Goal: Task Accomplishment & Management: Manage account settings

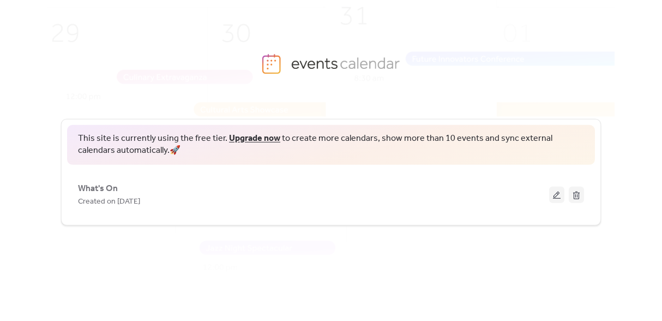
click at [262, 142] on link "Upgrade now" at bounding box center [254, 138] width 51 height 17
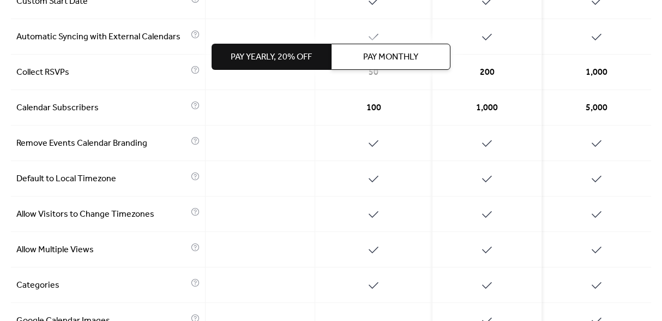
scroll to position [591, 0]
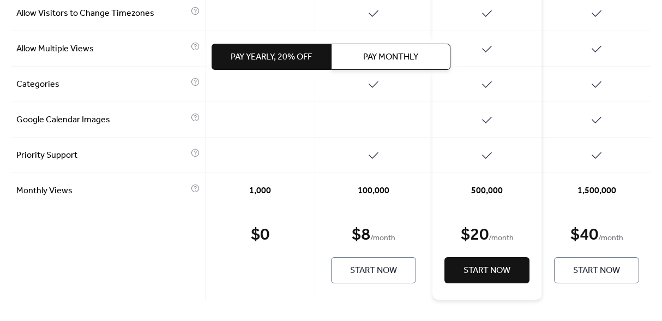
click at [369, 272] on span "Start Now" at bounding box center [373, 270] width 47 height 13
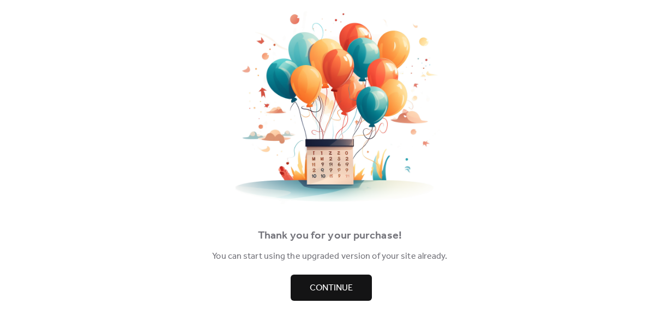
scroll to position [34, 0]
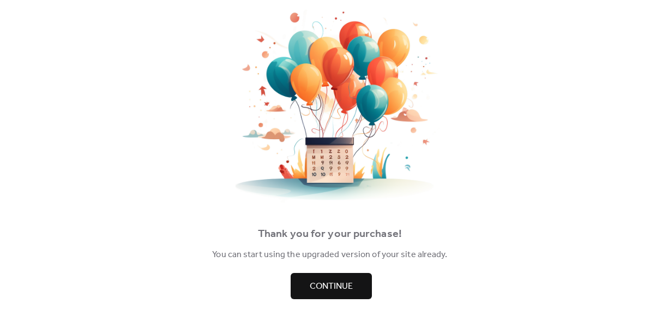
click at [343, 280] on span "Continue" at bounding box center [331, 286] width 43 height 13
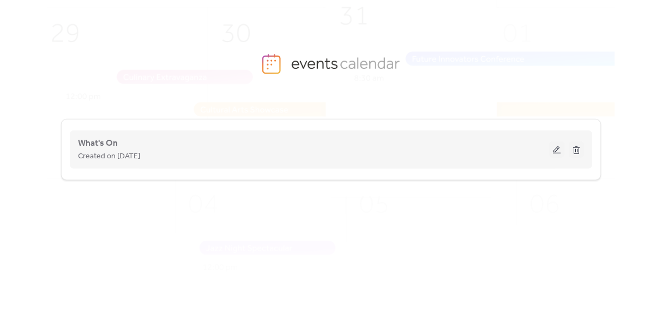
click at [557, 152] on button at bounding box center [556, 149] width 15 height 16
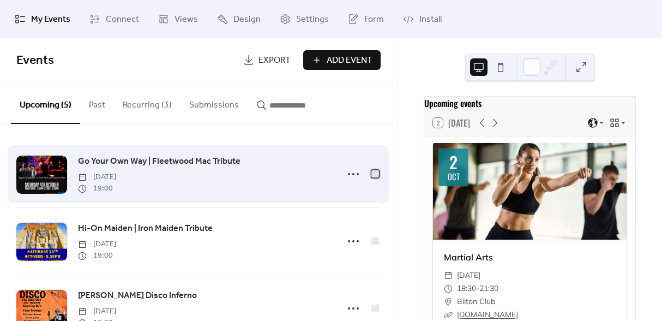
click at [373, 174] on div at bounding box center [375, 174] width 8 height 8
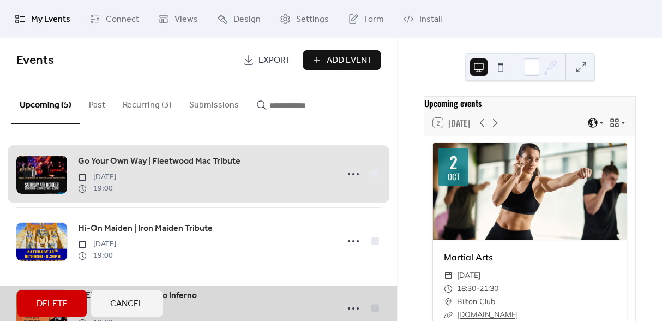
click at [373, 174] on div "Go Your Own Way | Fleetwood Mac Tribute Saturday, October 4, 2025 19:00" at bounding box center [198, 174] width 364 height 67
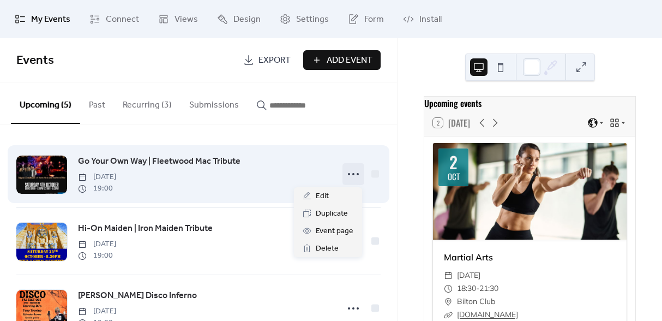
click at [346, 176] on icon at bounding box center [353, 173] width 17 height 17
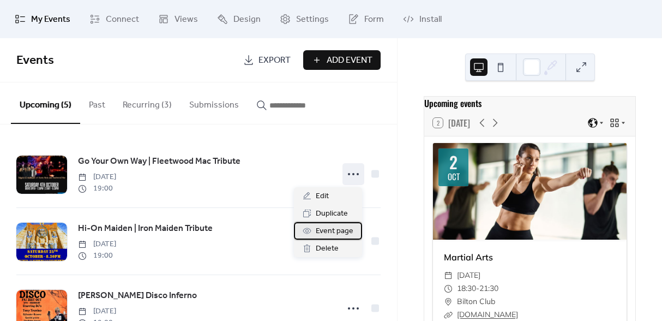
click at [334, 229] on span "Event page" at bounding box center [335, 231] width 38 height 13
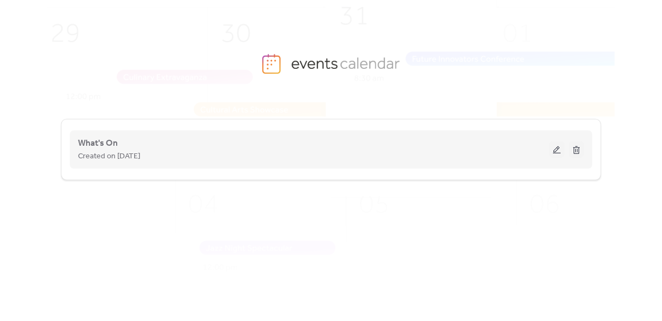
click at [558, 149] on button at bounding box center [556, 149] width 15 height 16
click at [250, 149] on div "Created on [DATE]" at bounding box center [313, 155] width 471 height 13
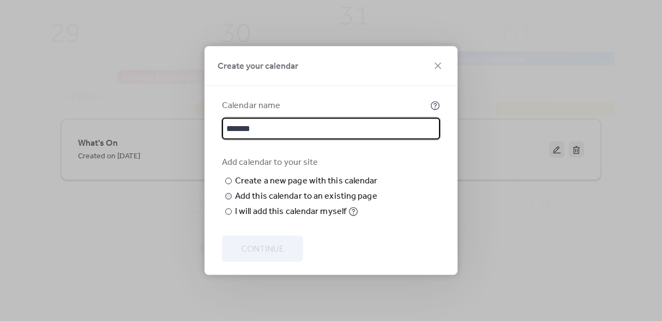
type input "*******"
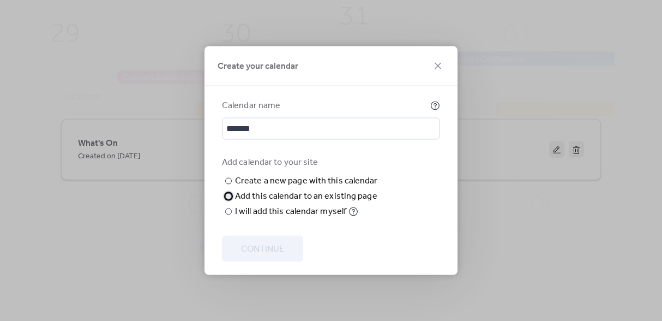
click at [230, 200] on div at bounding box center [228, 196] width 7 height 7
click at [0, 0] on span "Choose page" at bounding box center [0, 0] width 0 height 0
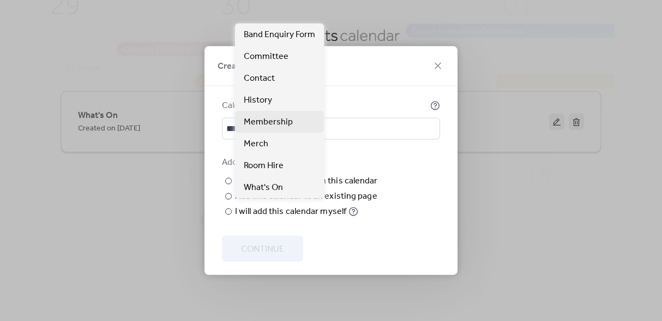
scroll to position [27, 0]
click at [0, 0] on div "Choose existing page Choose page" at bounding box center [0, 0] width 0 height 0
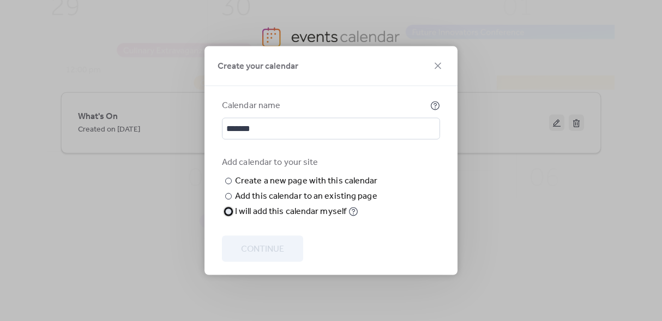
click at [231, 215] on div at bounding box center [228, 211] width 7 height 7
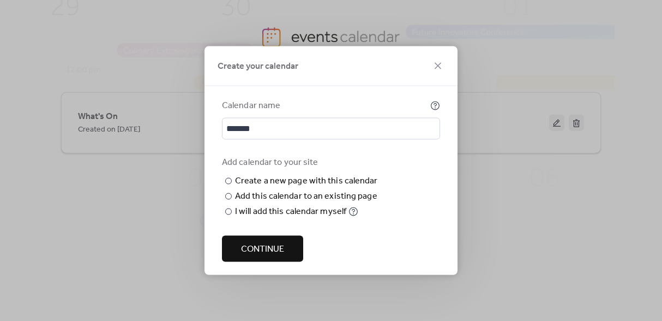
click at [262, 248] on span "Continue" at bounding box center [262, 249] width 43 height 13
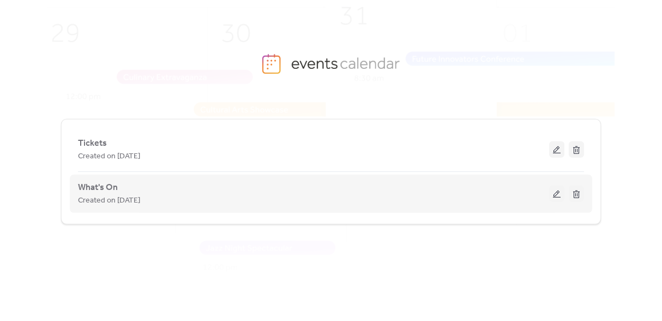
click at [388, 206] on div "Created on [DATE]" at bounding box center [313, 200] width 471 height 13
click at [130, 206] on span "Created on [DATE]" at bounding box center [109, 200] width 62 height 13
click at [117, 190] on span "What's On" at bounding box center [98, 187] width 40 height 13
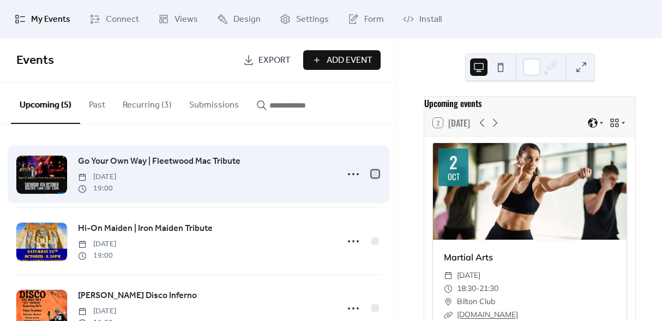
click at [371, 175] on div at bounding box center [375, 174] width 8 height 8
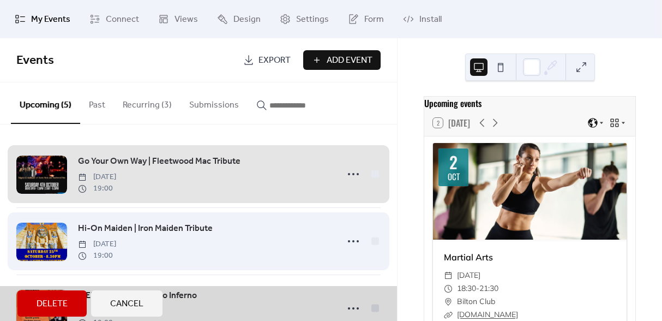
click at [371, 242] on div "Hi-On Maiden | Iron Maiden Tribute Saturday, October 25, 2025 19:00" at bounding box center [198, 240] width 364 height 67
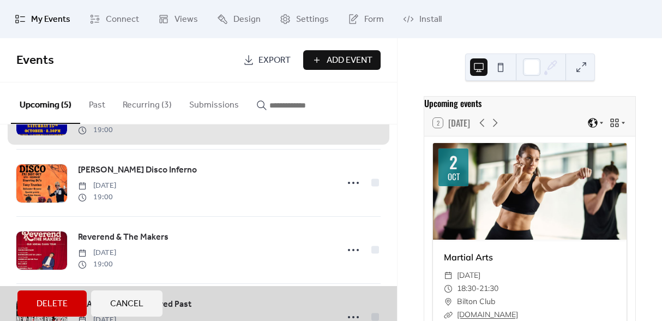
scroll to position [141, 0]
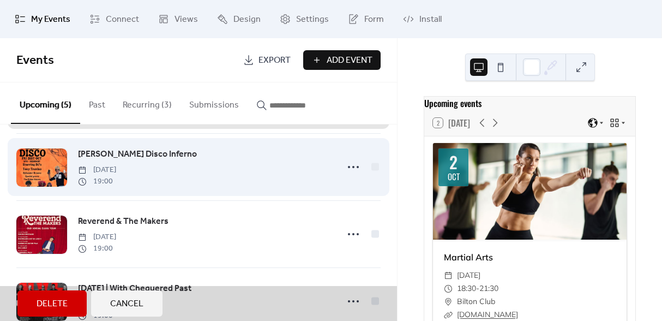
click at [371, 166] on div "Tony Travino's Disco Inferno Friday, October 31, 2025 19:00" at bounding box center [198, 166] width 364 height 67
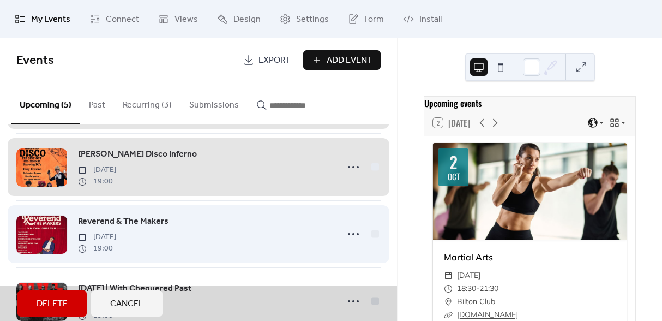
click at [371, 233] on div "Reverend & The Makers Friday, November 28, 2025 19:00" at bounding box center [198, 233] width 364 height 67
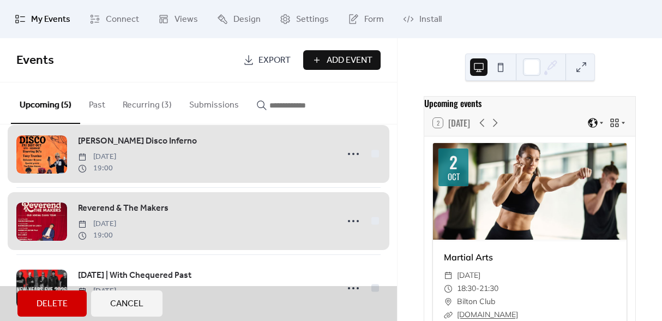
scroll to position [172, 0]
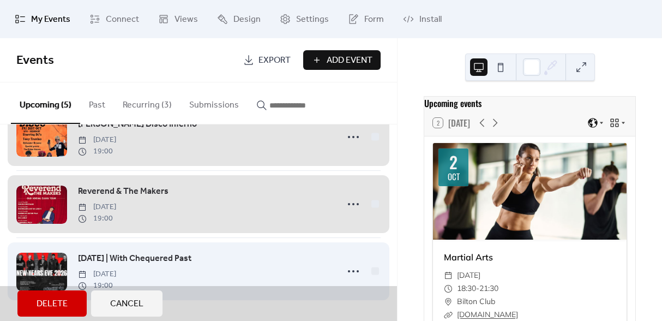
click at [373, 270] on div "New Year's Eve | With Chequered Past Wednesday, December 31, 2025 19:00" at bounding box center [198, 270] width 364 height 67
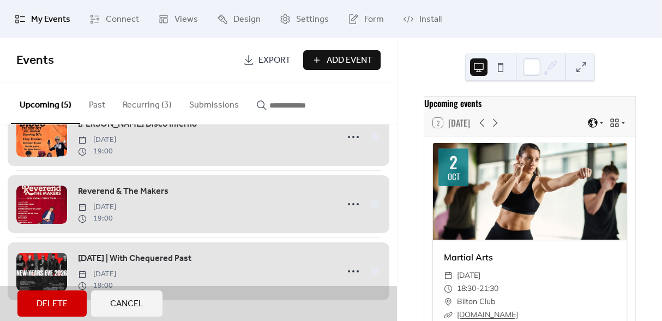
click at [276, 59] on span "Export" at bounding box center [275, 60] width 32 height 13
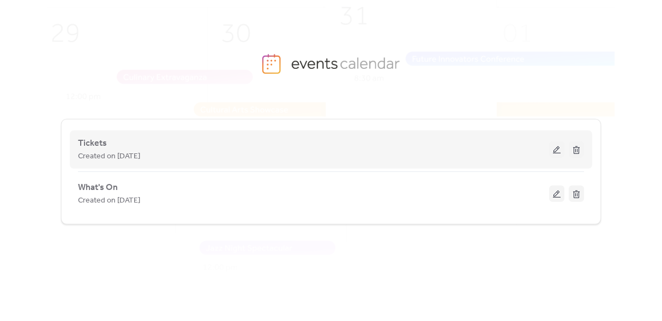
click at [438, 161] on div "Created on [DATE]" at bounding box center [313, 155] width 471 height 13
click at [554, 149] on button at bounding box center [556, 149] width 15 height 16
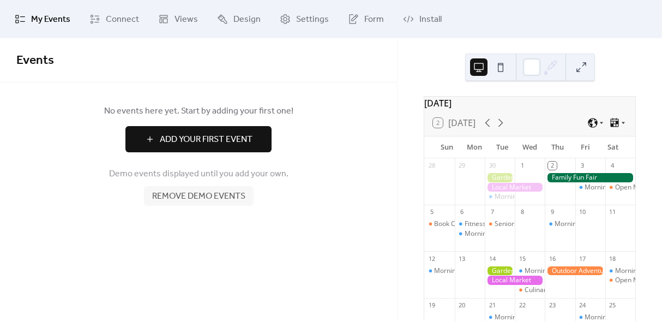
click at [199, 141] on span "Add Your First Event" at bounding box center [206, 139] width 93 height 13
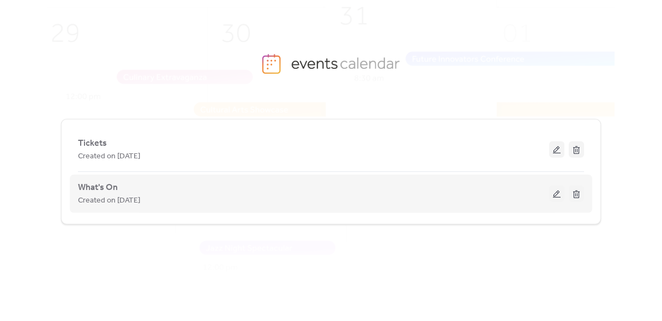
click at [488, 198] on div "Created on [DATE]" at bounding box center [313, 200] width 471 height 13
click at [106, 190] on span "What's On" at bounding box center [98, 187] width 40 height 13
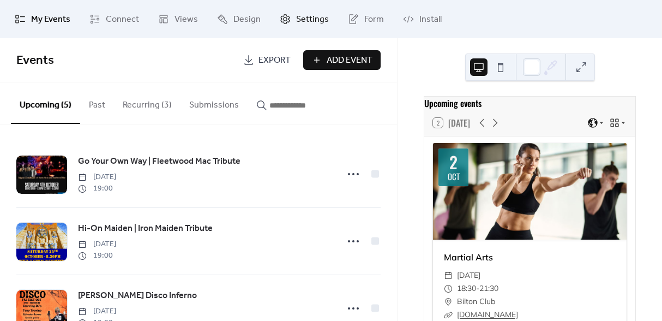
click at [303, 19] on span "Settings" at bounding box center [312, 19] width 33 height 13
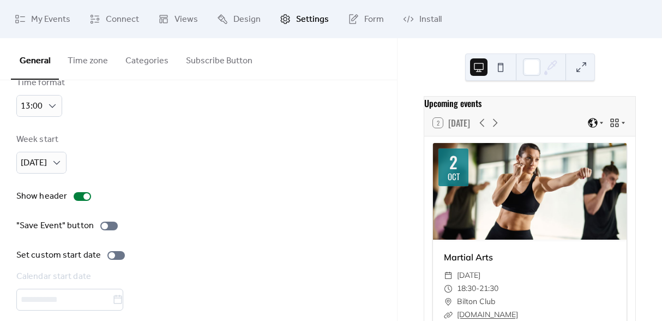
scroll to position [94, 0]
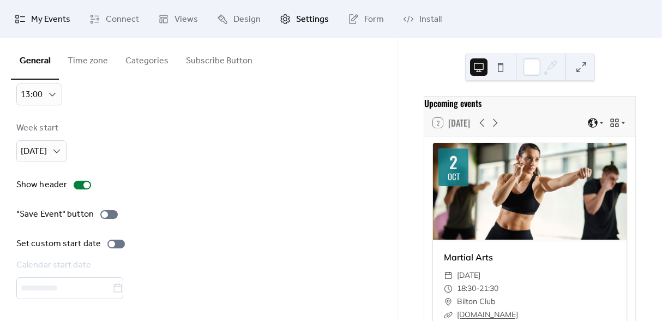
click at [38, 26] on span "My Events" at bounding box center [50, 19] width 39 height 13
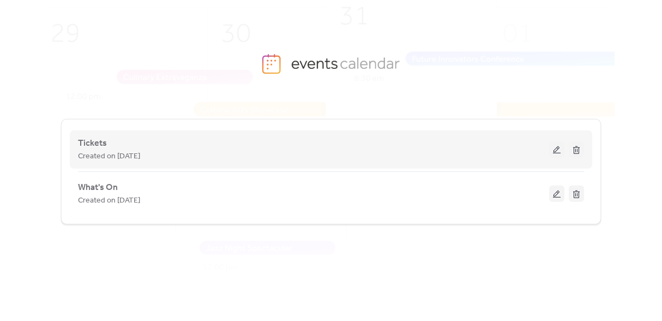
click at [475, 150] on div "Created on [DATE]" at bounding box center [313, 155] width 471 height 13
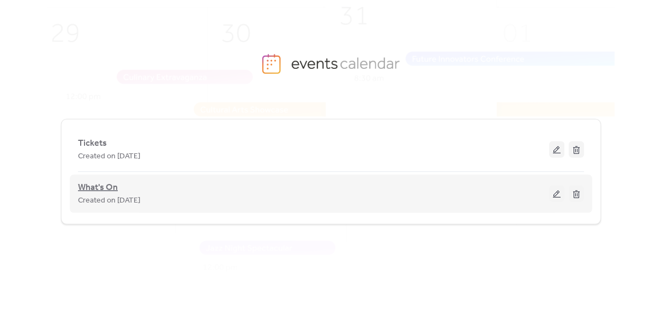
click at [114, 185] on span "What's On" at bounding box center [98, 187] width 40 height 13
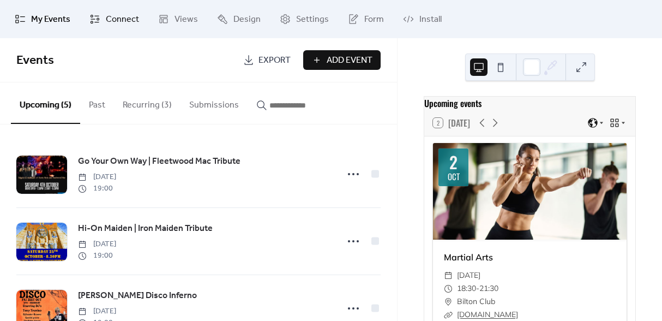
click at [117, 10] on link "Connect" at bounding box center [114, 18] width 66 height 29
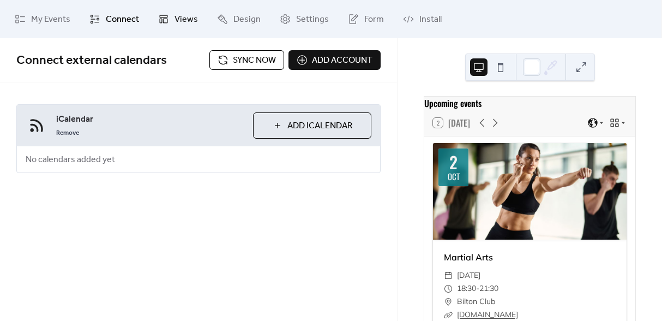
click at [186, 21] on span "Views" at bounding box center [186, 19] width 23 height 13
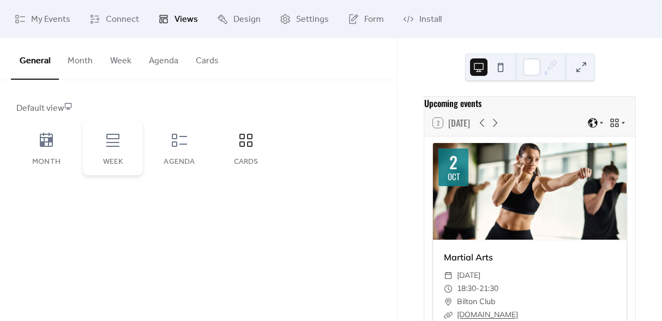
click at [125, 143] on div "Week" at bounding box center [113, 148] width 60 height 55
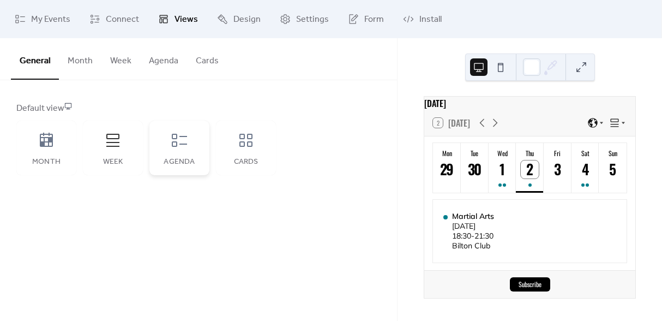
click at [164, 143] on div "Agenda" at bounding box center [179, 148] width 60 height 55
click at [91, 62] on button "Month" at bounding box center [80, 58] width 43 height 40
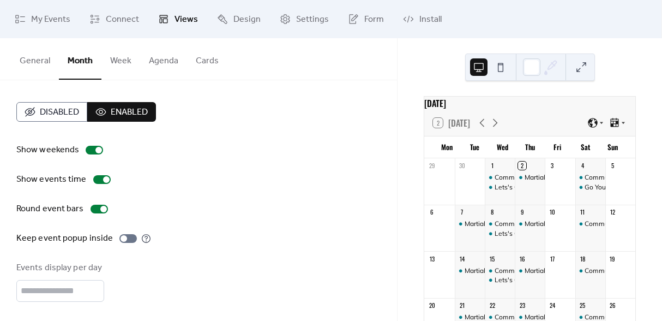
click at [128, 58] on button "Week" at bounding box center [120, 58] width 39 height 40
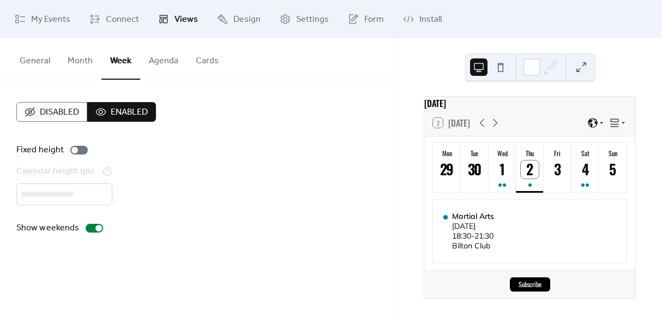
click at [172, 61] on button "Agenda" at bounding box center [163, 58] width 47 height 40
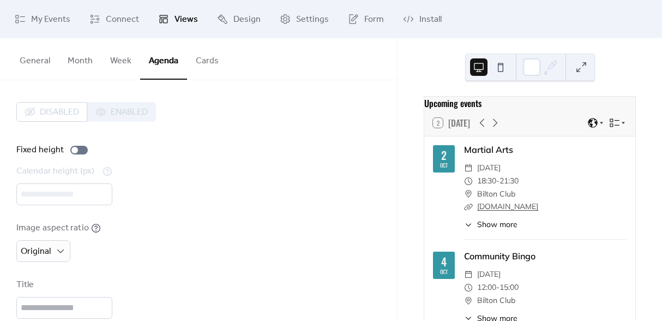
click at [501, 230] on span "Show more" at bounding box center [497, 224] width 40 height 11
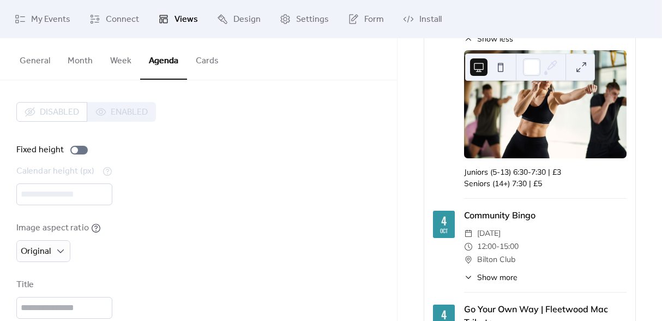
scroll to position [192, 0]
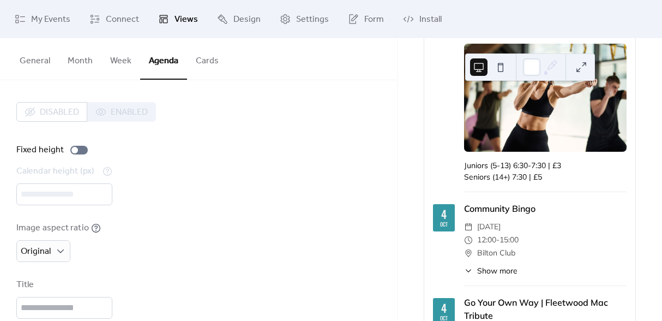
click at [206, 61] on button "Cards" at bounding box center [207, 58] width 40 height 40
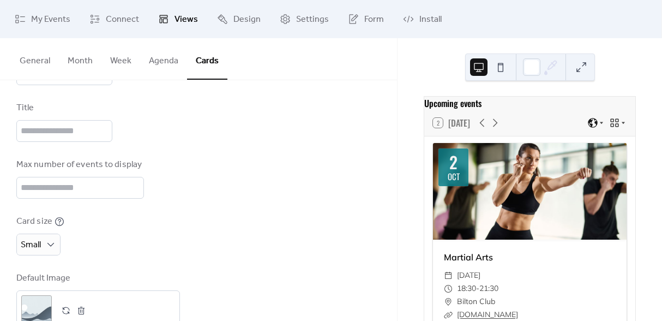
scroll to position [125, 0]
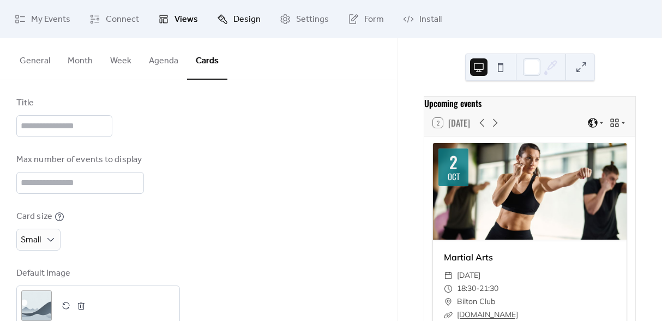
click at [238, 18] on span "Design" at bounding box center [246, 19] width 27 height 13
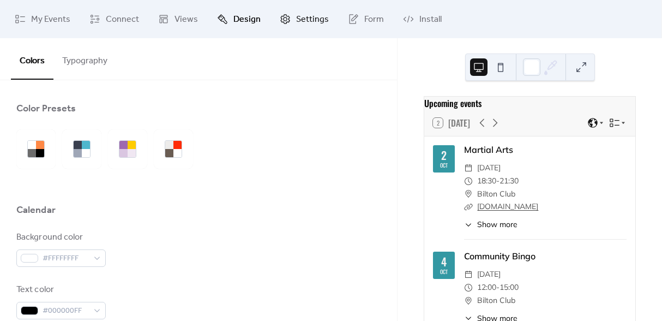
click at [319, 18] on span "Settings" at bounding box center [312, 19] width 33 height 13
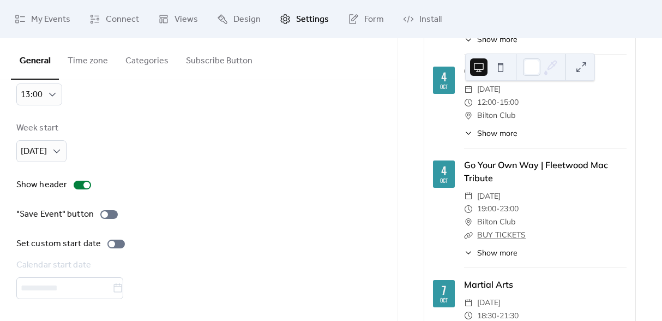
scroll to position [191, 0]
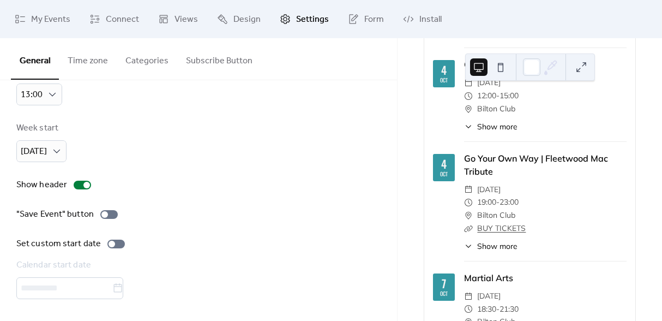
click at [503, 233] on link "BUY TICKETS" at bounding box center [501, 228] width 49 height 10
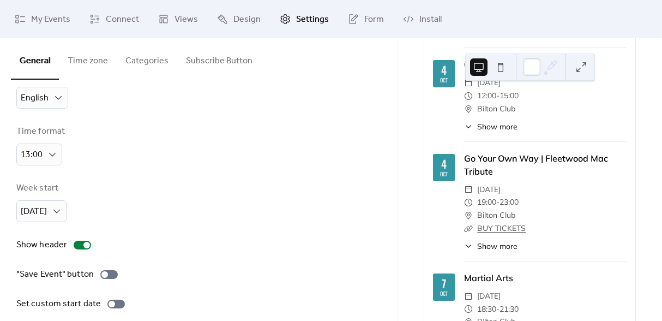
scroll to position [0, 0]
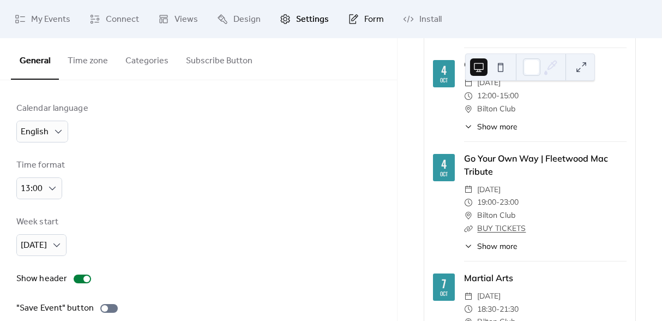
click at [354, 19] on icon at bounding box center [353, 19] width 11 height 11
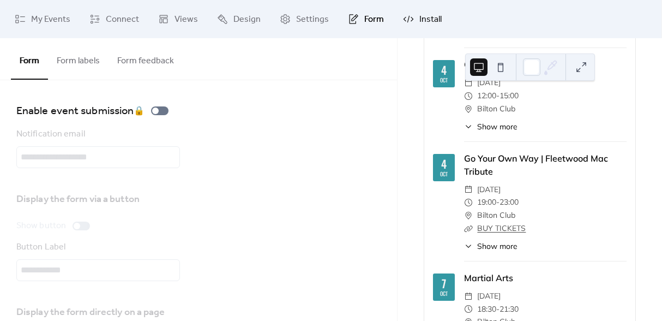
click at [427, 13] on span "Install" at bounding box center [430, 19] width 22 height 13
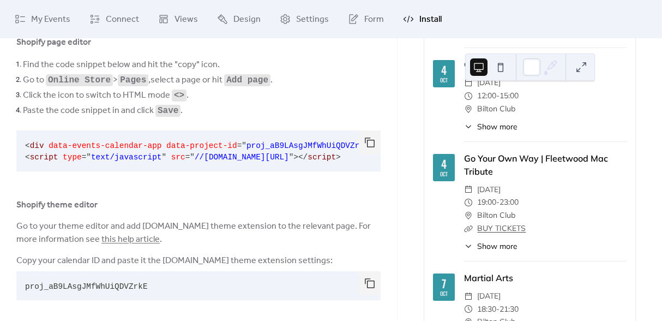
scroll to position [81, 0]
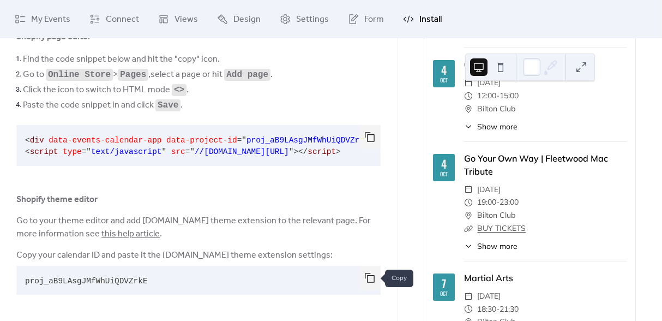
click at [366, 278] on button "button" at bounding box center [370, 278] width 22 height 24
click at [251, 15] on span "Design" at bounding box center [246, 19] width 27 height 13
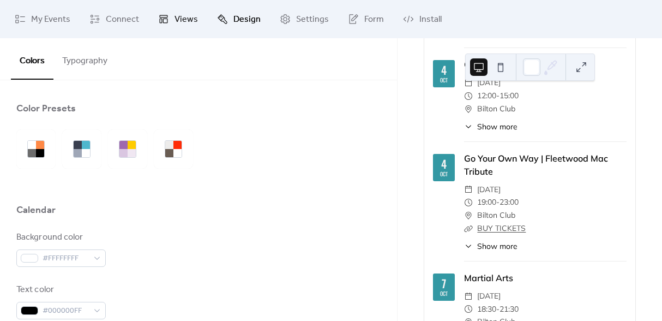
click at [179, 20] on span "Views" at bounding box center [186, 19] width 23 height 13
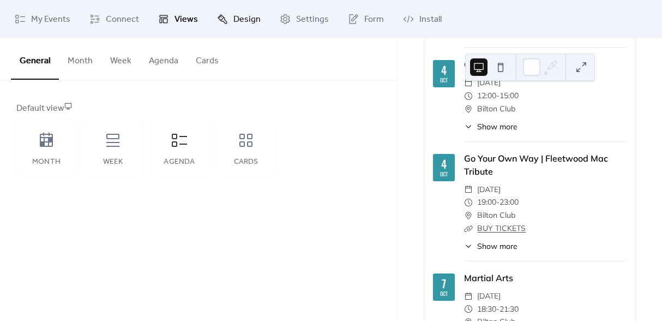
click at [238, 21] on span "Design" at bounding box center [246, 19] width 27 height 13
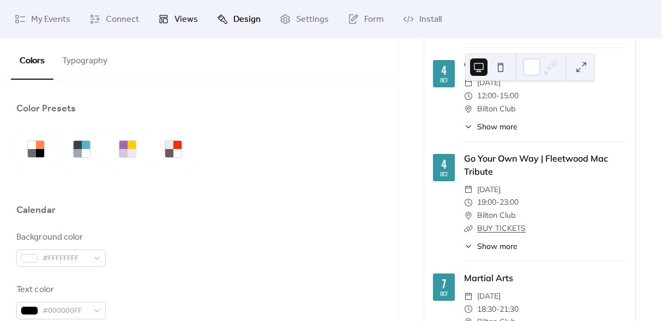
click at [187, 23] on span "Views" at bounding box center [186, 19] width 23 height 13
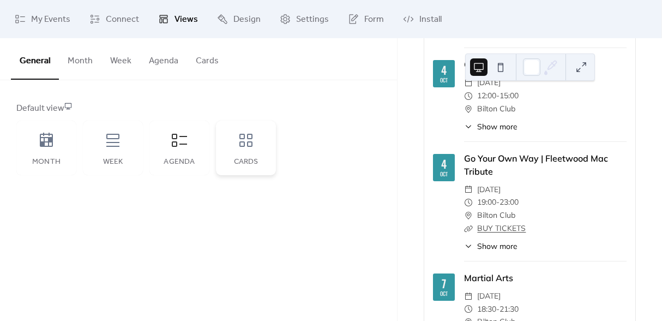
click at [232, 142] on div "Cards" at bounding box center [246, 148] width 60 height 55
click at [207, 64] on button "Cards" at bounding box center [207, 58] width 40 height 40
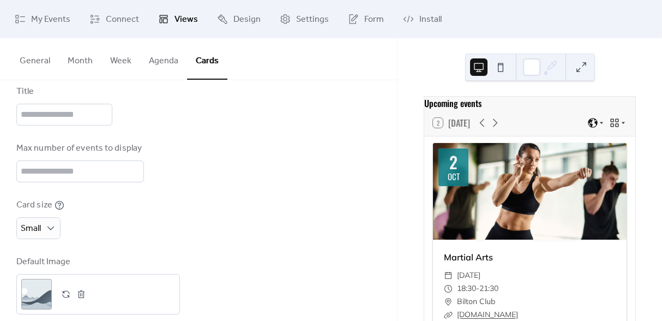
scroll to position [152, 0]
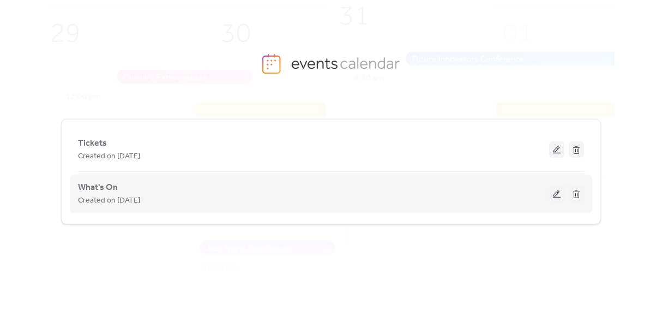
click at [209, 204] on div "Created on [DATE]" at bounding box center [313, 200] width 471 height 13
click at [557, 194] on button at bounding box center [556, 193] width 15 height 16
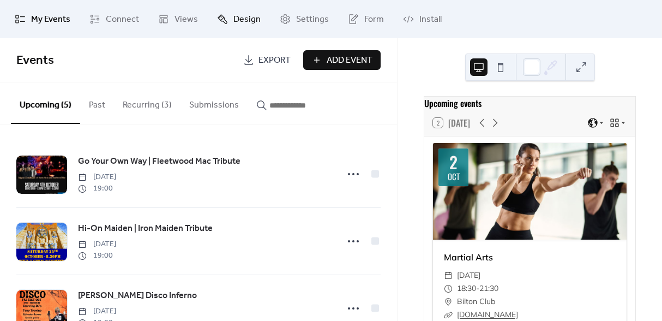
click at [227, 23] on link "Design" at bounding box center [239, 18] width 60 height 29
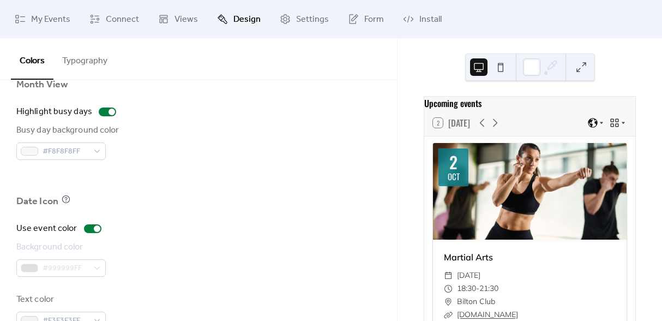
scroll to position [817, 0]
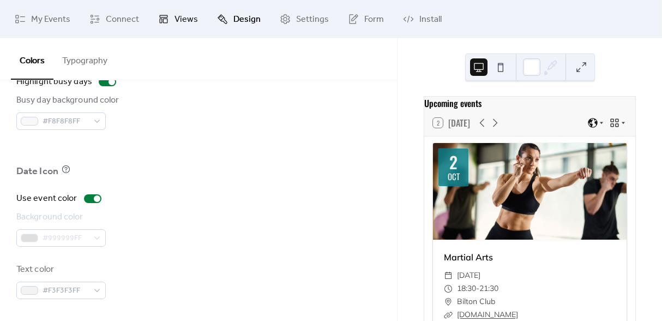
click at [182, 20] on span "Views" at bounding box center [186, 19] width 23 height 13
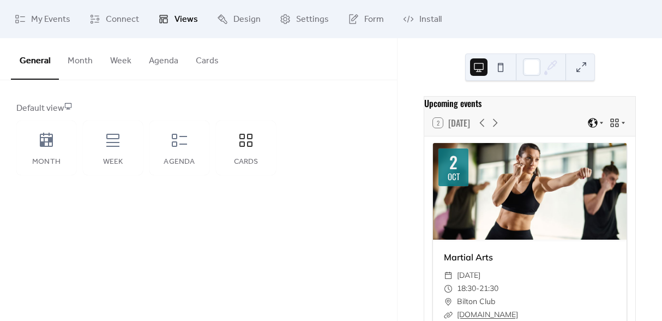
click at [203, 56] on button "Cards" at bounding box center [207, 58] width 40 height 40
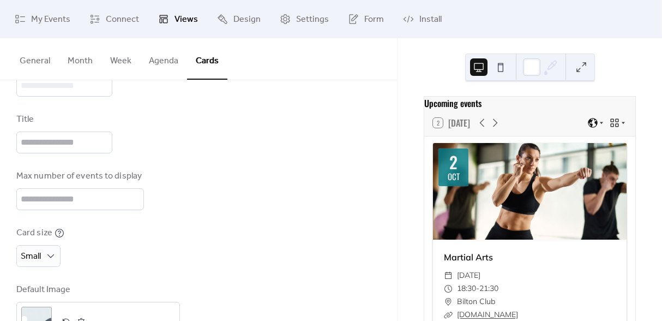
scroll to position [111, 0]
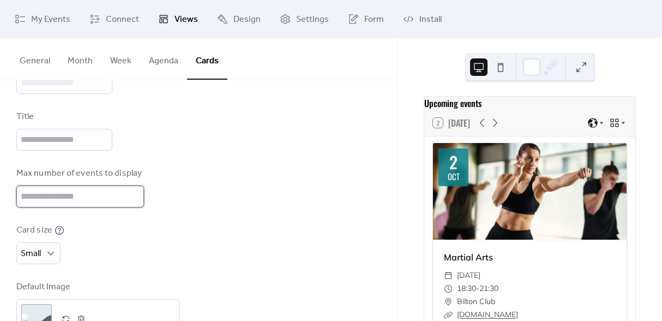
click at [68, 197] on input "**" at bounding box center [80, 196] width 128 height 22
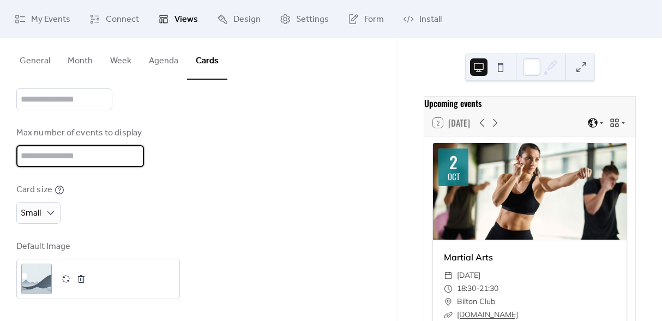
type input "**"
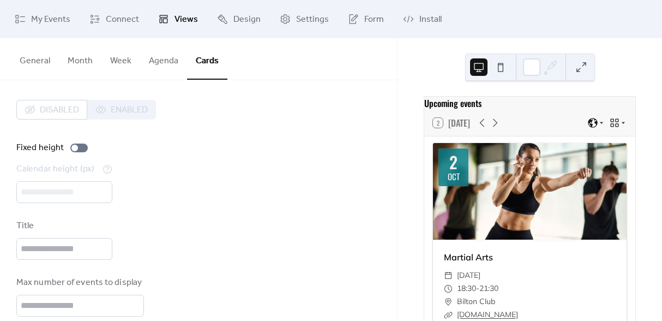
scroll to position [0, 0]
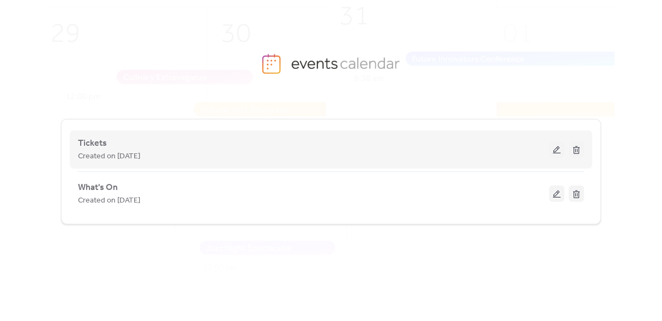
click at [555, 152] on button at bounding box center [556, 149] width 15 height 16
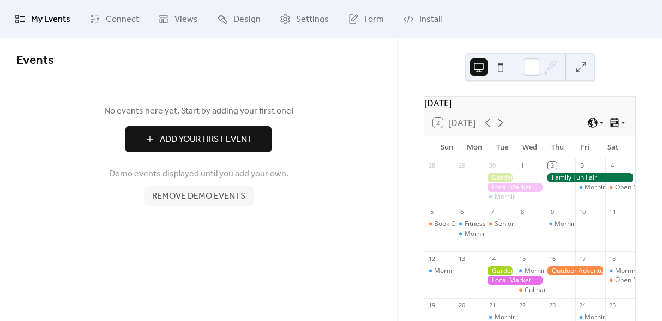
click at [230, 197] on span "Remove demo events" at bounding box center [198, 196] width 93 height 13
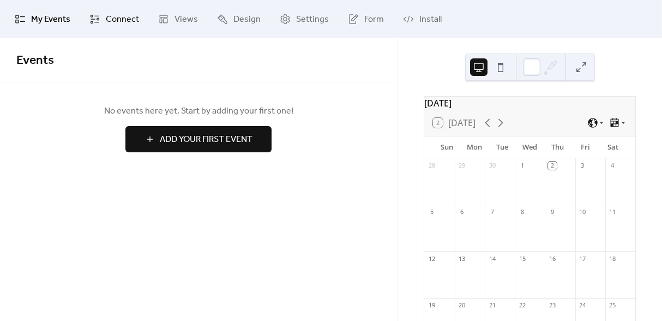
click at [119, 26] on span "Connect" at bounding box center [122, 19] width 33 height 13
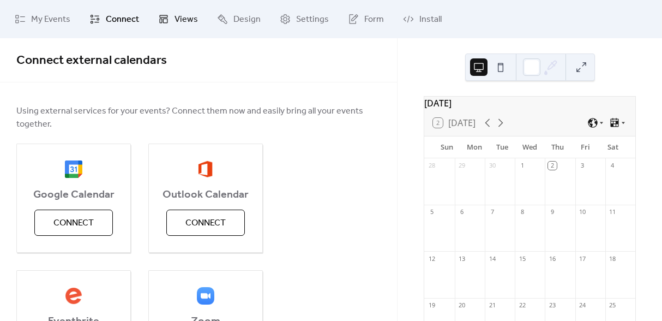
click at [175, 25] on span "Views" at bounding box center [186, 19] width 23 height 13
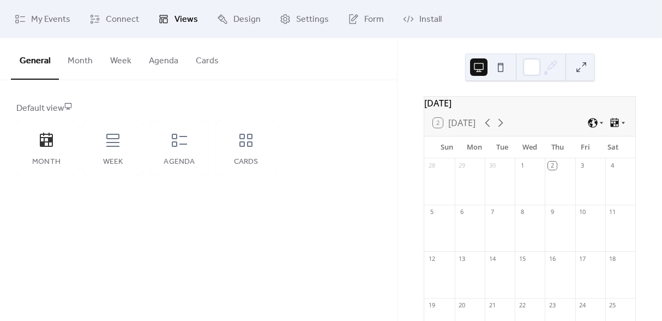
click at [91, 61] on button "Month" at bounding box center [80, 58] width 43 height 40
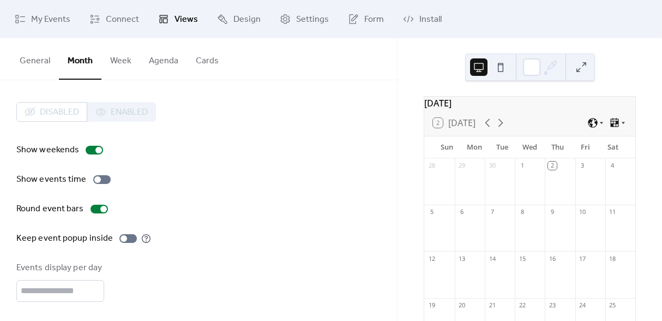
click at [42, 65] on button "General" at bounding box center [35, 58] width 48 height 40
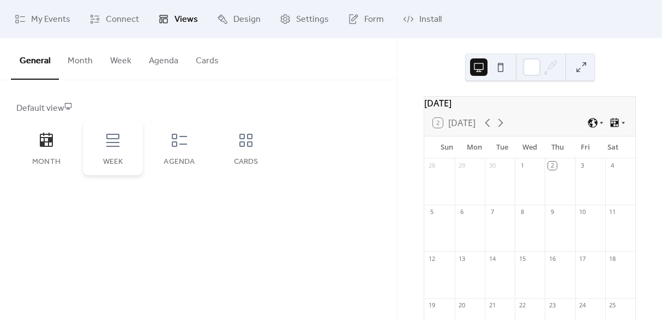
click at [108, 131] on icon at bounding box center [112, 139] width 17 height 17
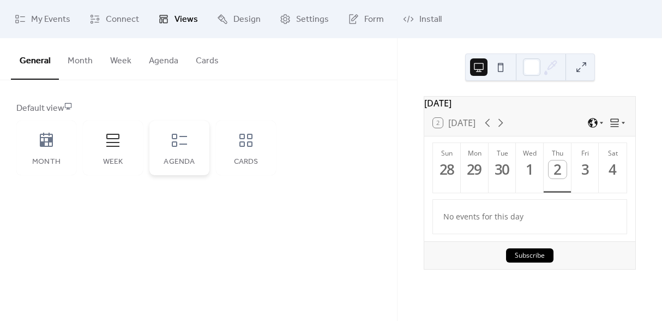
click at [192, 150] on div "Agenda" at bounding box center [179, 148] width 60 height 55
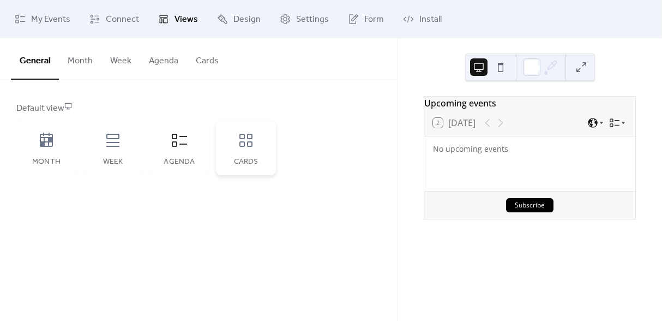
click at [249, 142] on icon at bounding box center [245, 139] width 17 height 17
click at [189, 145] on div "Agenda" at bounding box center [179, 148] width 60 height 55
click at [35, 16] on span "My Events" at bounding box center [50, 19] width 39 height 13
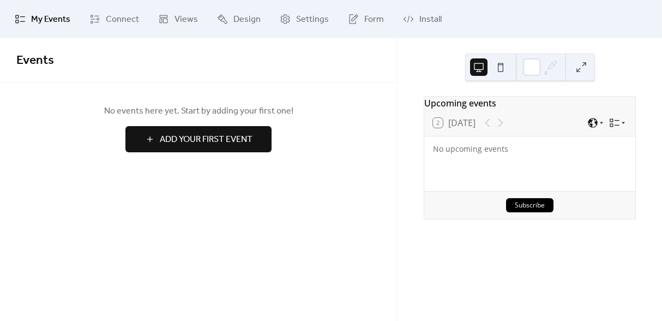
click at [184, 141] on span "Add Your First Event" at bounding box center [206, 139] width 93 height 13
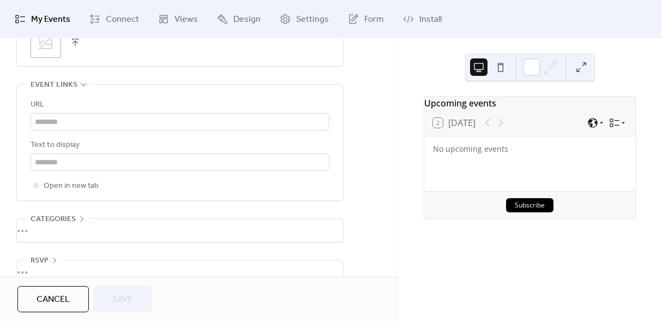
scroll to position [619, 0]
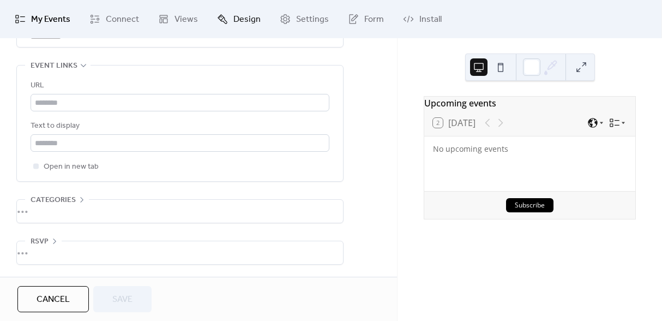
click at [254, 19] on span "Design" at bounding box center [246, 19] width 27 height 13
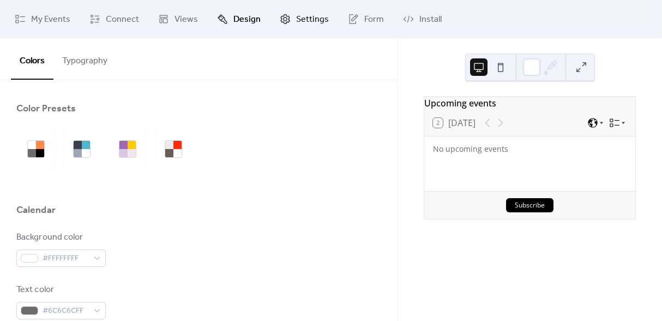
click at [292, 27] on link "Settings" at bounding box center [304, 18] width 65 height 29
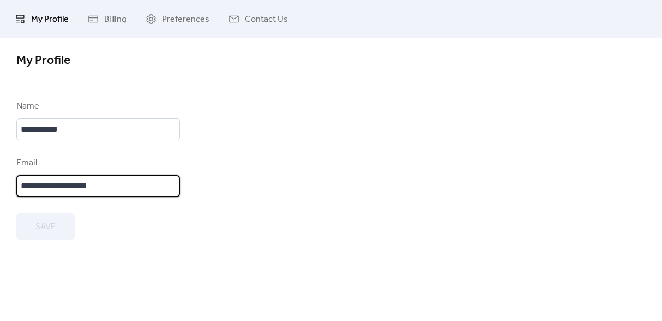
drag, startPoint x: 111, startPoint y: 190, endPoint x: 49, endPoint y: 184, distance: 63.0
click at [49, 184] on input "**********" at bounding box center [98, 186] width 164 height 22
click at [51, 185] on input "**********" at bounding box center [98, 186] width 164 height 22
type input "**********"
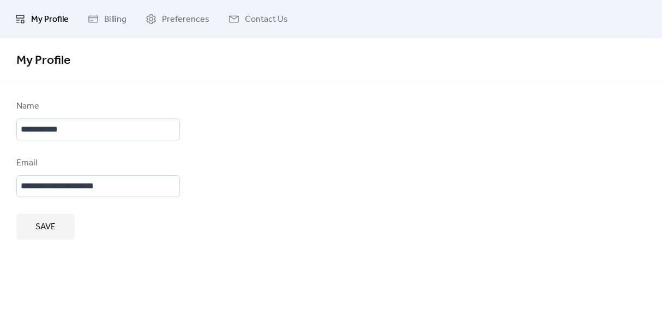
click at [35, 237] on button "Save" at bounding box center [45, 226] width 58 height 26
click at [107, 21] on span "Billing" at bounding box center [115, 19] width 22 height 13
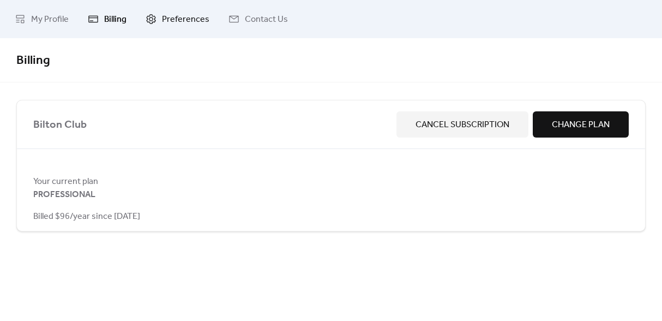
click at [187, 26] on span "Preferences" at bounding box center [185, 19] width 47 height 13
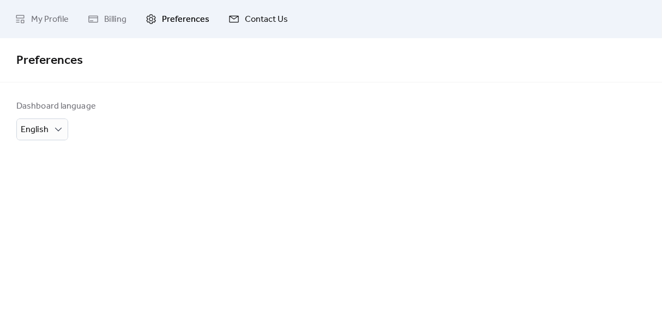
click at [250, 22] on span "Contact Us" at bounding box center [266, 19] width 43 height 13
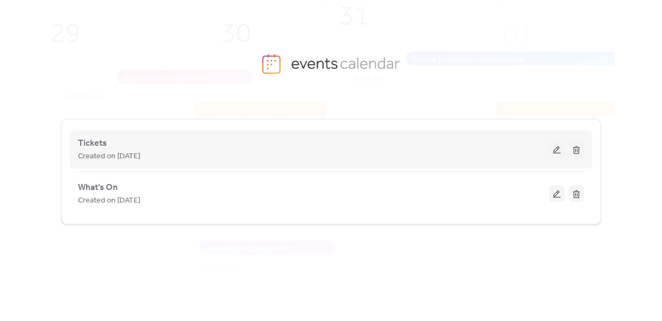
click at [440, 140] on div "Tickets Created on 2-Oct-2025" at bounding box center [313, 149] width 471 height 26
click at [98, 144] on span "Tickets" at bounding box center [92, 143] width 29 height 13
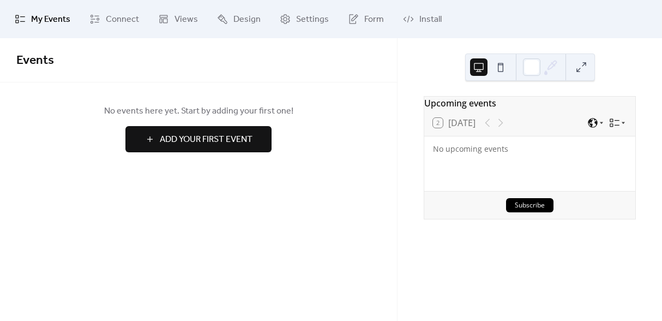
click at [241, 133] on span "Add Your First Event" at bounding box center [206, 139] width 93 height 13
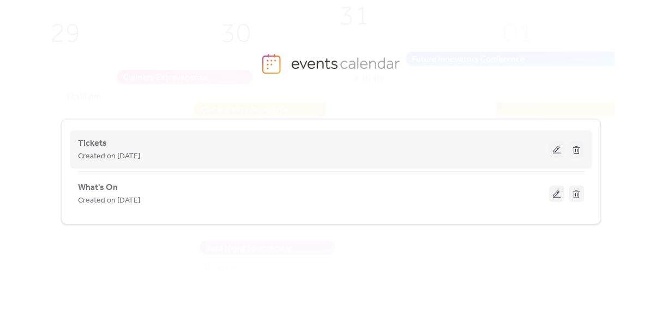
click at [553, 151] on button at bounding box center [556, 149] width 15 height 16
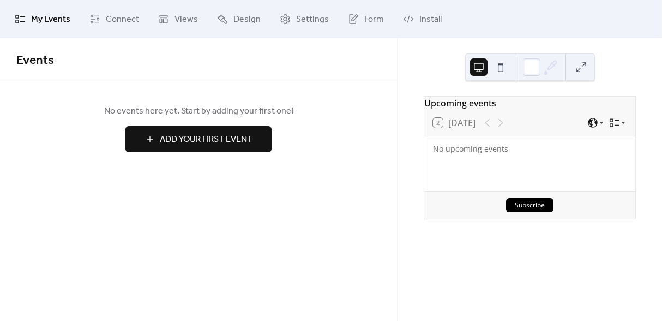
click at [172, 146] on span "Add Your First Event" at bounding box center [206, 139] width 93 height 13
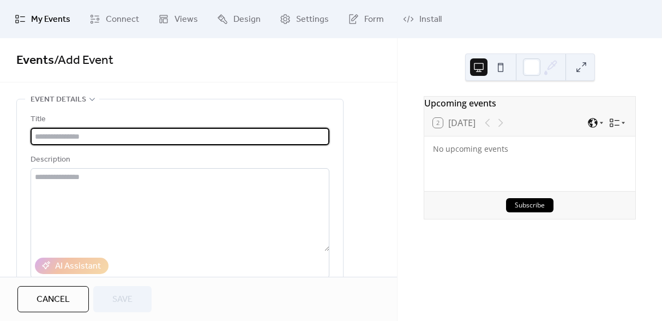
paste input "**********"
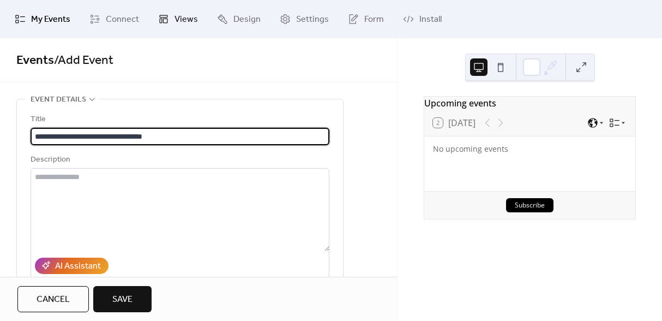
type input "**********"
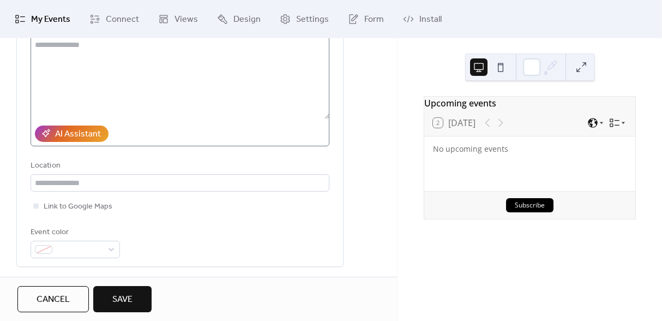
scroll to position [145, 0]
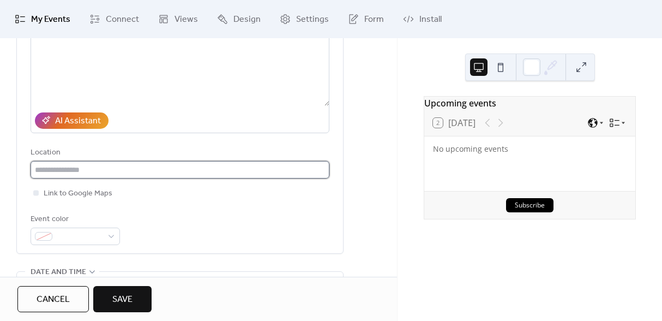
click at [87, 173] on input "text" at bounding box center [180, 169] width 299 height 17
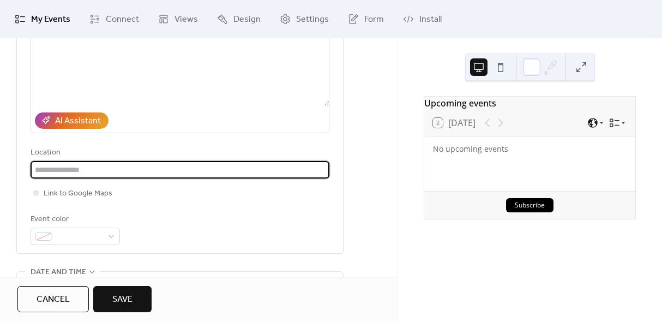
click at [47, 173] on input "text" at bounding box center [180, 169] width 299 height 17
type input "*"
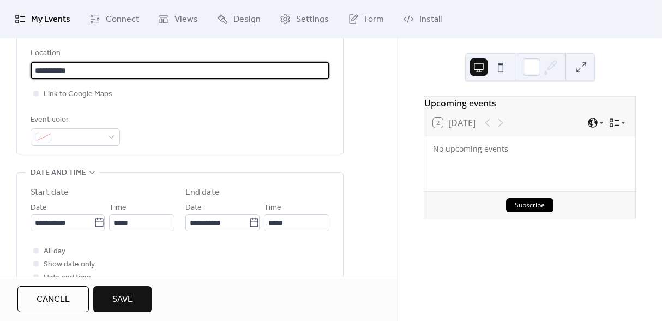
scroll to position [1, 0]
type input "**********"
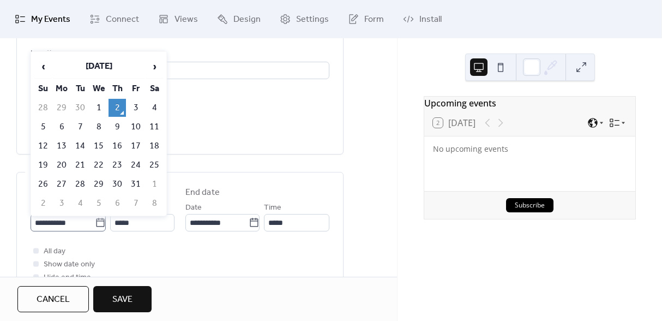
click at [97, 223] on icon at bounding box center [100, 222] width 11 height 11
click at [95, 223] on input "**********" at bounding box center [63, 222] width 64 height 17
click at [154, 107] on td "4" at bounding box center [154, 108] width 17 height 18
type input "**********"
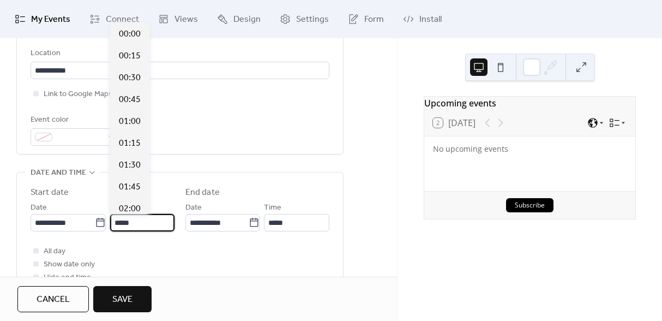
click at [139, 223] on input "*****" at bounding box center [142, 222] width 64 height 17
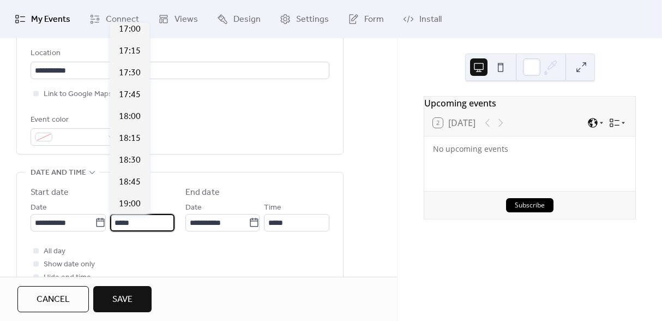
scroll to position [1490, 0]
click at [128, 200] on span "19:00" at bounding box center [130, 202] width 22 height 13
type input "*****"
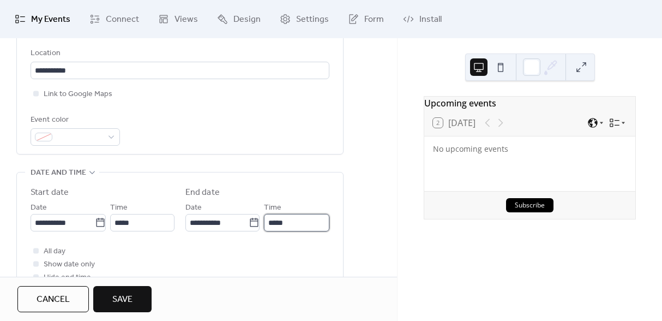
click at [292, 223] on input "*****" at bounding box center [296, 222] width 65 height 17
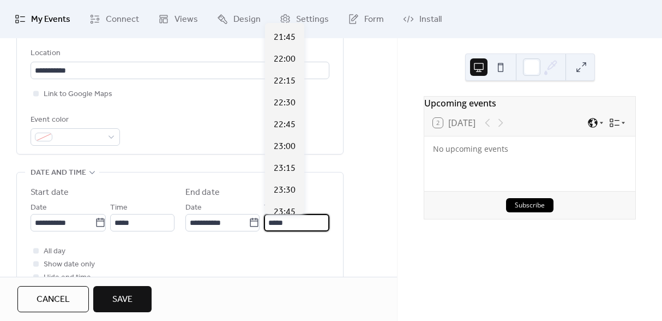
scroll to position [223, 0]
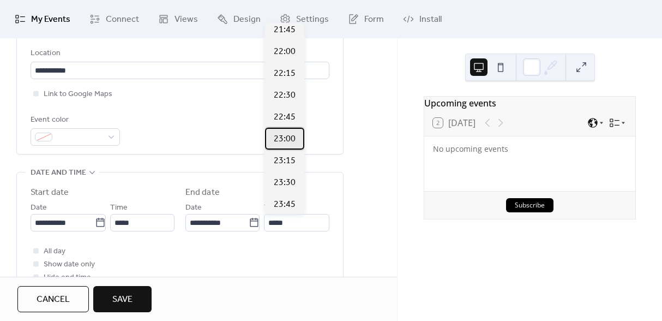
click at [281, 139] on span "23:00" at bounding box center [285, 139] width 22 height 13
type input "*****"
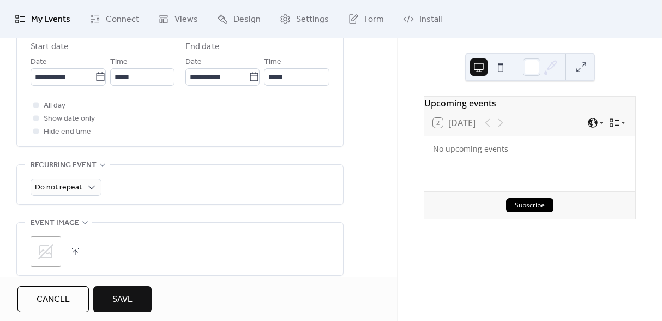
scroll to position [403, 0]
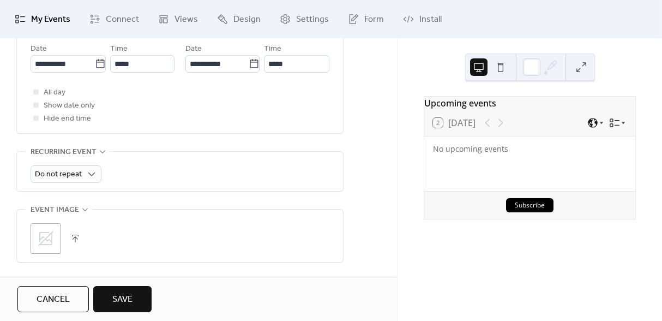
click at [76, 239] on button "button" at bounding box center [75, 238] width 15 height 15
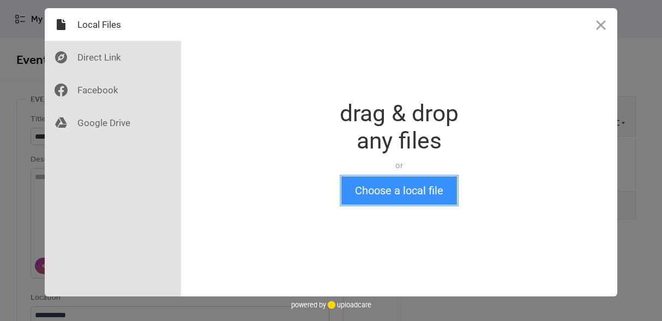
click at [380, 203] on button "Choose a local file" at bounding box center [399, 190] width 116 height 28
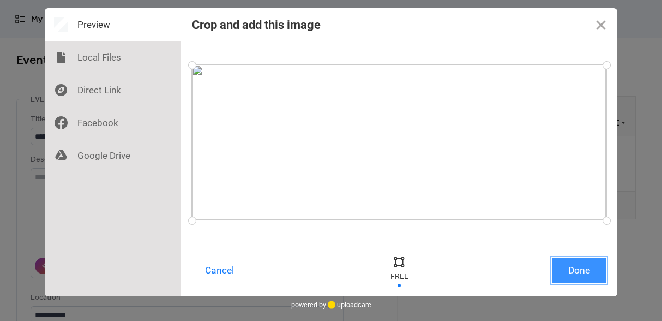
click at [578, 277] on button "Done" at bounding box center [579, 270] width 55 height 26
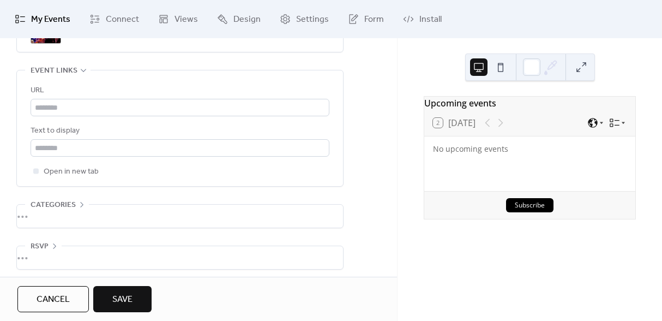
scroll to position [619, 0]
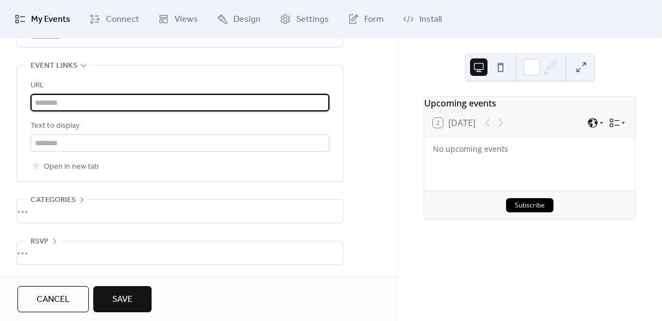
click at [71, 101] on input "text" at bounding box center [180, 102] width 299 height 17
paste input "**********"
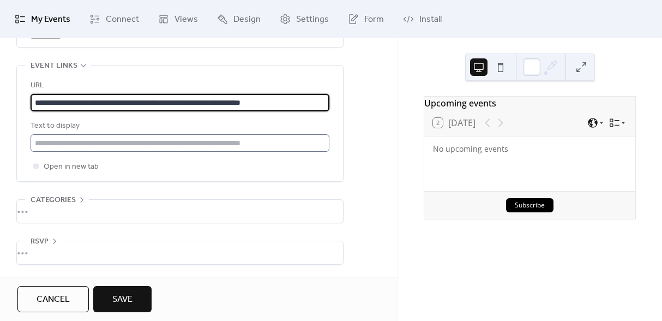
type input "**********"
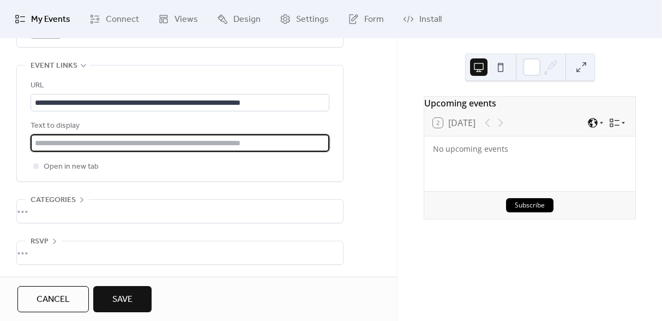
click at [84, 143] on input "text" at bounding box center [180, 142] width 299 height 17
type input "**********"
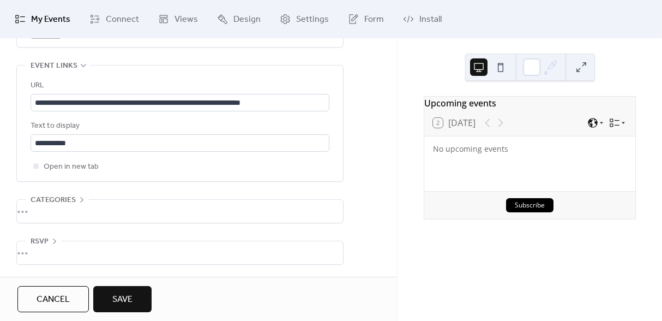
click at [122, 297] on span "Save" at bounding box center [122, 299] width 20 height 13
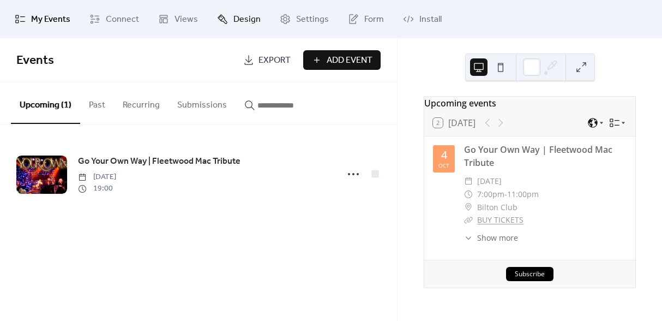
click at [249, 17] on span "Design" at bounding box center [246, 19] width 27 height 13
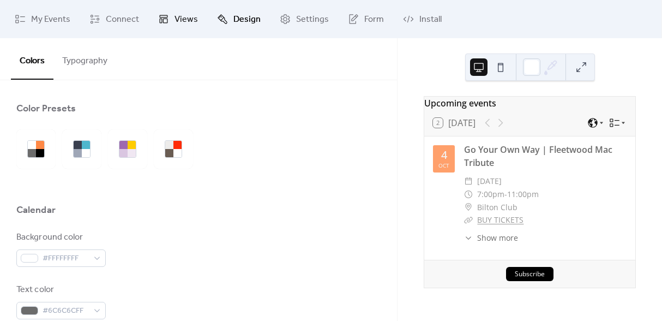
click at [165, 24] on icon at bounding box center [163, 19] width 11 height 11
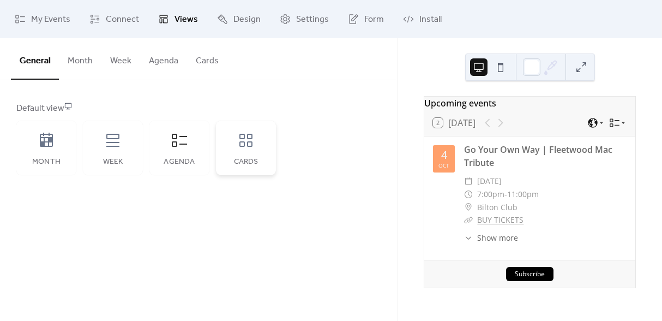
click at [248, 148] on icon at bounding box center [245, 139] width 17 height 17
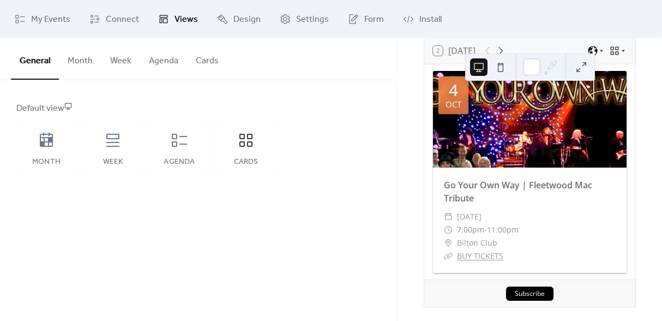
scroll to position [71, 0]
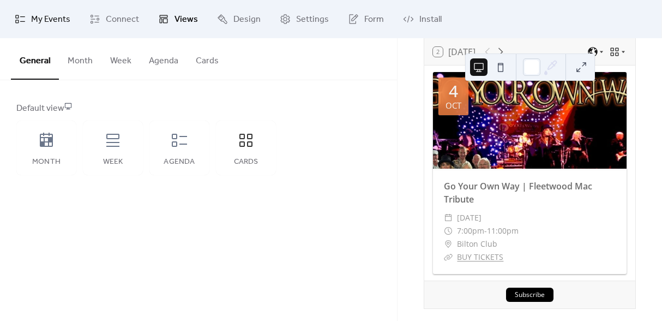
click at [45, 15] on span "My Events" at bounding box center [50, 19] width 39 height 13
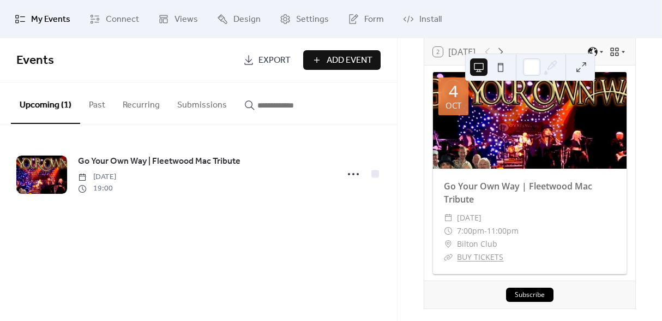
click at [350, 61] on span "Add Event" at bounding box center [350, 60] width 46 height 13
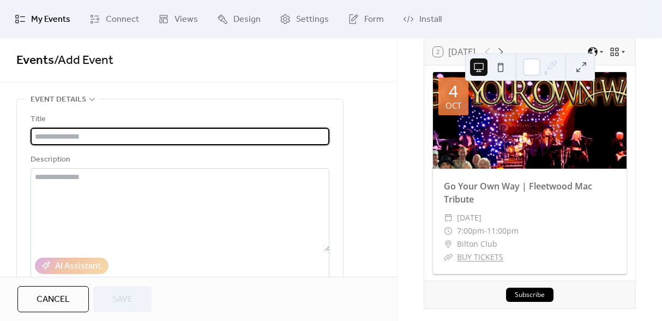
paste input "**********"
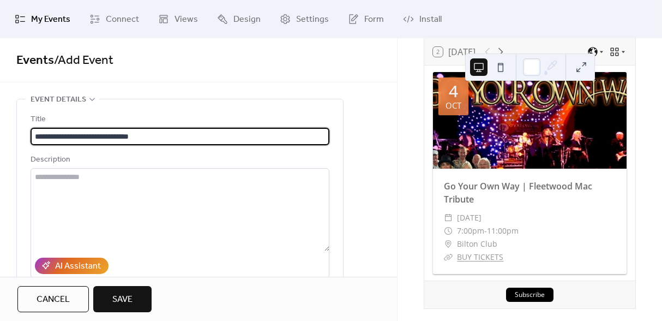
type input "**********"
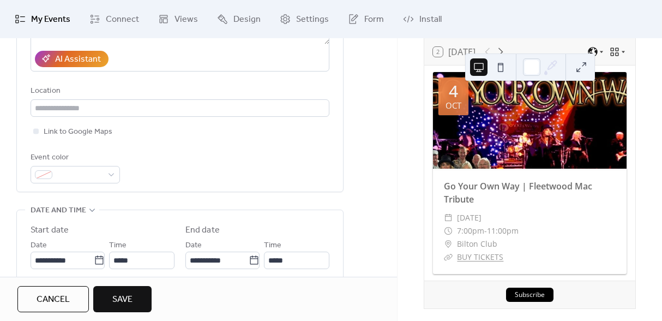
scroll to position [209, 0]
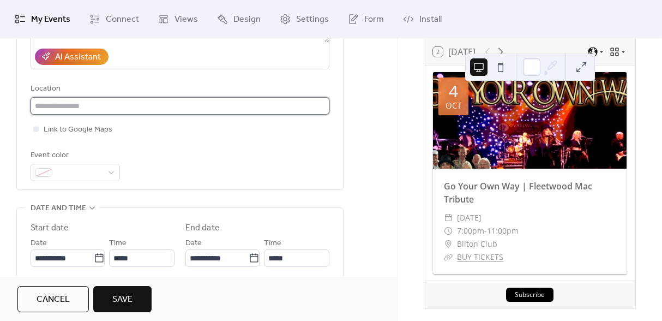
click at [71, 104] on input "text" at bounding box center [180, 105] width 299 height 17
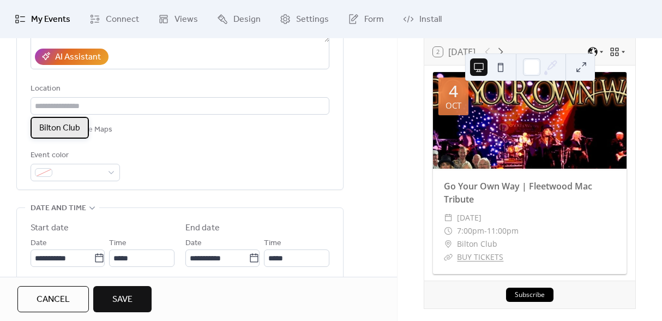
click at [64, 137] on div "Bilton Club" at bounding box center [60, 128] width 58 height 22
type input "**********"
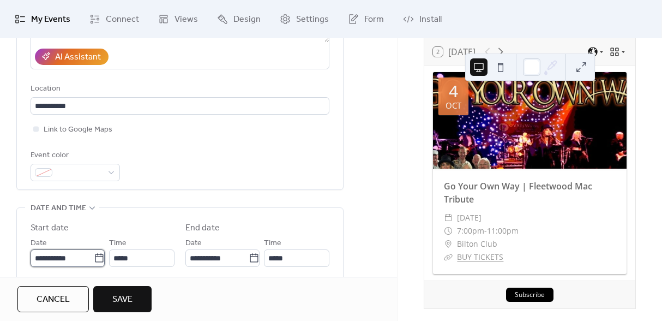
click at [59, 262] on input "**********" at bounding box center [62, 257] width 63 height 17
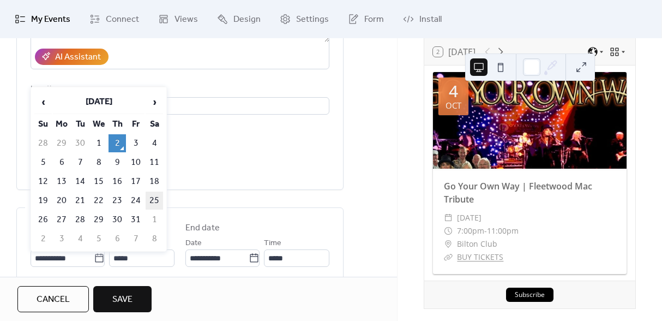
click at [148, 196] on td "25" at bounding box center [154, 200] width 17 height 18
type input "**********"
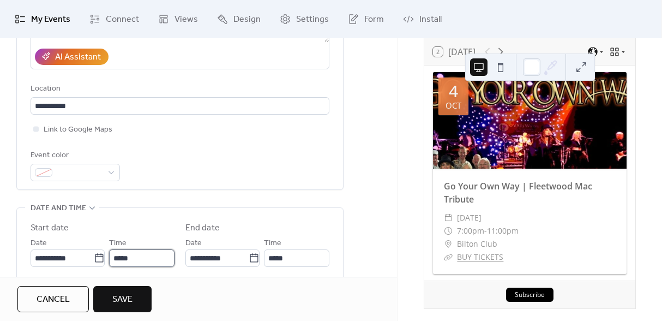
click at [137, 257] on input "*****" at bounding box center [141, 257] width 65 height 17
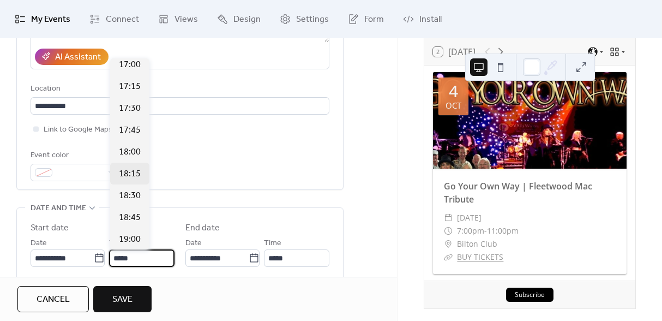
scroll to position [1489, 0]
click at [131, 233] on span "19:00" at bounding box center [130, 238] width 22 height 13
type input "*****"
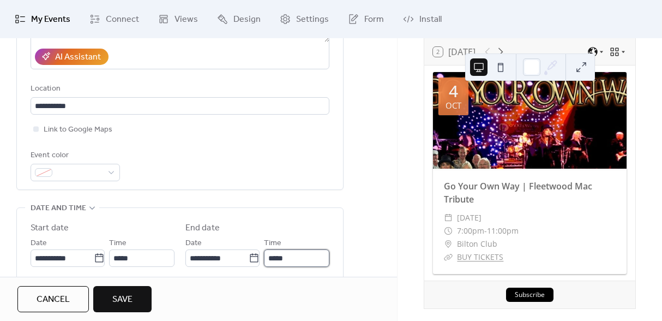
click at [280, 260] on input "*****" at bounding box center [296, 257] width 65 height 17
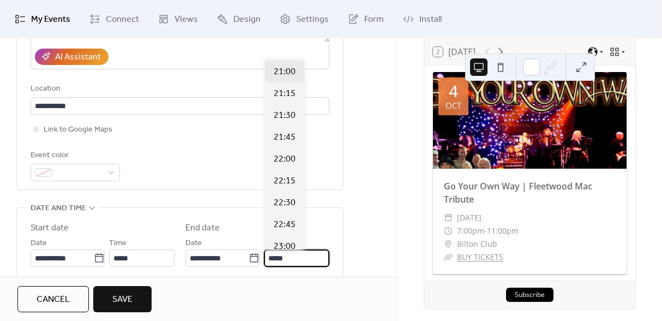
scroll to position [173, 0]
click at [284, 223] on span "23:00" at bounding box center [285, 223] width 22 height 13
type input "*****"
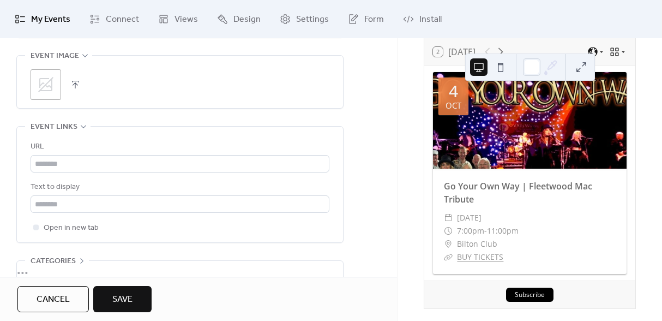
scroll to position [619, 0]
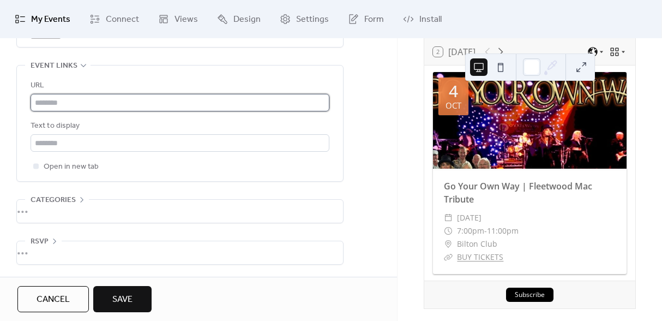
click at [96, 99] on input "text" at bounding box center [180, 102] width 299 height 17
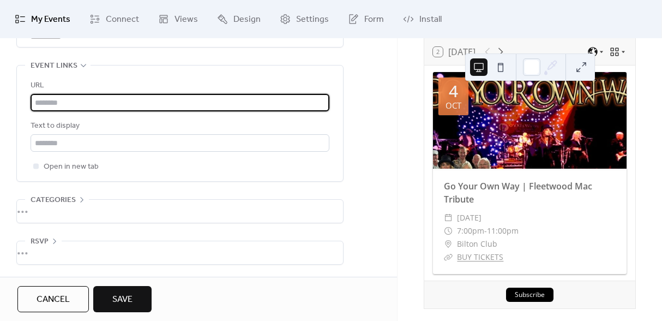
paste input "**********"
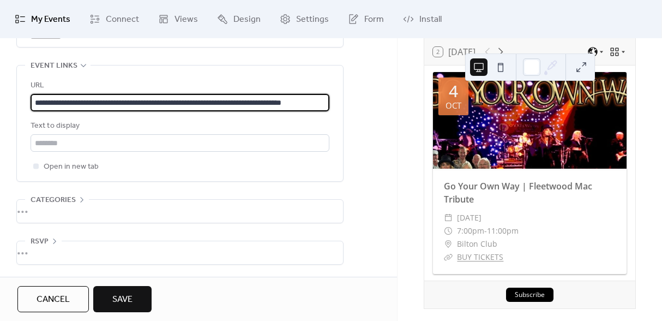
scroll to position [0, 17]
type input "**********"
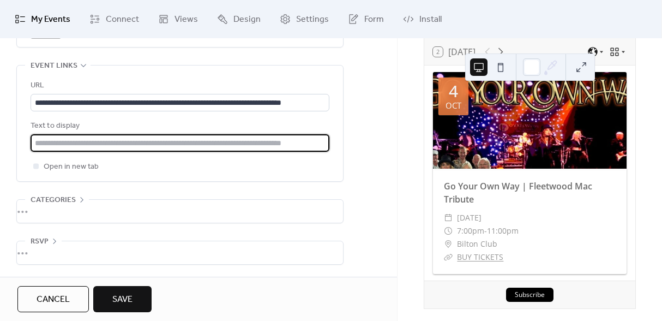
click at [81, 143] on input "text" at bounding box center [180, 142] width 299 height 17
type input "**********"
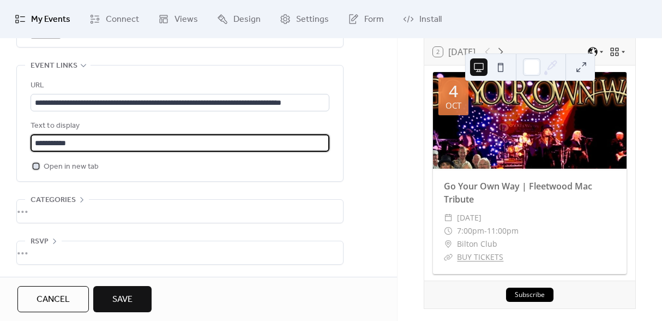
click at [36, 165] on icon at bounding box center [35, 166] width 3 height 2
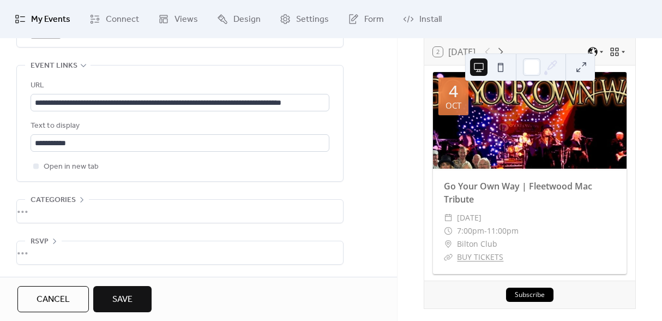
click at [124, 296] on span "Save" at bounding box center [122, 299] width 20 height 13
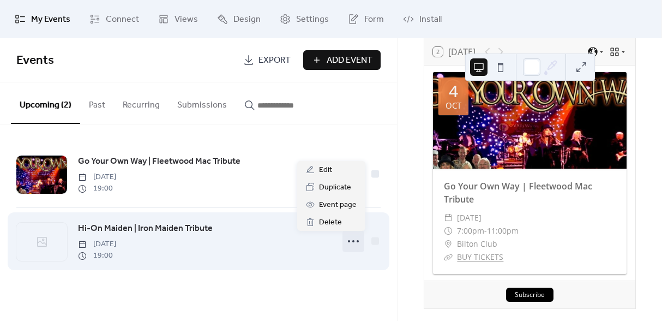
click at [353, 241] on circle at bounding box center [353, 241] width 2 height 2
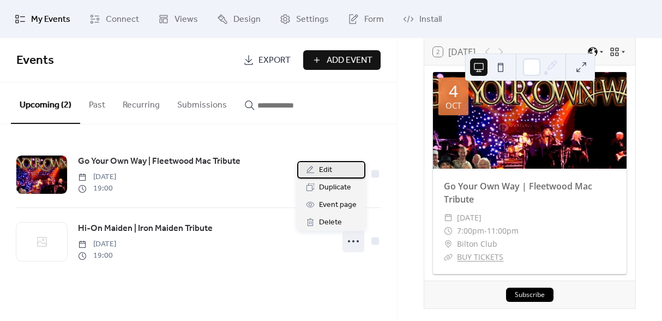
click at [330, 163] on div "Edit" at bounding box center [331, 169] width 68 height 17
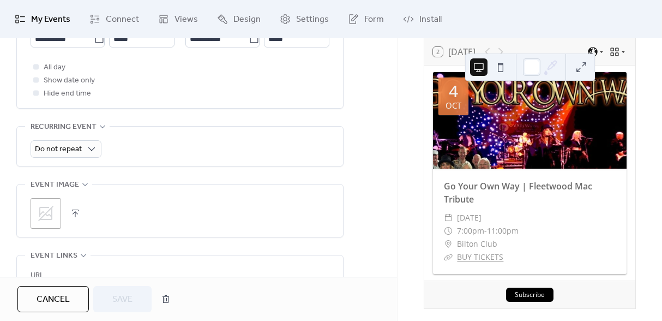
scroll to position [438, 0]
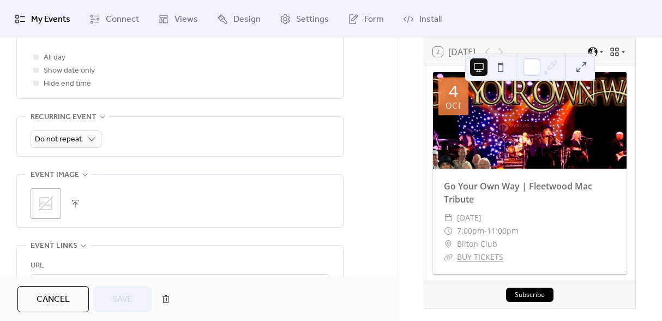
click at [74, 202] on button "button" at bounding box center [75, 203] width 15 height 15
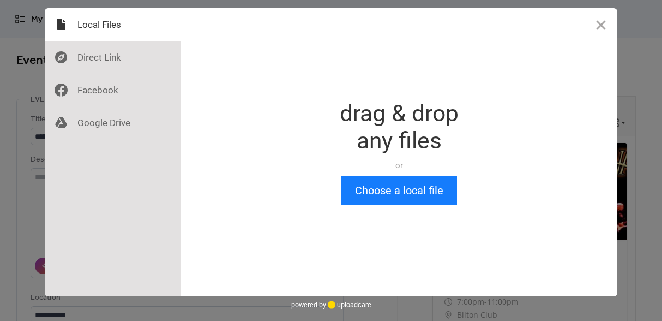
scroll to position [0, 0]
click at [378, 189] on button "Choose a local file" at bounding box center [399, 190] width 116 height 28
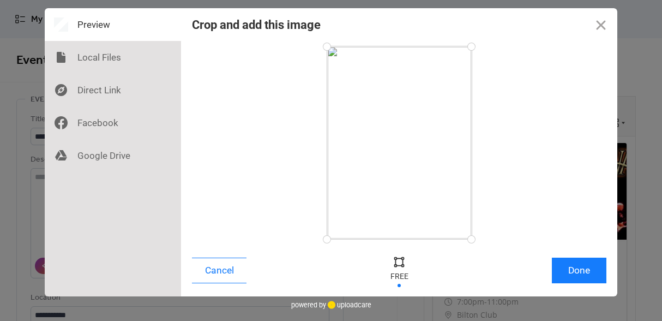
drag, startPoint x: 441, startPoint y: 237, endPoint x: 441, endPoint y: 183, distance: 53.5
click at [441, 183] on div at bounding box center [399, 142] width 145 height 193
drag, startPoint x: 470, startPoint y: 239, endPoint x: 478, endPoint y: 163, distance: 76.3
click at [478, 163] on div at bounding box center [471, 163] width 19 height 19
click at [576, 272] on button "Done" at bounding box center [579, 270] width 55 height 26
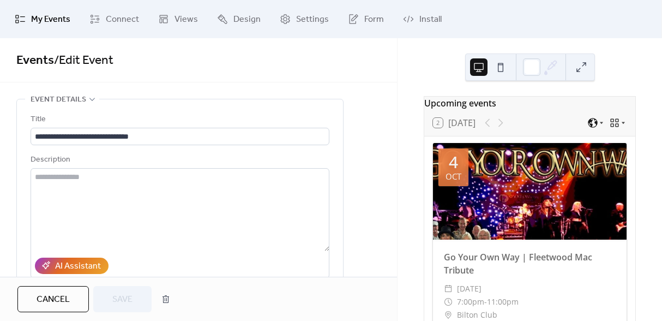
scroll to position [484, 0]
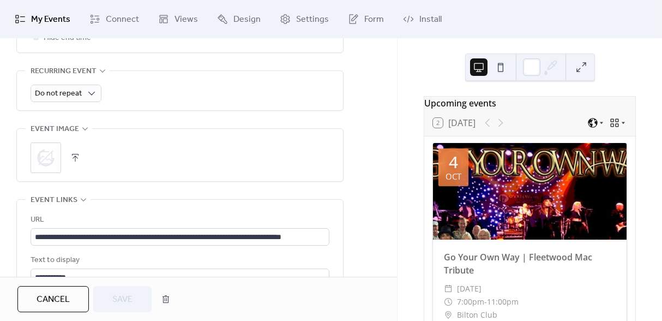
click at [576, 272] on span "Go Your Own Way | Fleetwood Mac Tribute" at bounding box center [530, 263] width 172 height 26
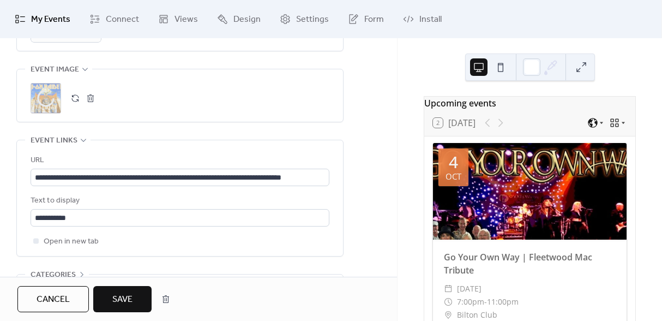
scroll to position [619, 0]
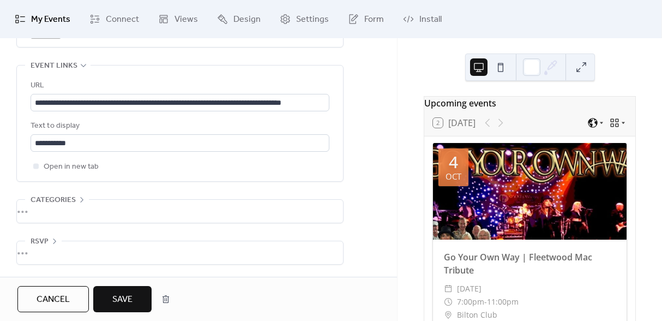
click at [133, 298] on button "Save" at bounding box center [122, 299] width 58 height 26
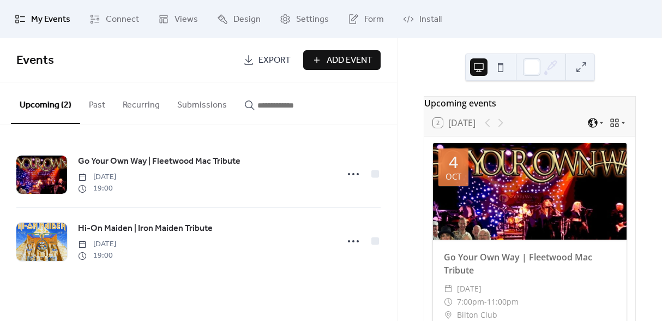
click at [344, 62] on span "Add Event" at bounding box center [350, 60] width 46 height 13
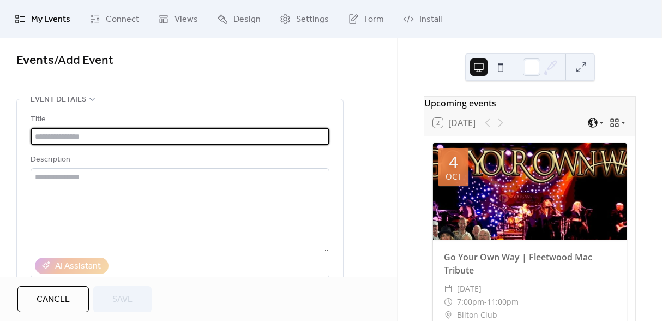
paste input "**********"
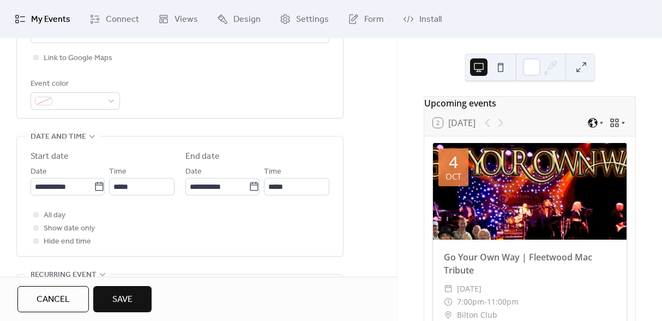
scroll to position [283, 0]
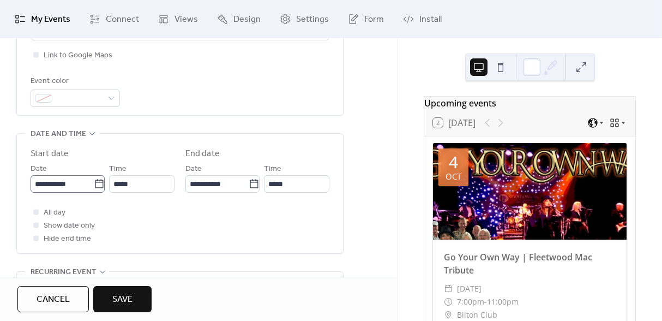
type input "**********"
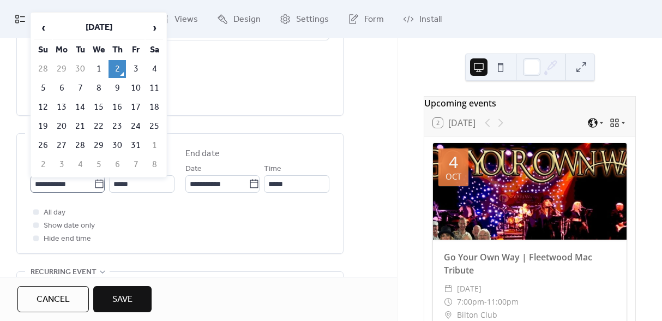
click at [95, 178] on icon at bounding box center [99, 183] width 11 height 11
click at [94, 178] on input "**********" at bounding box center [62, 183] width 63 height 17
click at [131, 144] on td "31" at bounding box center [135, 145] width 17 height 18
type input "**********"
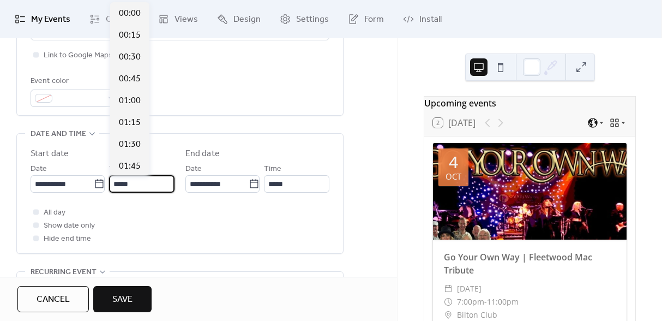
click at [134, 179] on input "*****" at bounding box center [141, 183] width 65 height 17
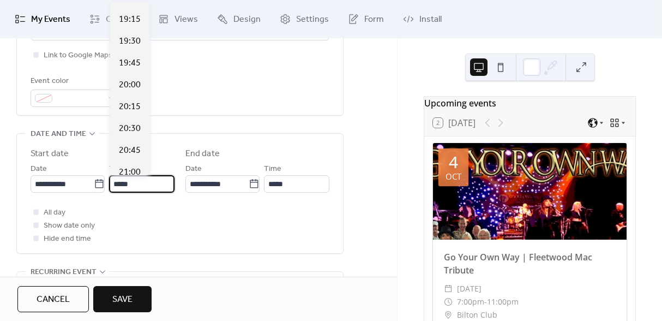
scroll to position [1663, 0]
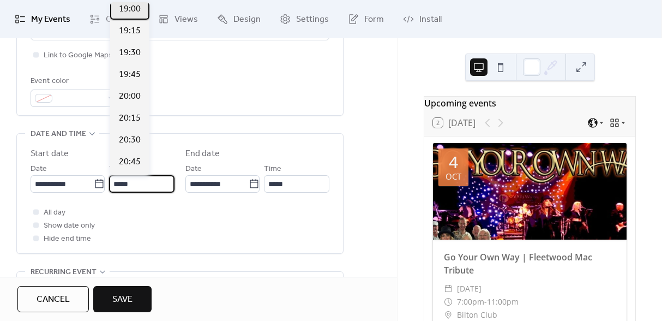
click at [133, 10] on span "19:00" at bounding box center [130, 9] width 22 height 13
type input "*****"
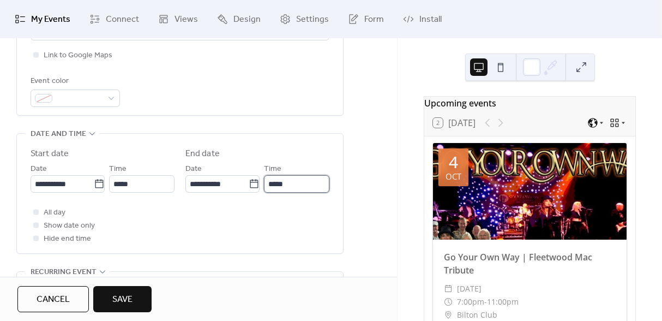
click at [275, 192] on input "*****" at bounding box center [296, 183] width 65 height 17
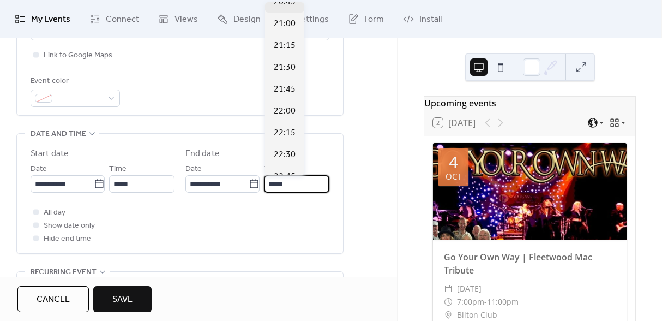
scroll to position [242, 0]
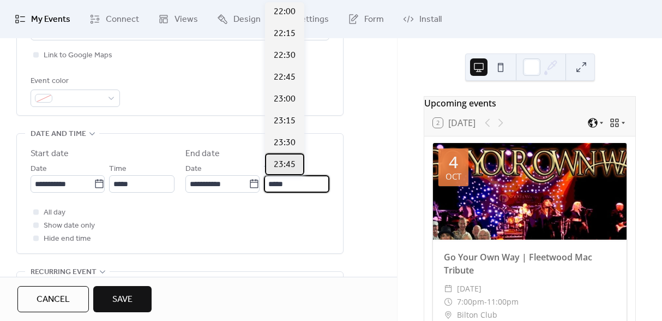
click at [287, 164] on span "23:45" at bounding box center [285, 164] width 22 height 13
type input "*****"
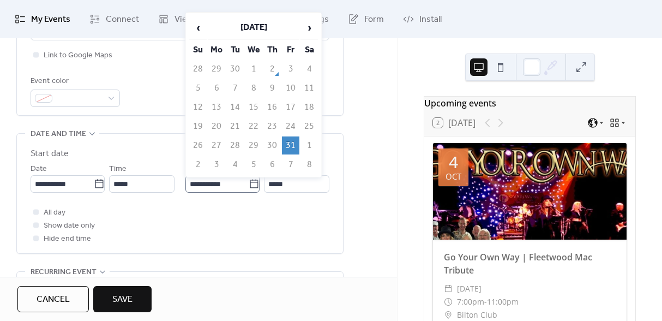
click at [255, 186] on icon at bounding box center [254, 183] width 8 height 9
click at [249, 186] on input "**********" at bounding box center [216, 183] width 63 height 17
click at [309, 140] on td "1" at bounding box center [309, 145] width 17 height 18
type input "**********"
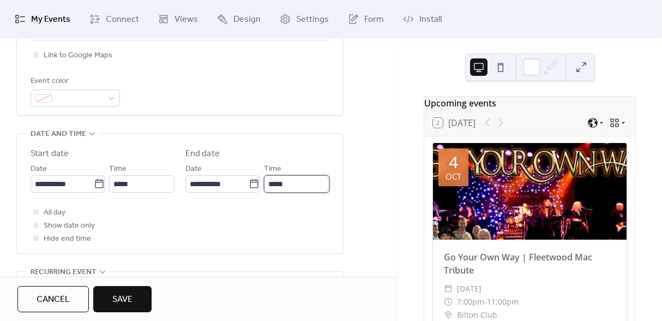
click at [303, 185] on input "*****" at bounding box center [296, 183] width 65 height 17
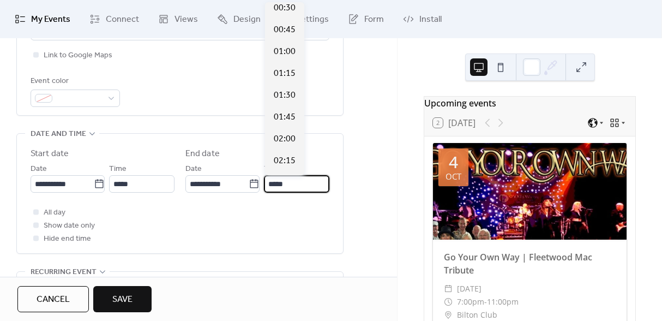
scroll to position [0, 0]
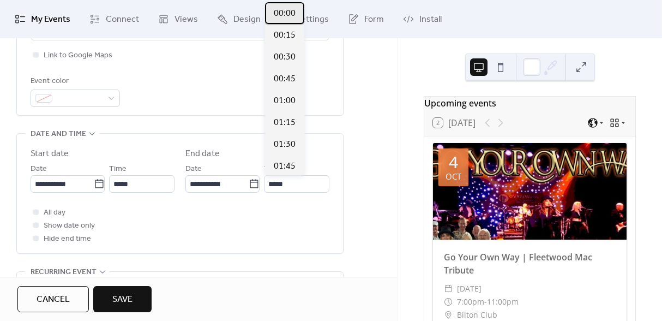
click at [285, 19] on span "00:00" at bounding box center [285, 13] width 22 height 13
type input "*****"
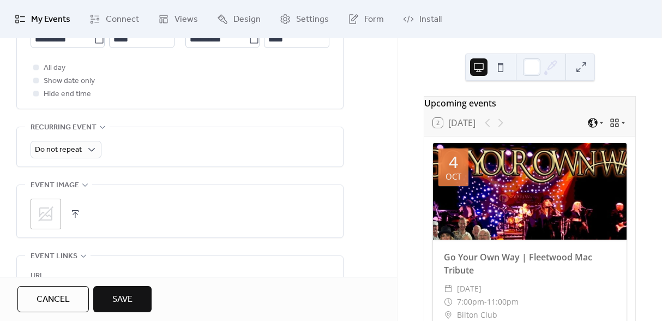
scroll to position [436, 0]
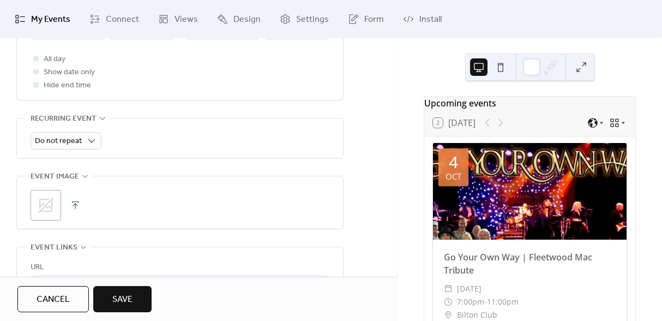
click at [76, 201] on button "button" at bounding box center [75, 204] width 15 height 15
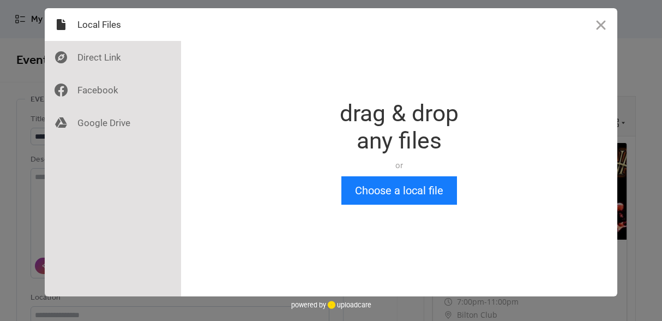
scroll to position [0, 0]
click at [408, 188] on button "Choose a local file" at bounding box center [399, 190] width 116 height 28
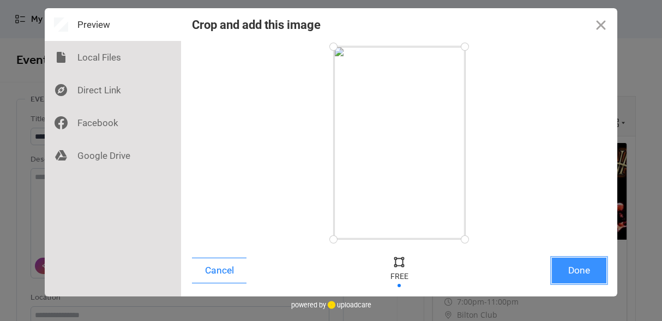
click at [559, 263] on button "Done" at bounding box center [579, 270] width 55 height 26
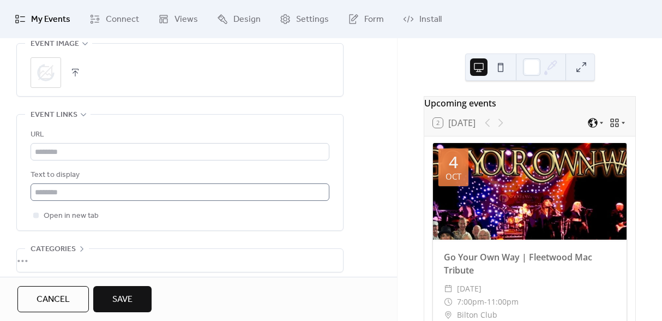
scroll to position [580, 0]
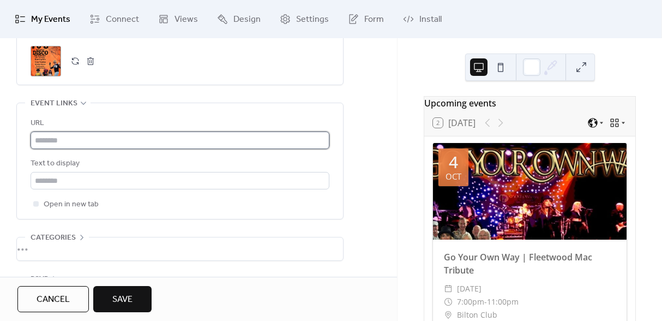
click at [99, 136] on input "text" at bounding box center [180, 139] width 299 height 17
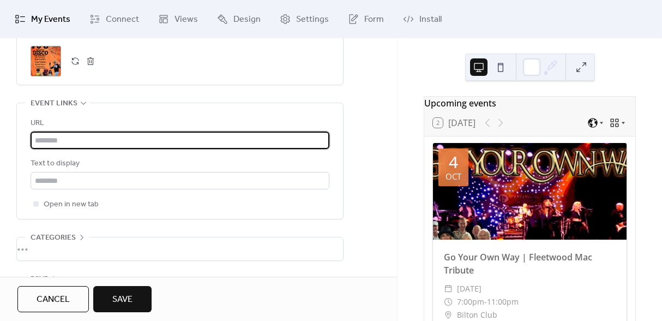
paste input "**********"
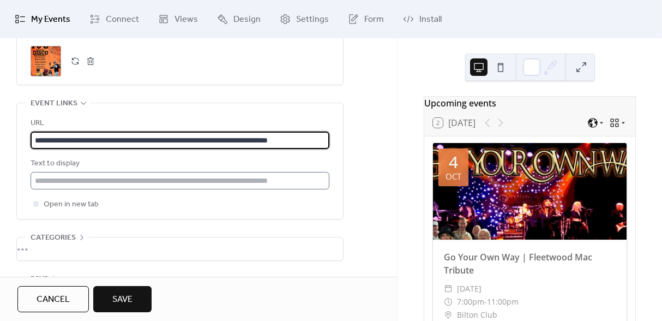
type input "**********"
click at [77, 180] on input "text" at bounding box center [180, 180] width 299 height 17
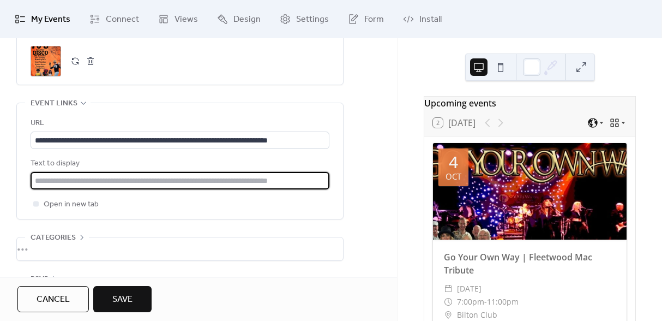
type input "**********"
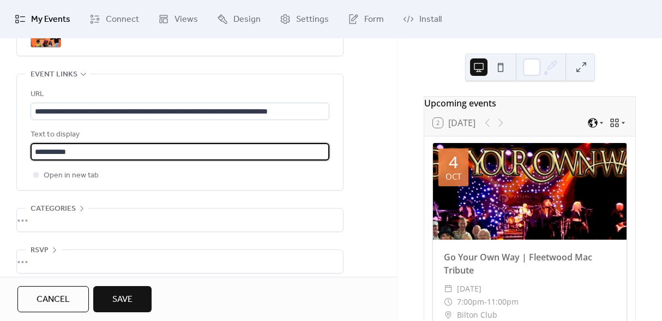
scroll to position [619, 0]
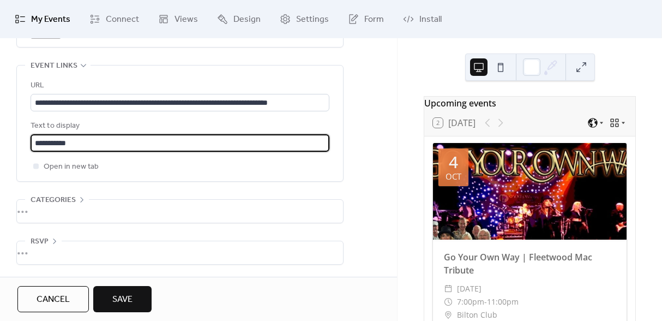
click at [125, 298] on span "Save" at bounding box center [122, 299] width 20 height 13
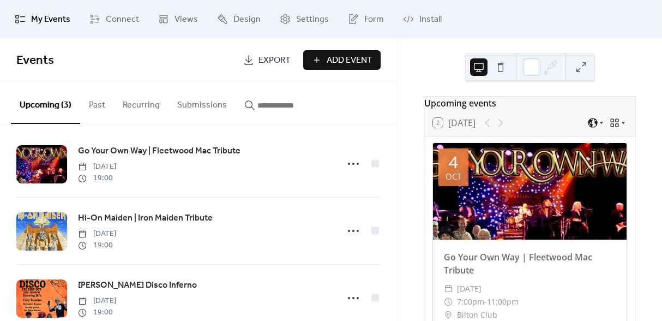
scroll to position [38, 0]
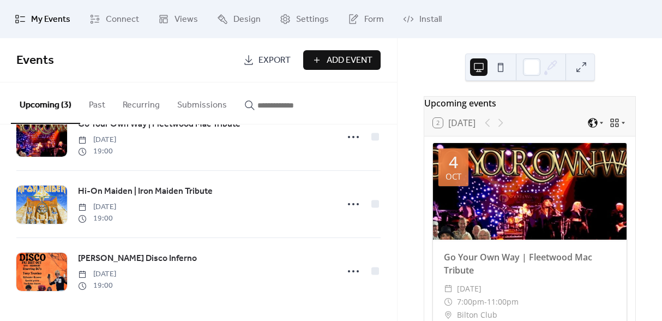
click at [347, 67] on span "Add Event" at bounding box center [350, 60] width 46 height 13
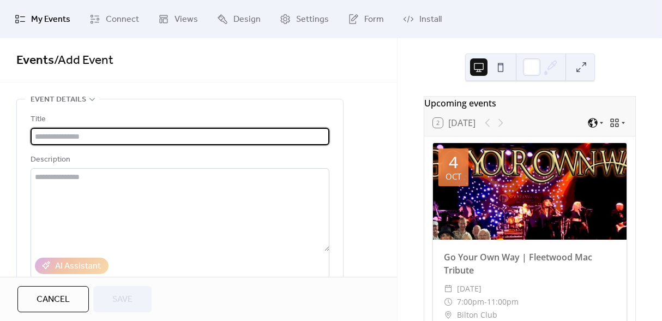
paste input "**********"
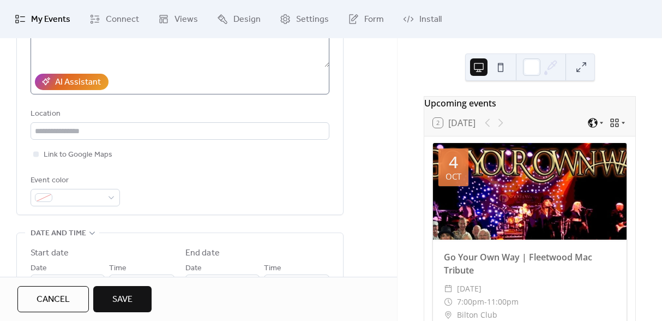
scroll to position [184, 0]
type input "**********"
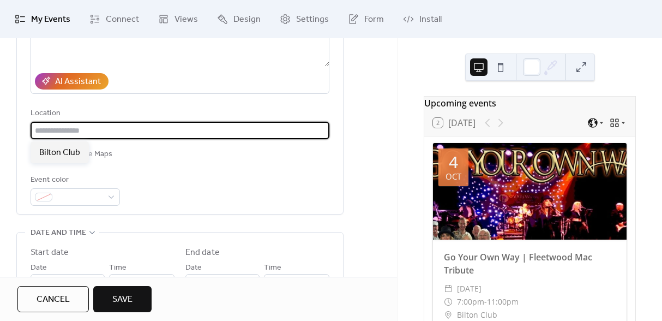
click at [79, 136] on input "text" at bounding box center [180, 130] width 299 height 17
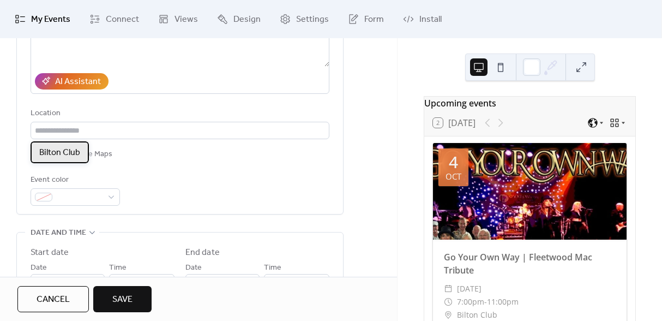
click at [69, 154] on span "Bilton Club" at bounding box center [59, 152] width 41 height 13
type input "**********"
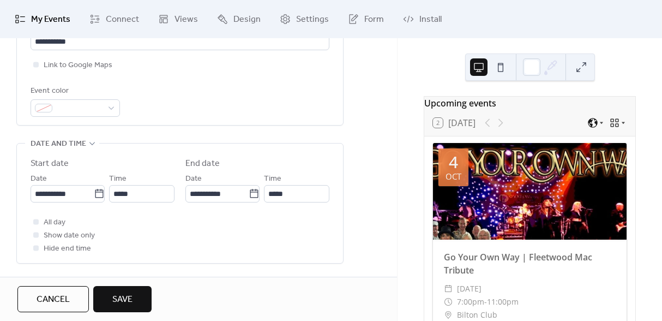
scroll to position [292, 0]
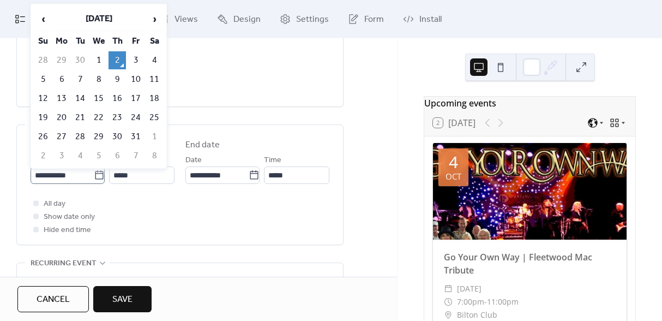
click at [95, 176] on icon at bounding box center [99, 175] width 11 height 11
click at [94, 176] on input "**********" at bounding box center [62, 174] width 63 height 17
click at [152, 19] on span "›" at bounding box center [154, 19] width 16 height 22
click at [137, 134] on td "28" at bounding box center [135, 137] width 17 height 18
type input "**********"
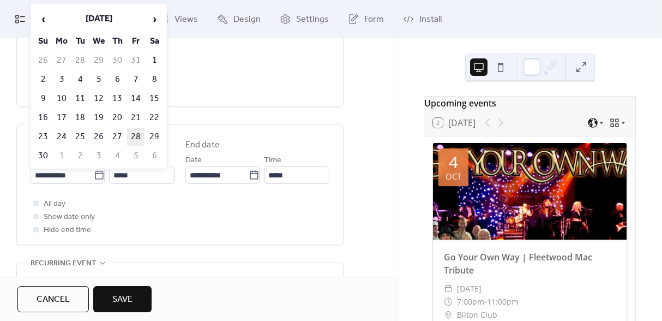
type input "**********"
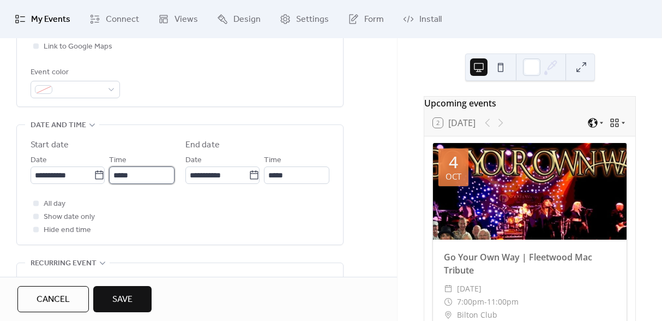
click at [137, 175] on input "*****" at bounding box center [141, 174] width 65 height 17
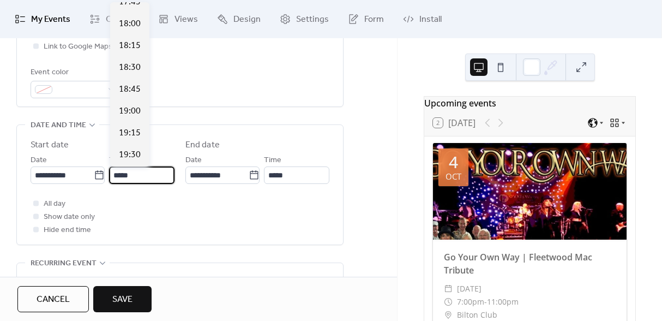
scroll to position [1563, 0]
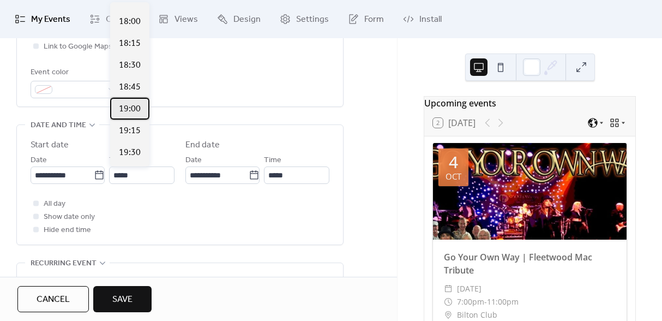
click at [133, 109] on span "19:00" at bounding box center [130, 109] width 22 height 13
type input "*****"
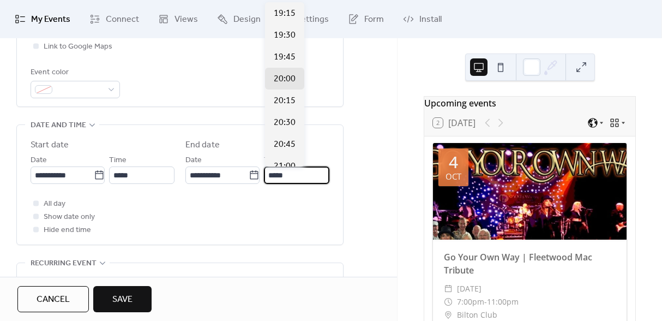
click at [293, 175] on input "*****" at bounding box center [296, 174] width 65 height 17
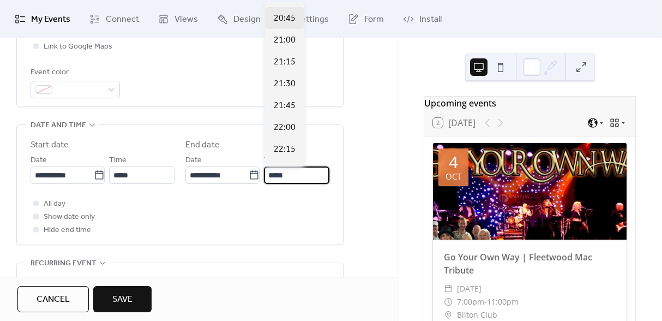
scroll to position [250, 0]
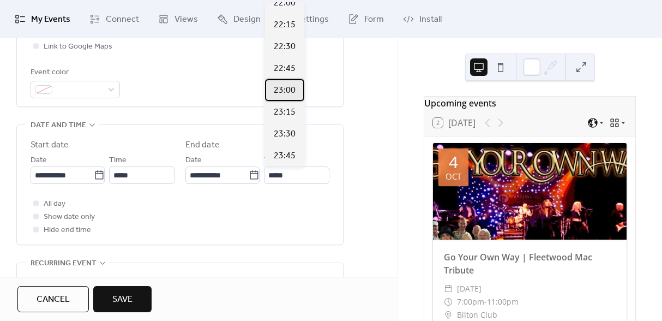
click at [285, 86] on span "23:00" at bounding box center [285, 90] width 22 height 13
type input "*****"
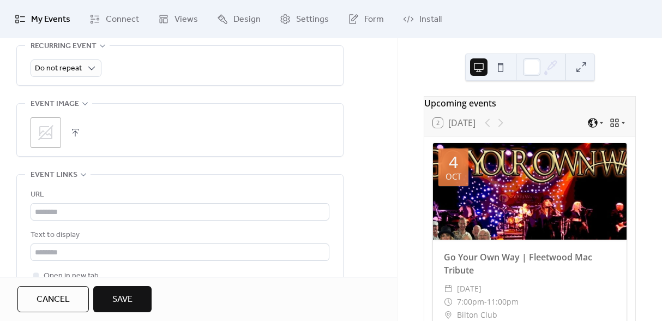
scroll to position [519, 0]
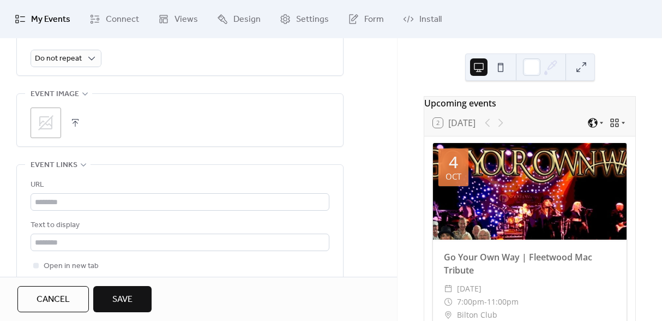
click at [73, 125] on button "button" at bounding box center [75, 122] width 15 height 15
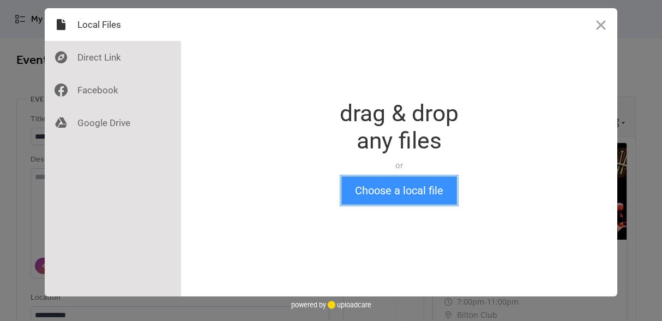
click at [407, 191] on button "Choose a local file" at bounding box center [399, 190] width 116 height 28
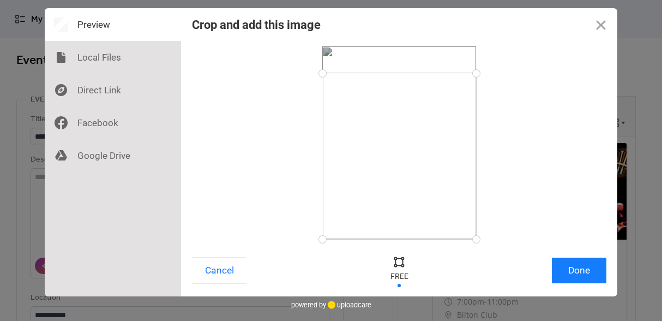
drag, startPoint x: 475, startPoint y: 47, endPoint x: 478, endPoint y: 73, distance: 25.9
click at [478, 73] on div at bounding box center [476, 73] width 19 height 19
click at [576, 268] on button "Done" at bounding box center [579, 270] width 55 height 26
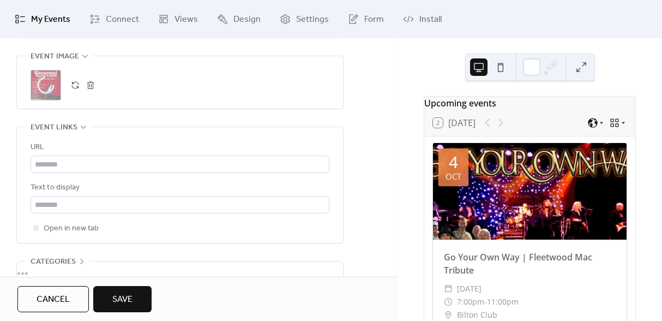
scroll to position [567, 0]
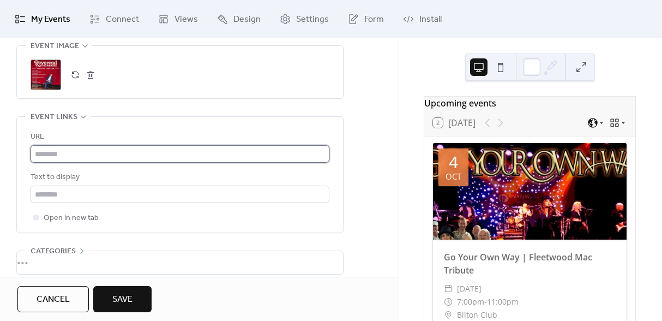
click at [71, 154] on input "text" at bounding box center [180, 153] width 299 height 17
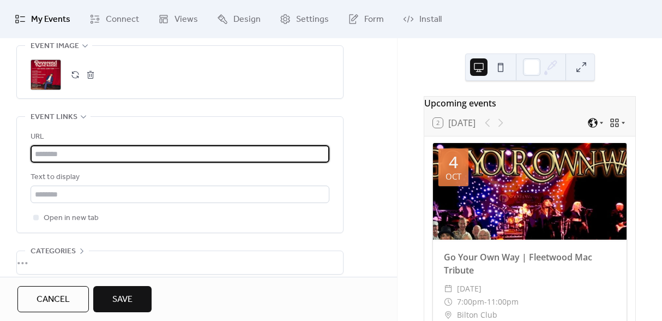
paste input "**********"
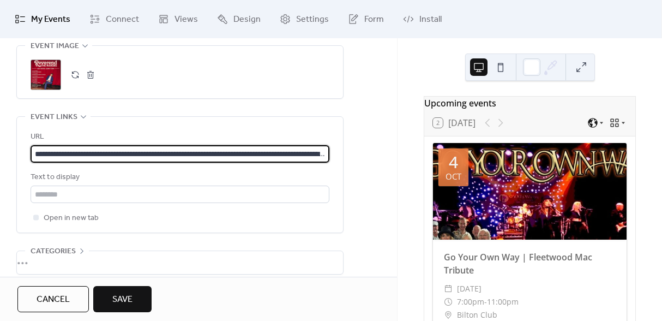
scroll to position [0, 115]
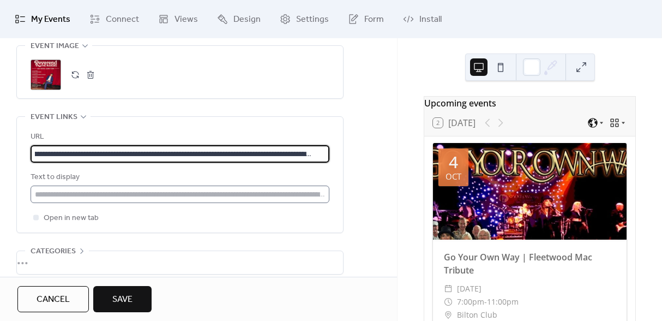
type input "**********"
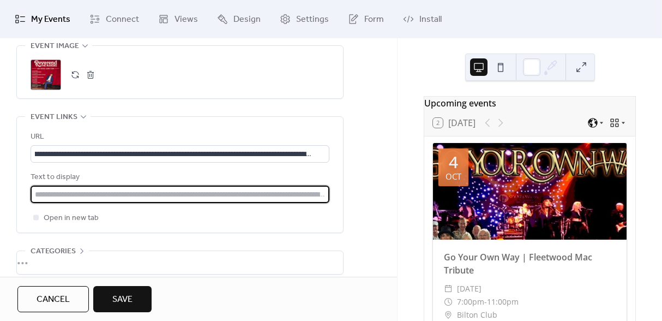
click at [63, 200] on input "text" at bounding box center [180, 193] width 299 height 17
type input "**********"
click at [122, 297] on span "Save" at bounding box center [122, 299] width 20 height 13
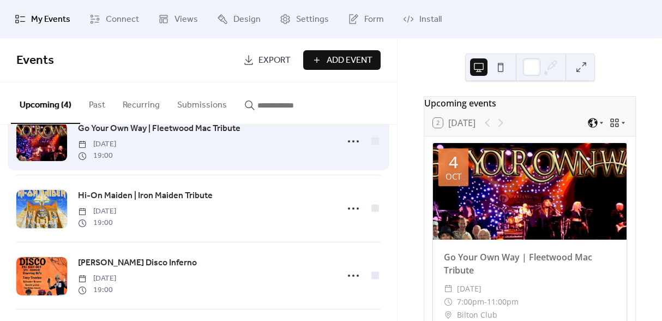
scroll to position [33, 0]
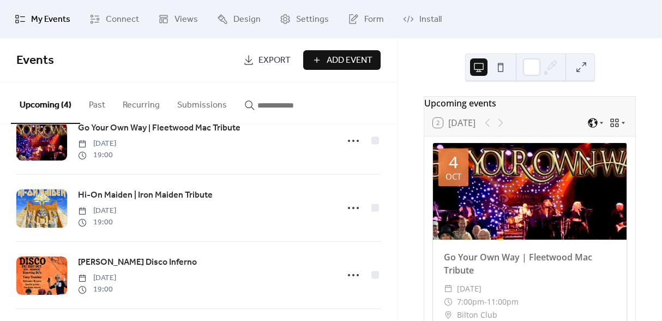
click at [325, 61] on button "Add Event" at bounding box center [341, 60] width 77 height 20
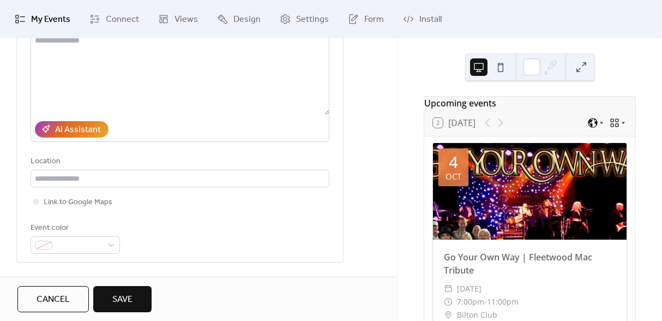
scroll to position [144, 0]
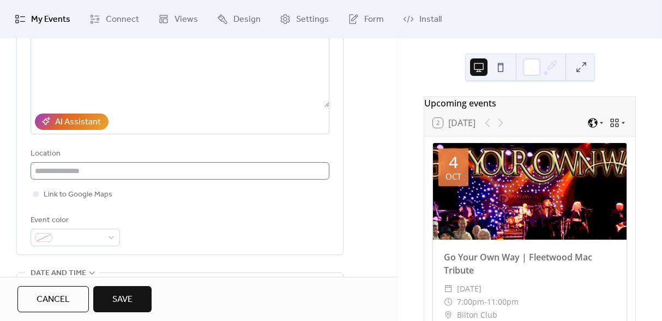
type input "**********"
click at [112, 170] on input "text" at bounding box center [180, 170] width 299 height 17
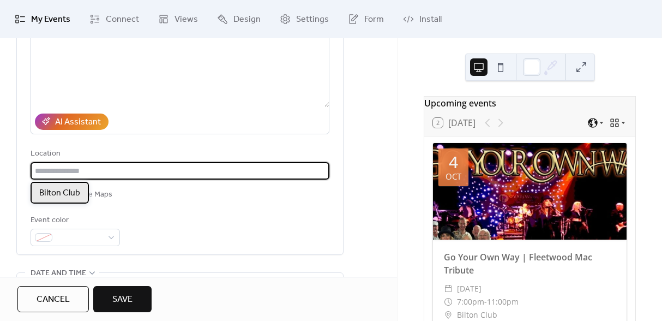
click at [64, 194] on span "Bilton Club" at bounding box center [59, 193] width 41 height 13
type input "**********"
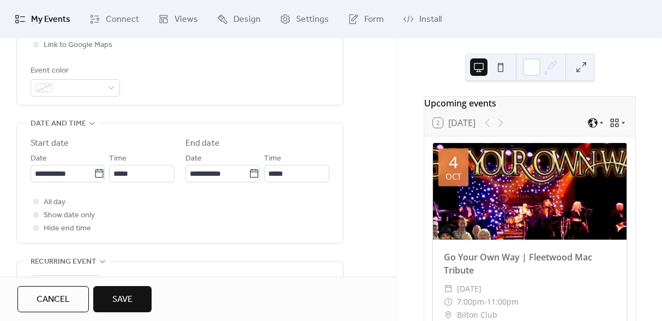
scroll to position [296, 0]
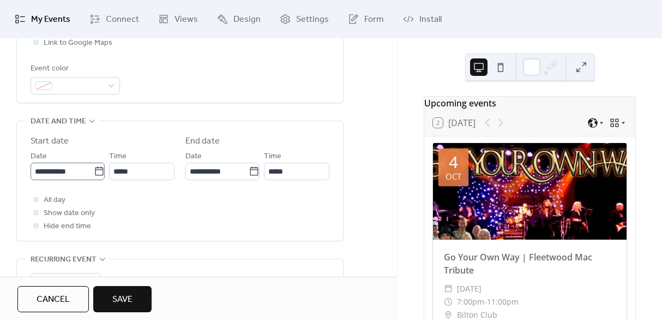
click at [98, 170] on icon at bounding box center [99, 171] width 11 height 11
click at [94, 170] on input "**********" at bounding box center [62, 171] width 63 height 17
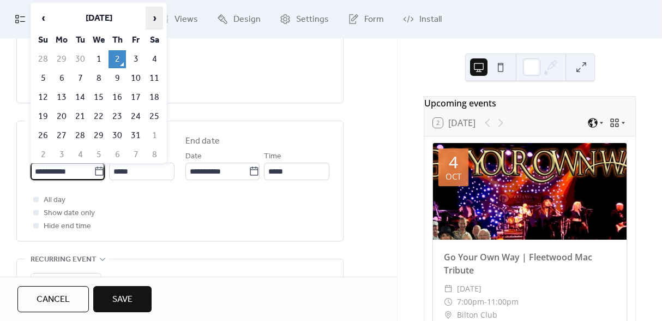
click at [156, 17] on span "›" at bounding box center [154, 18] width 16 height 22
click at [104, 132] on td "31" at bounding box center [98, 136] width 17 height 18
type input "**********"
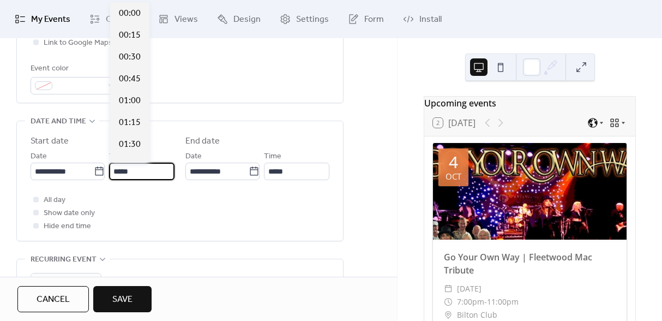
click at [137, 176] on input "*****" at bounding box center [141, 171] width 65 height 17
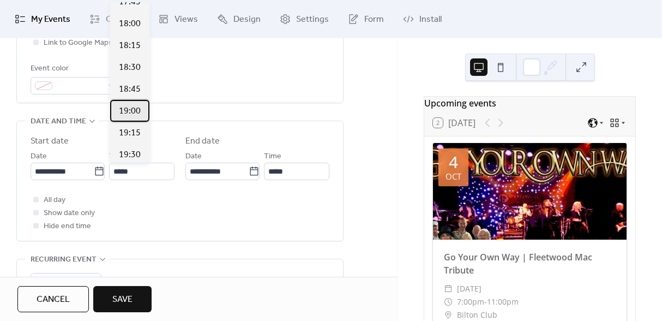
click at [132, 113] on span "19:00" at bounding box center [130, 111] width 22 height 13
type input "*****"
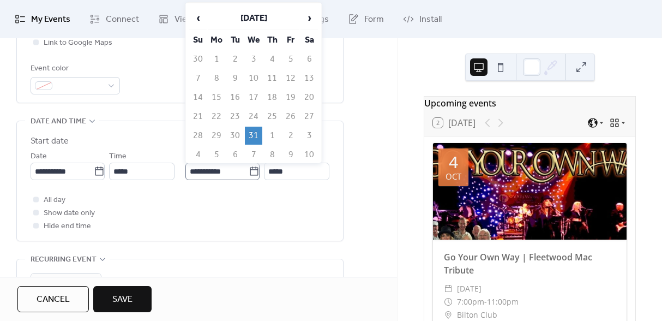
click at [250, 172] on icon at bounding box center [254, 171] width 11 height 11
click at [249, 172] on input "**********" at bounding box center [216, 171] width 63 height 17
click at [272, 132] on td "1" at bounding box center [271, 136] width 17 height 18
type input "**********"
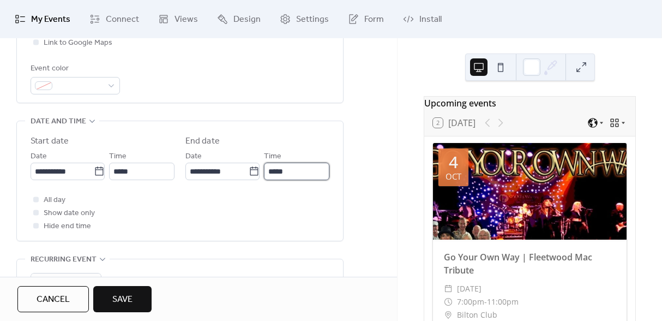
click at [281, 170] on input "*****" at bounding box center [296, 171] width 65 height 17
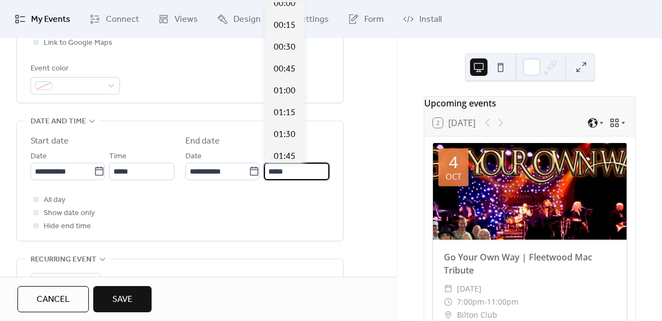
scroll to position [0, 0]
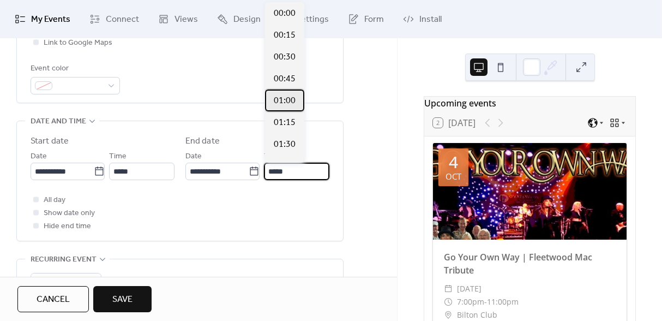
click at [289, 98] on span "01:00" at bounding box center [285, 100] width 22 height 13
type input "*****"
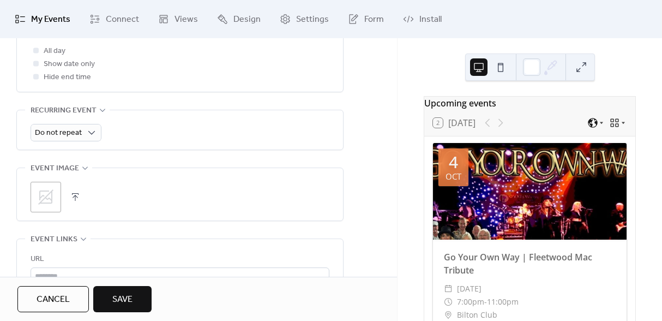
scroll to position [453, 0]
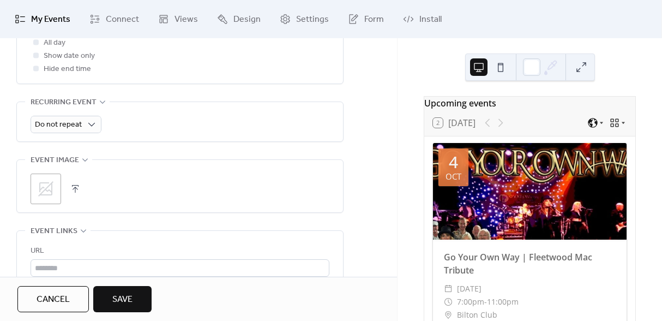
click at [79, 189] on button "button" at bounding box center [75, 188] width 15 height 15
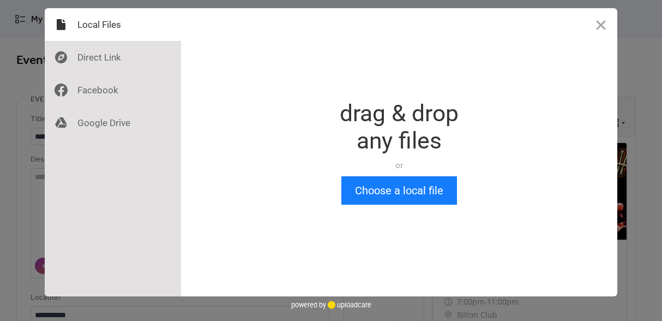
scroll to position [0, 0]
click at [376, 184] on button "Choose a local file" at bounding box center [399, 190] width 116 height 28
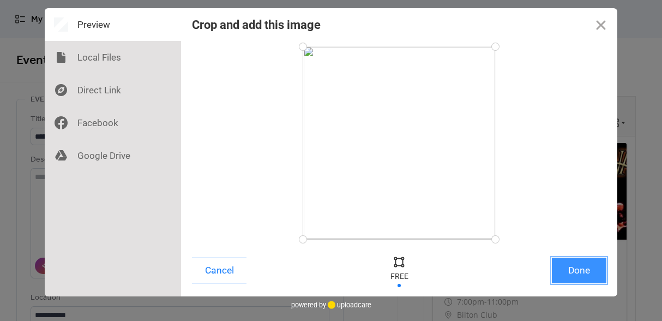
click at [573, 274] on button "Done" at bounding box center [579, 270] width 55 height 26
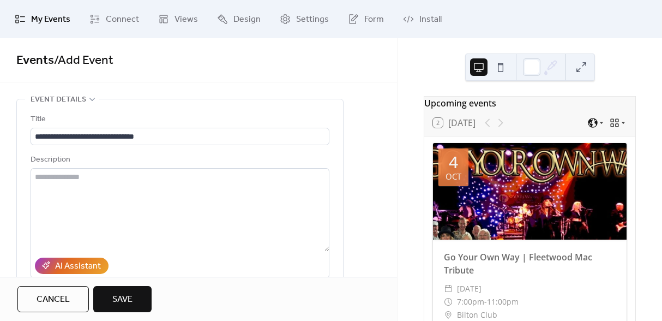
scroll to position [484, 0]
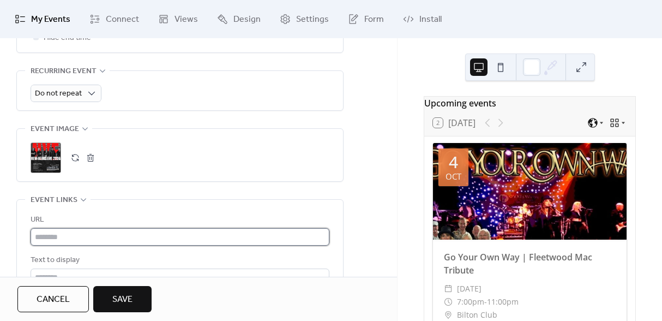
click at [77, 241] on input "text" at bounding box center [180, 236] width 299 height 17
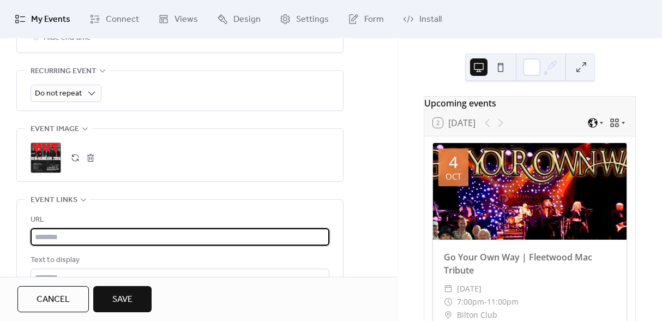
paste input "**********"
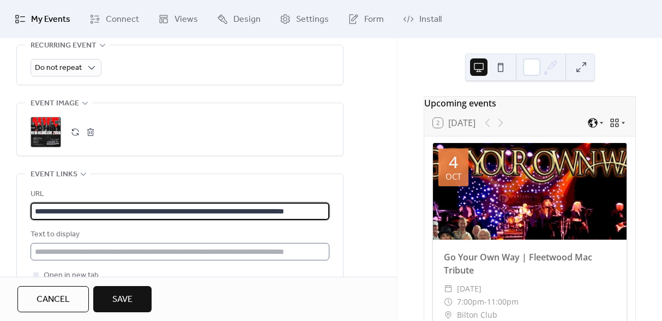
scroll to position [511, 0]
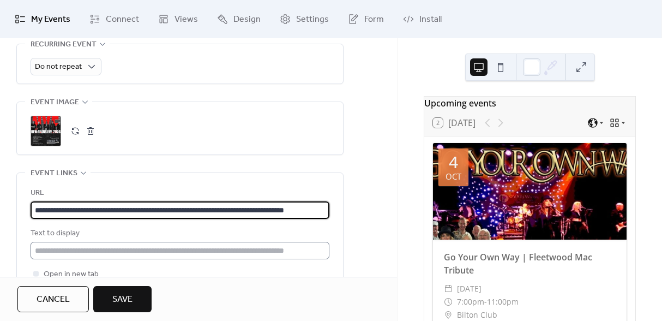
type input "**********"
click at [85, 249] on input "text" at bounding box center [180, 250] width 299 height 17
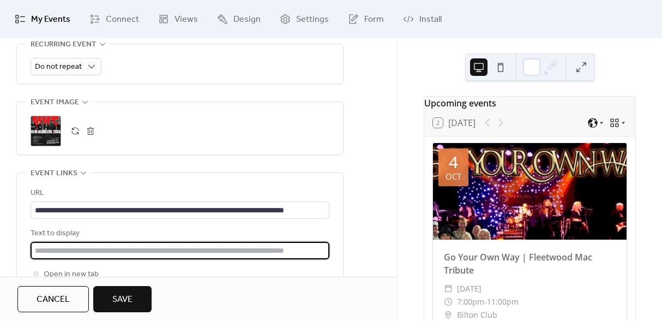
type input "**********"
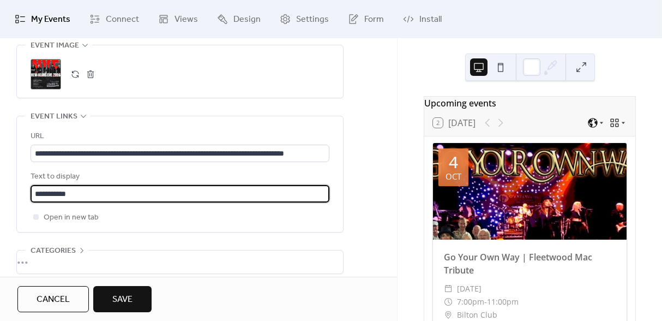
scroll to position [619, 0]
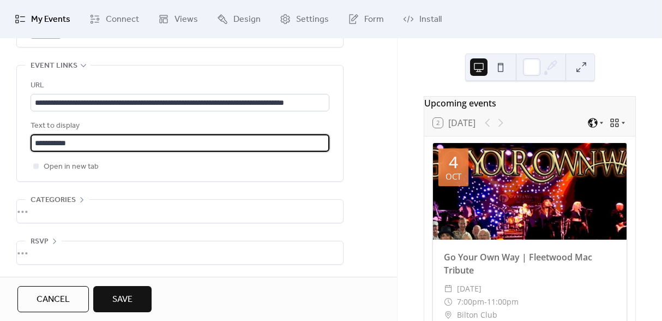
click at [131, 296] on span "Save" at bounding box center [122, 299] width 20 height 13
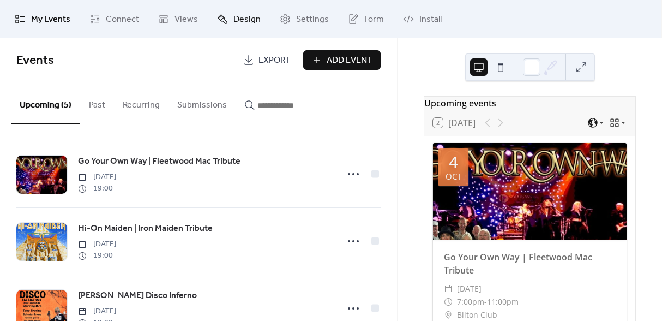
click at [243, 21] on span "Design" at bounding box center [246, 19] width 27 height 13
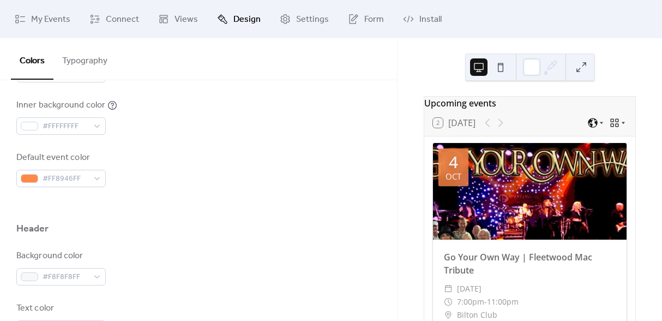
scroll to position [357, 0]
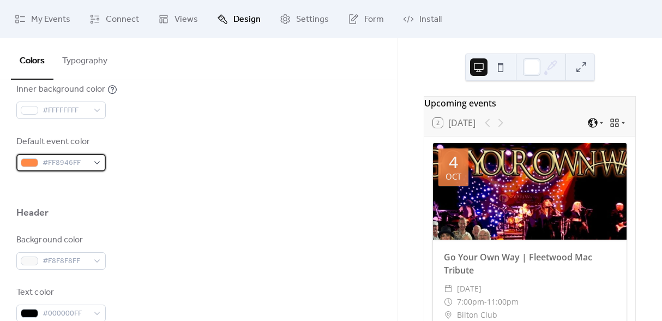
click at [83, 161] on span "#FF8946FF" at bounding box center [66, 163] width 46 height 13
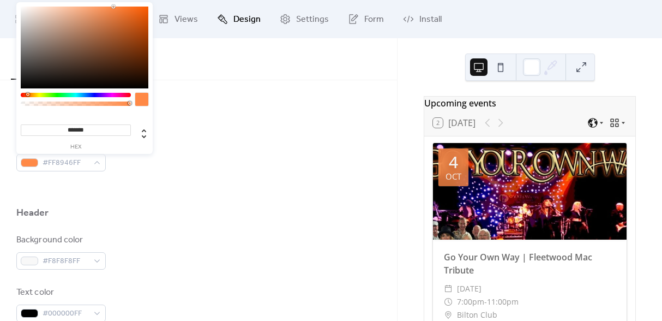
drag, startPoint x: 101, startPoint y: 130, endPoint x: 52, endPoint y: 129, distance: 49.1
click at [52, 129] on input "*******" at bounding box center [76, 129] width 110 height 11
paste input
type input "*******"
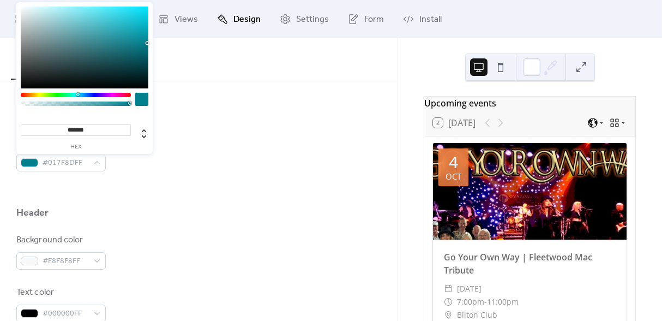
click at [178, 212] on div "Header" at bounding box center [198, 215] width 364 height 19
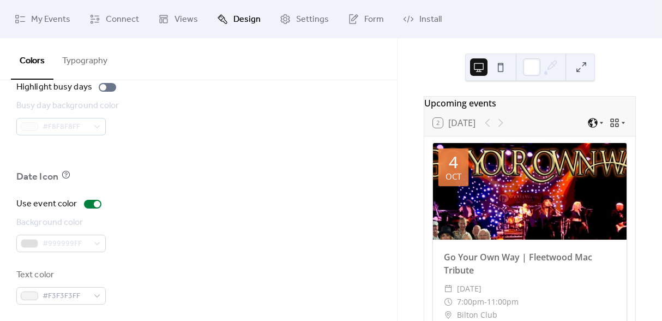
scroll to position [817, 0]
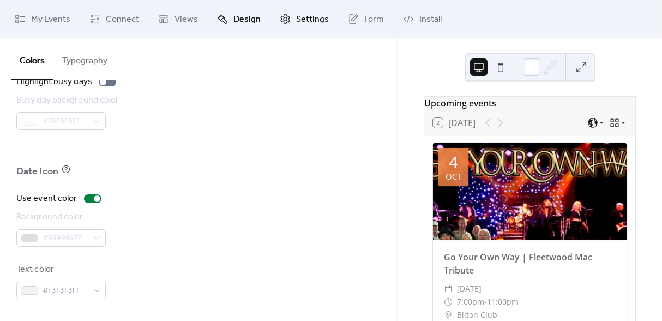
click at [319, 16] on span "Settings" at bounding box center [312, 19] width 33 height 13
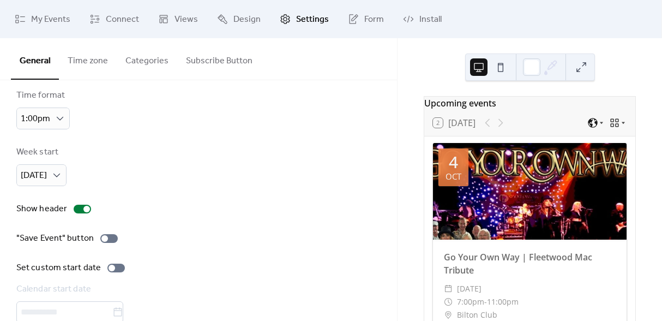
scroll to position [38, 0]
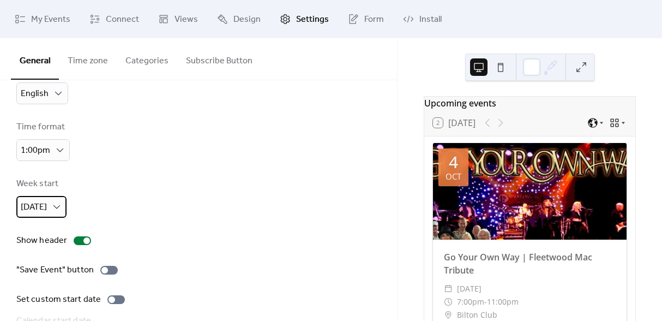
click at [39, 211] on span "Sunday" at bounding box center [34, 207] width 26 height 17
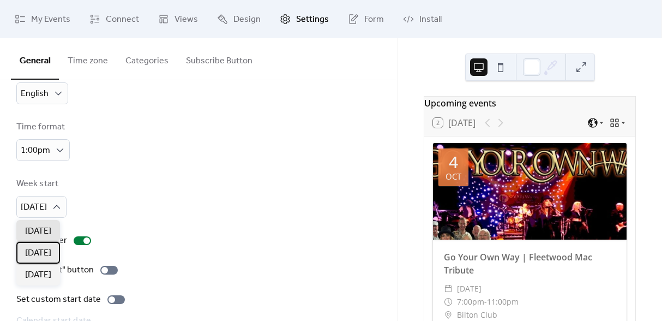
click at [49, 250] on span "Monday" at bounding box center [38, 253] width 26 height 13
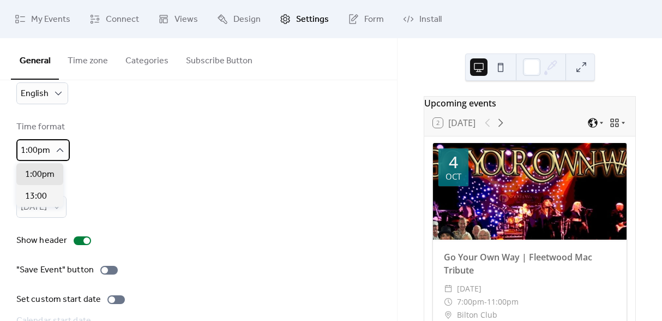
click at [53, 153] on div "1:00pm" at bounding box center [42, 150] width 53 height 22
click at [142, 156] on div "Time format 1:00pm" at bounding box center [198, 141] width 364 height 40
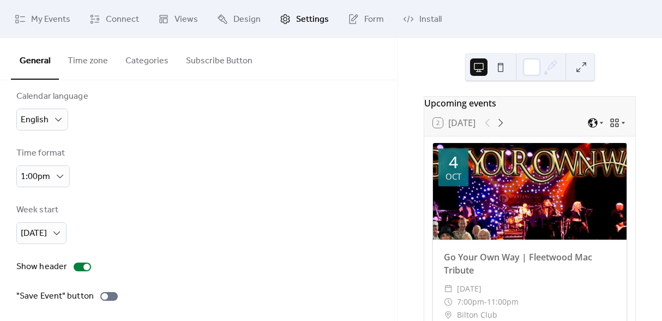
scroll to position [0, 0]
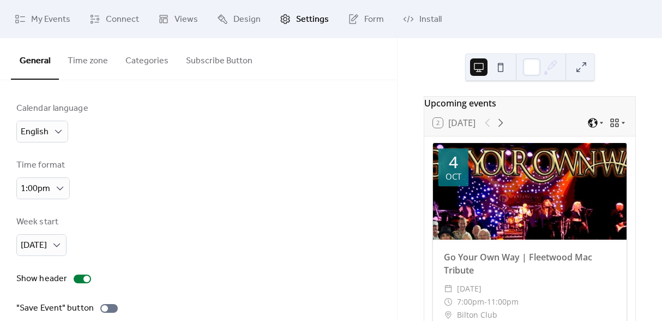
click at [93, 60] on button "Time zone" at bounding box center [88, 58] width 58 height 40
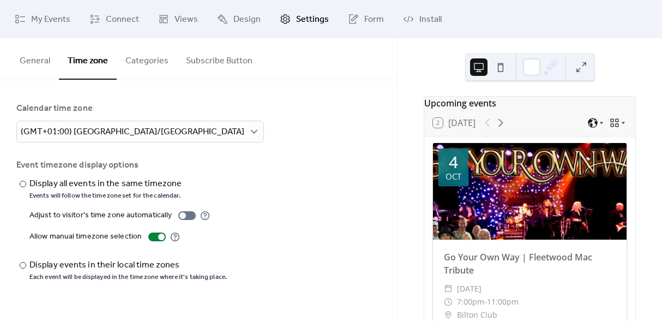
click at [140, 55] on button "Categories" at bounding box center [147, 58] width 61 height 40
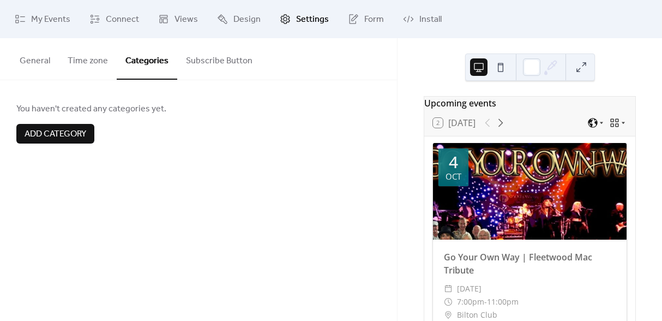
click at [83, 137] on span "Add category" at bounding box center [56, 134] width 62 height 13
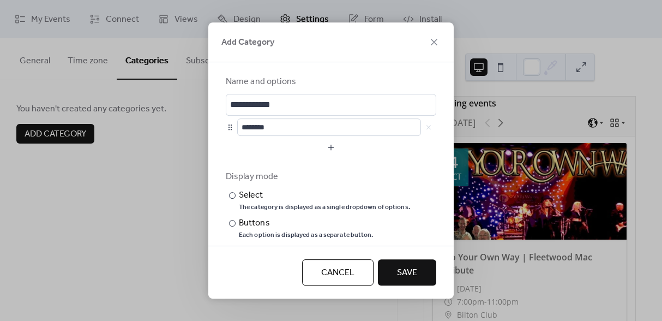
click at [349, 266] on span "Cancel" at bounding box center [337, 272] width 33 height 13
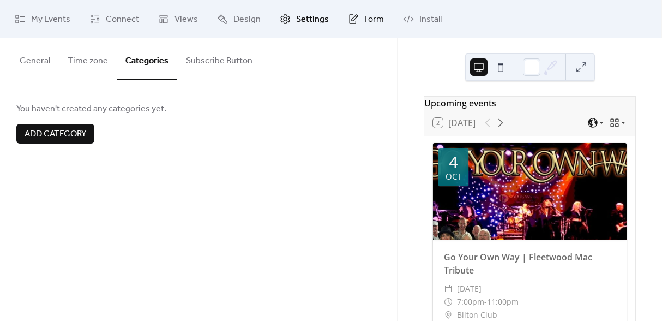
click at [359, 22] on link "Form" at bounding box center [366, 18] width 52 height 29
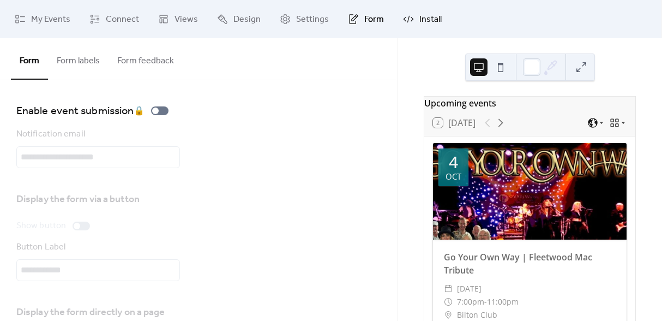
click at [412, 27] on link "Install" at bounding box center [422, 18] width 55 height 29
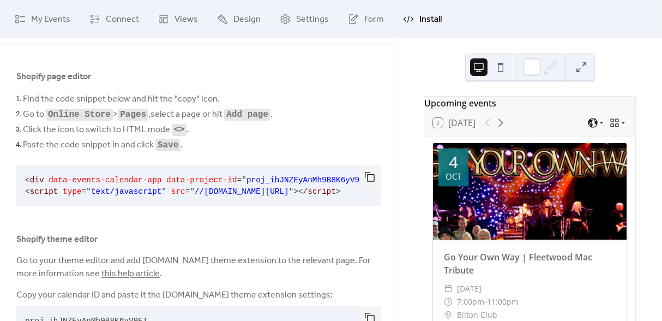
scroll to position [81, 0]
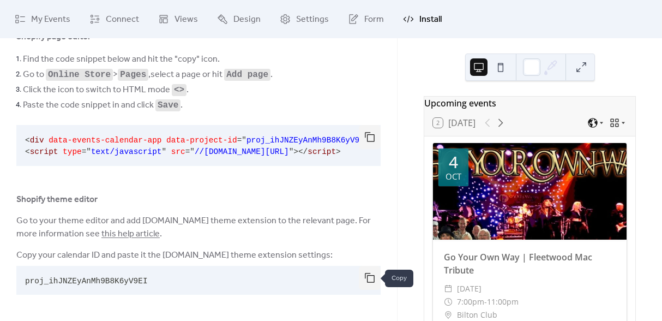
click at [372, 278] on button "button" at bounding box center [370, 278] width 22 height 24
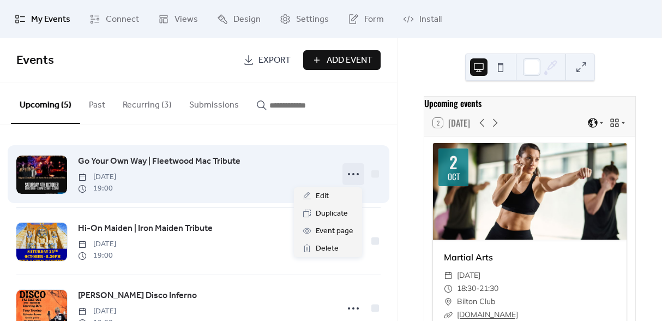
click at [346, 177] on icon at bounding box center [353, 173] width 17 height 17
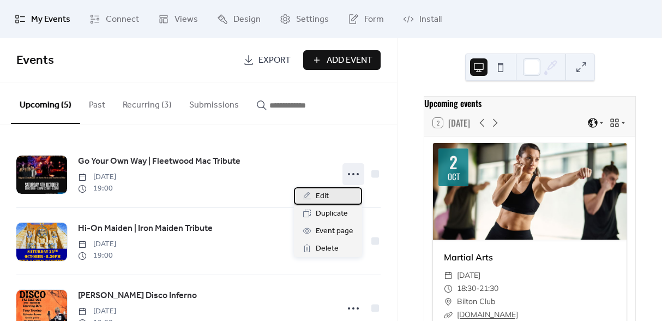
click at [322, 197] on span "Edit" at bounding box center [322, 196] width 13 height 13
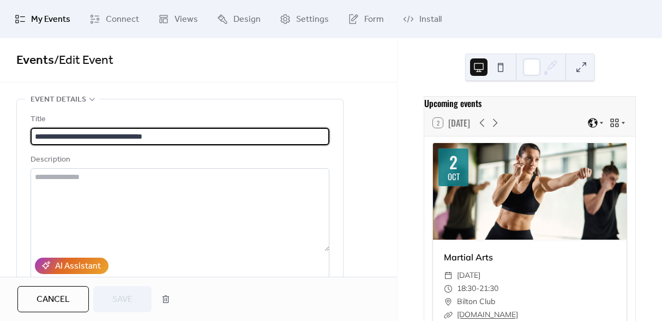
scroll to position [1, 0]
drag, startPoint x: 202, startPoint y: 141, endPoint x: 5, endPoint y: 139, distance: 196.9
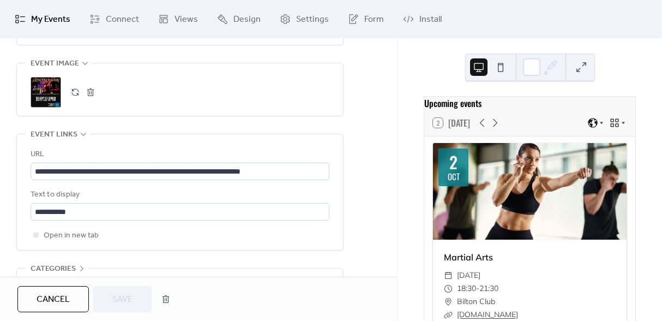
scroll to position [578, 0]
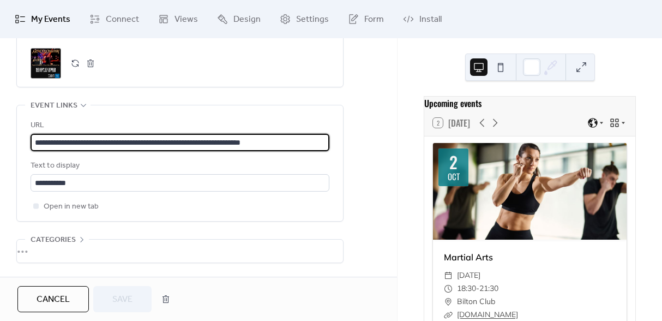
click at [140, 140] on input "**********" at bounding box center [180, 142] width 299 height 17
drag, startPoint x: 305, startPoint y: 142, endPoint x: -5, endPoint y: 137, distance: 309.9
click at [0, 137] on html "**********" at bounding box center [331, 160] width 662 height 321
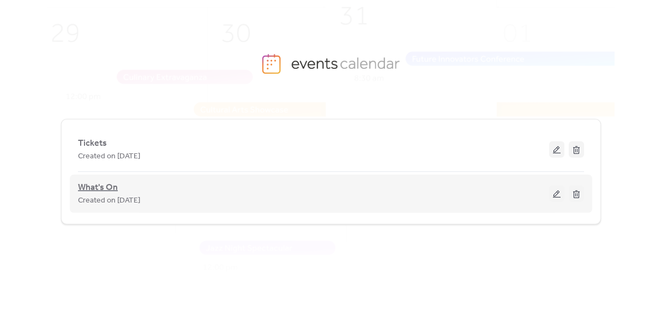
click at [106, 190] on span "What's On" at bounding box center [98, 187] width 40 height 13
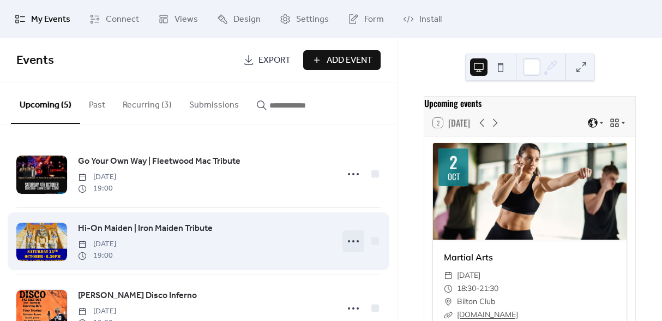
click at [347, 239] on icon at bounding box center [353, 240] width 17 height 17
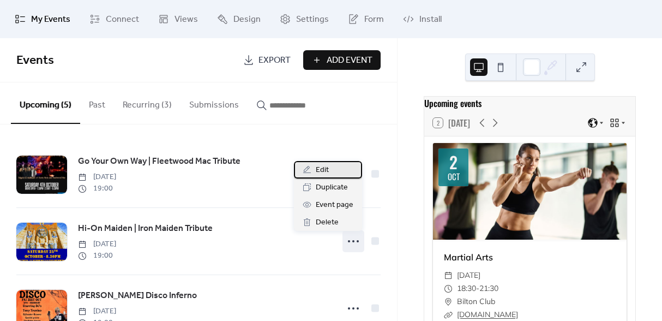
click at [334, 165] on div "Edit" at bounding box center [328, 169] width 68 height 17
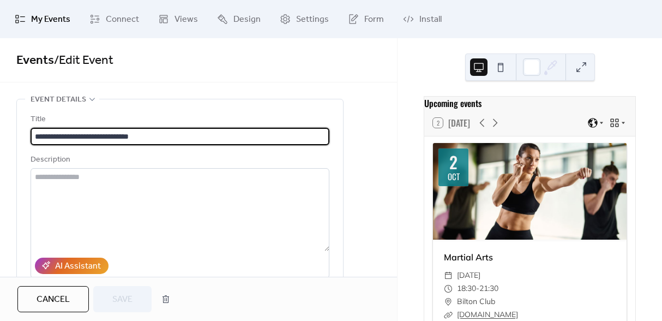
scroll to position [1, 0]
drag, startPoint x: 149, startPoint y: 134, endPoint x: 28, endPoint y: 139, distance: 121.2
click at [28, 139] on div "**********" at bounding box center [180, 248] width 326 height 299
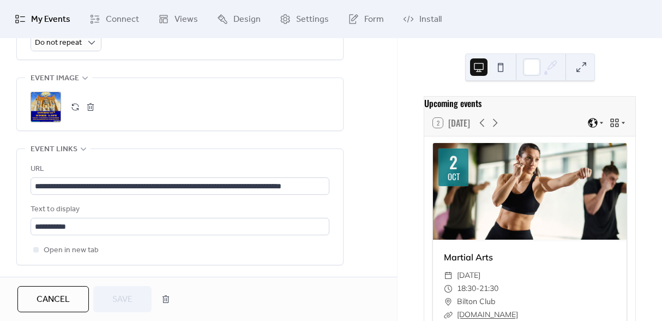
scroll to position [544, 0]
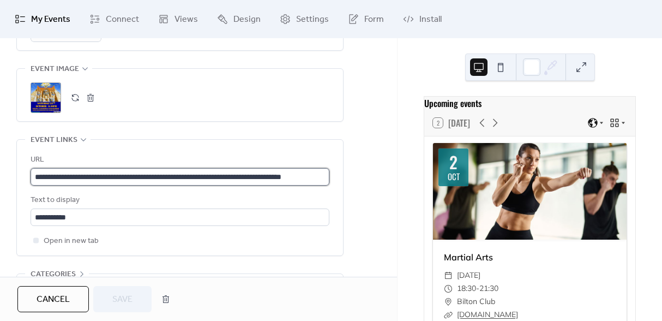
click at [102, 173] on input "**********" at bounding box center [180, 176] width 299 height 17
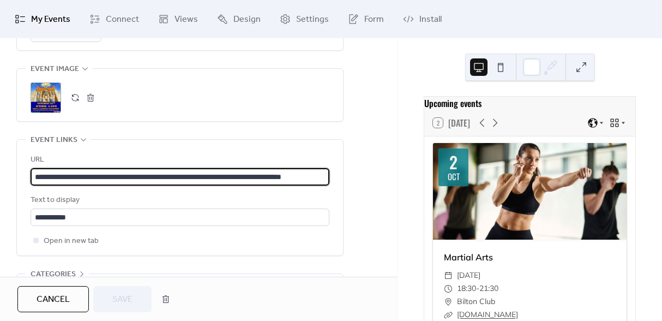
click at [58, 20] on span "My Events" at bounding box center [50, 19] width 39 height 13
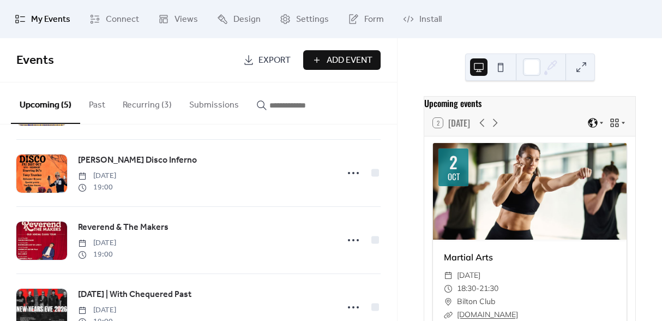
scroll to position [137, 0]
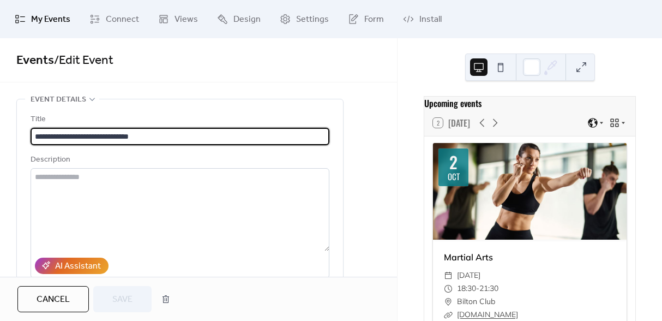
click at [47, 20] on span "My Events" at bounding box center [50, 19] width 39 height 13
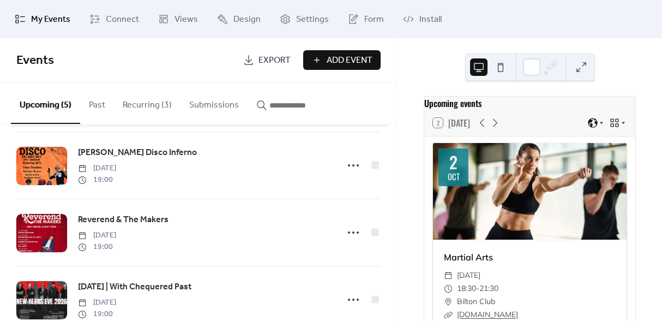
scroll to position [148, 0]
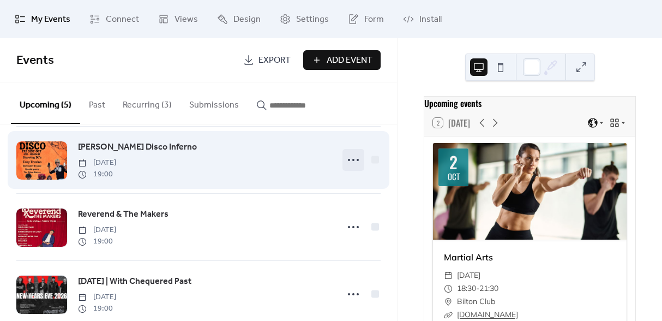
click at [352, 160] on circle at bounding box center [353, 160] width 2 height 2
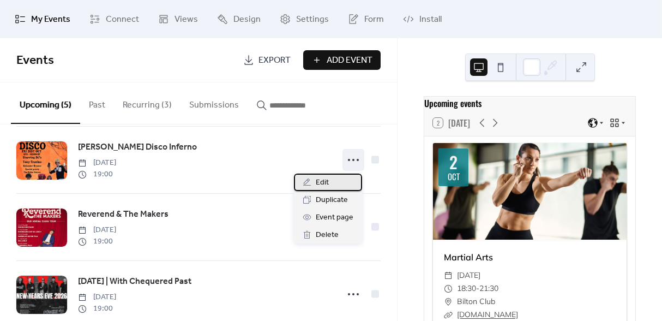
click at [333, 182] on div "Edit" at bounding box center [328, 181] width 68 height 17
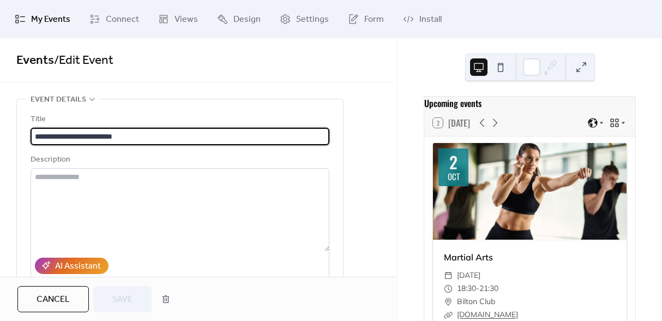
drag, startPoint x: 137, startPoint y: 136, endPoint x: 27, endPoint y: 131, distance: 110.3
click at [27, 131] on div "**********" at bounding box center [180, 248] width 326 height 299
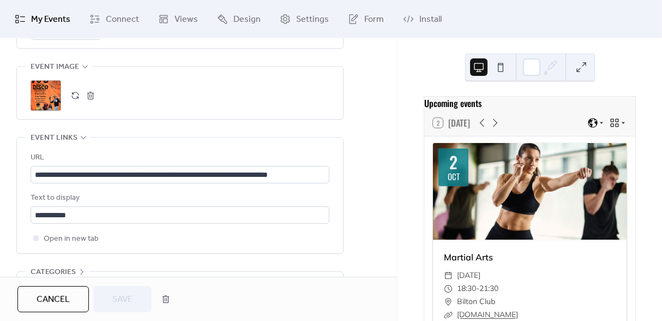
scroll to position [555, 0]
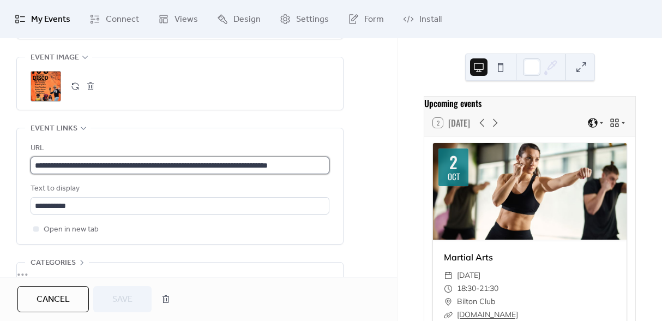
click at [181, 159] on input "**********" at bounding box center [180, 165] width 299 height 17
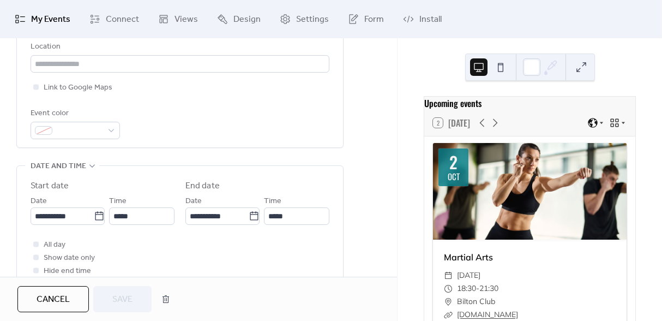
scroll to position [231, 0]
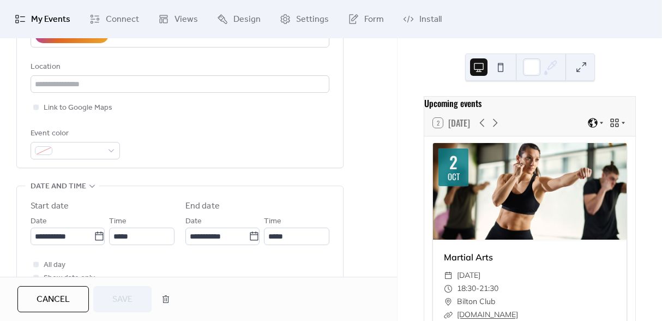
click at [56, 22] on span "My Events" at bounding box center [50, 19] width 39 height 13
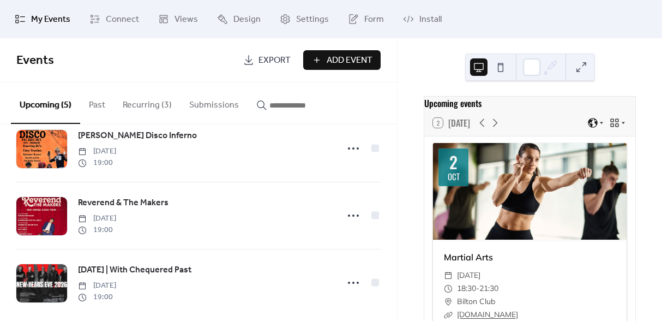
scroll to position [164, 0]
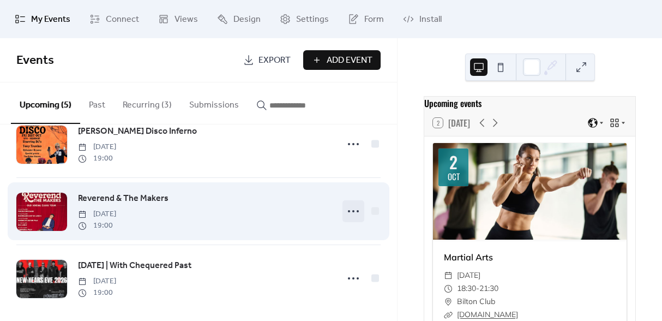
click at [349, 211] on icon at bounding box center [353, 210] width 17 height 17
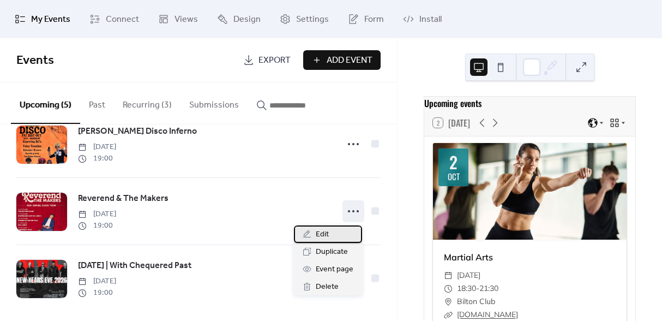
click at [329, 233] on div "Edit" at bounding box center [328, 233] width 68 height 17
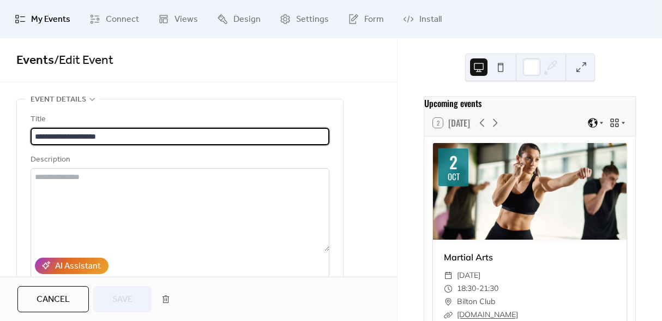
drag, startPoint x: 133, startPoint y: 135, endPoint x: 2, endPoint y: 128, distance: 131.1
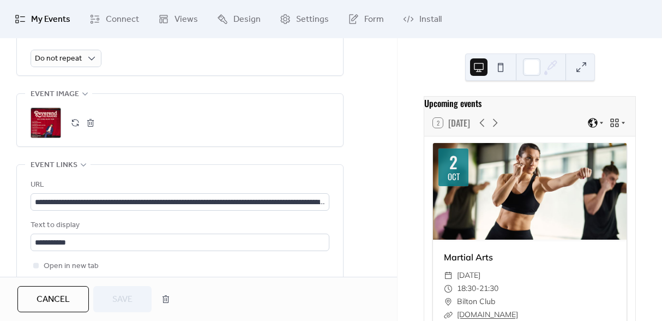
scroll to position [532, 0]
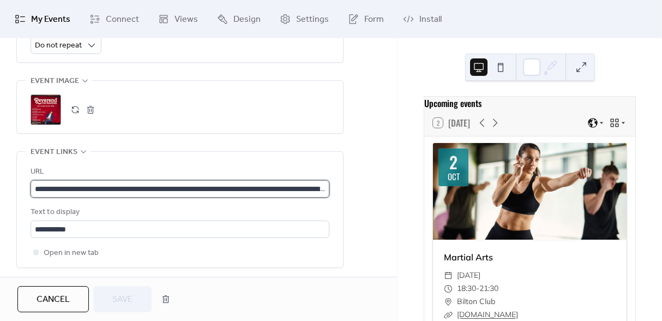
click at [98, 183] on input "**********" at bounding box center [180, 188] width 299 height 17
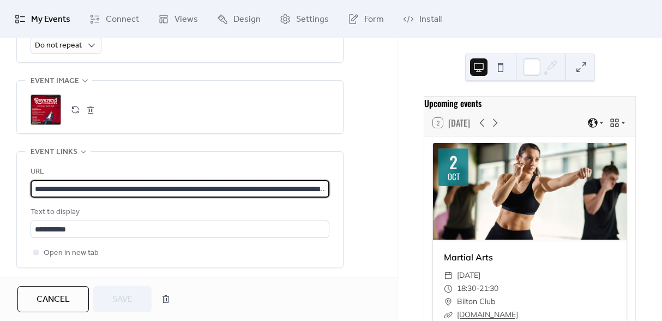
click at [34, 20] on span "My Events" at bounding box center [50, 19] width 39 height 13
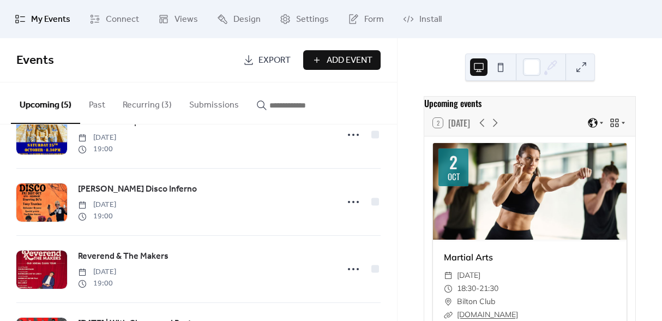
scroll to position [172, 0]
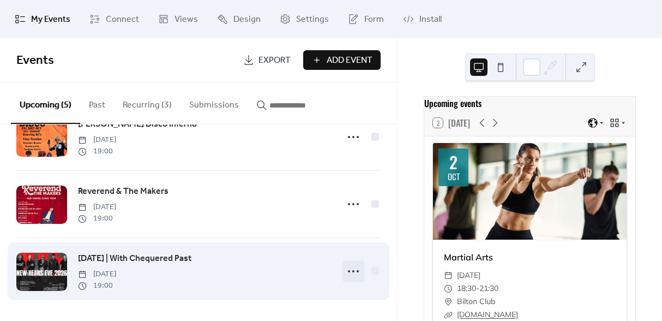
click at [350, 273] on icon at bounding box center [353, 270] width 17 height 17
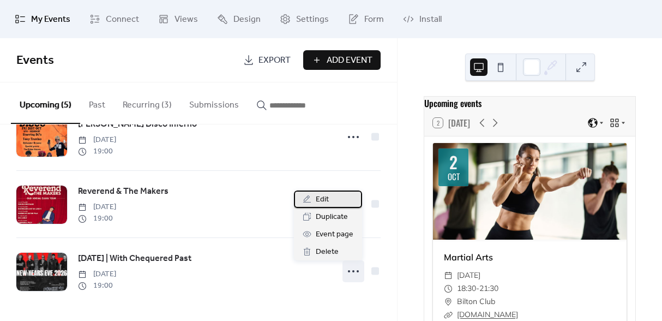
click at [339, 200] on div "Edit" at bounding box center [328, 198] width 68 height 17
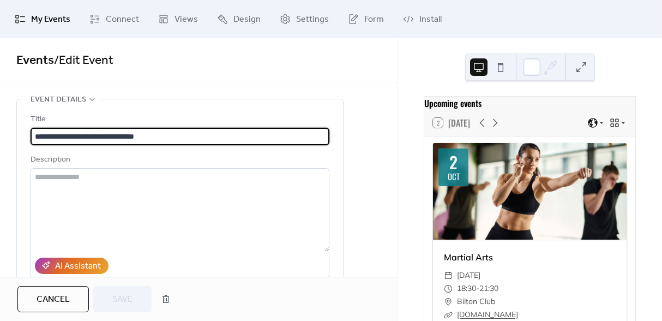
drag, startPoint x: 163, startPoint y: 135, endPoint x: 16, endPoint y: 134, distance: 146.2
click at [16, 134] on div "**********" at bounding box center [179, 249] width 327 height 300
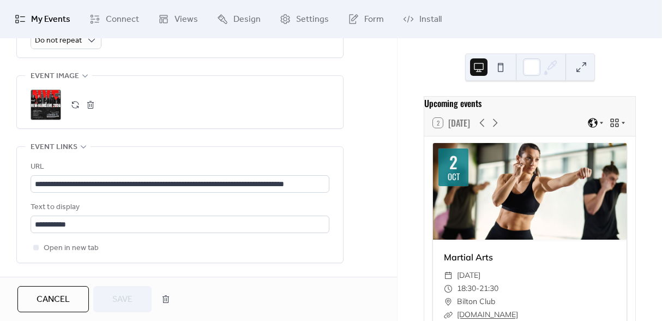
scroll to position [575, 0]
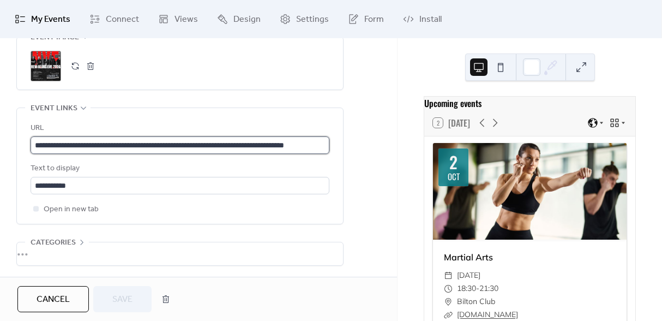
click at [147, 146] on input "**********" at bounding box center [180, 144] width 299 height 17
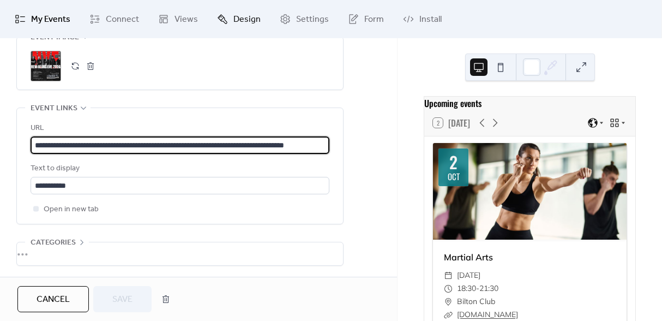
click at [255, 21] on span "Design" at bounding box center [246, 19] width 27 height 13
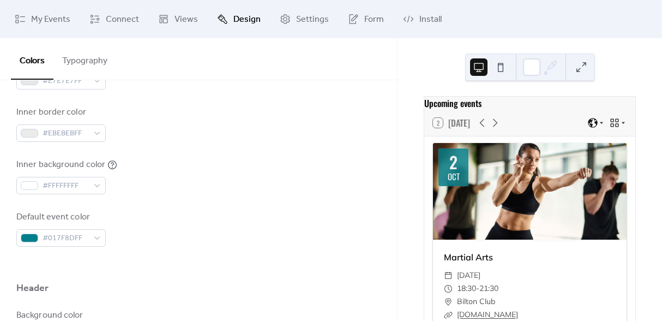
scroll to position [285, 0]
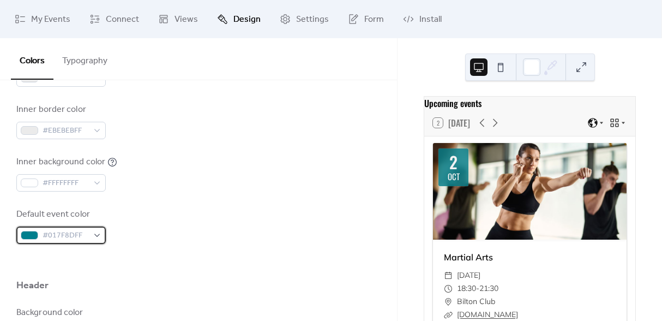
click at [87, 232] on span "#017F8DFF" at bounding box center [66, 235] width 46 height 13
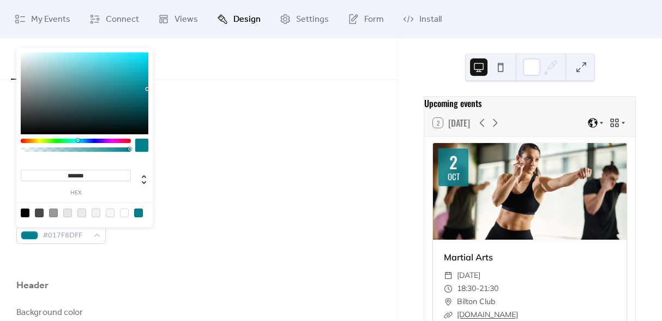
click at [97, 177] on input "*******" at bounding box center [76, 175] width 110 height 11
drag, startPoint x: 97, startPoint y: 177, endPoint x: 52, endPoint y: 176, distance: 45.3
click at [52, 176] on input "*******" at bounding box center [76, 175] width 110 height 11
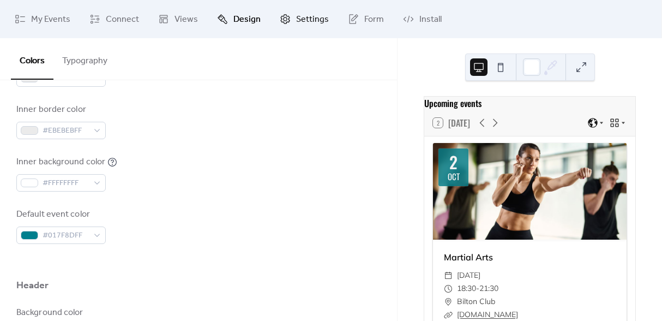
click at [296, 22] on span "Settings" at bounding box center [312, 19] width 33 height 13
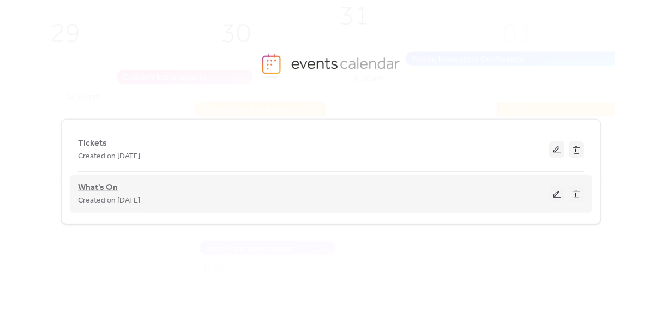
click at [98, 188] on span "What's On" at bounding box center [98, 187] width 40 height 13
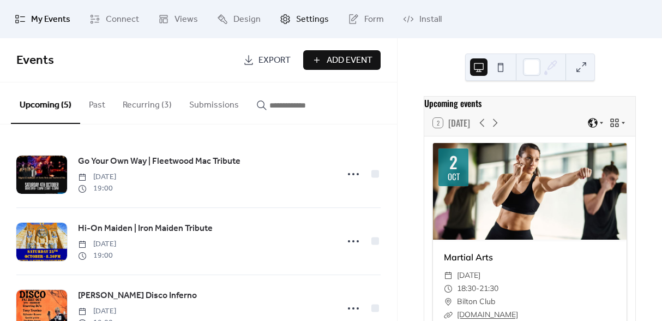
click at [304, 19] on span "Settings" at bounding box center [312, 19] width 33 height 13
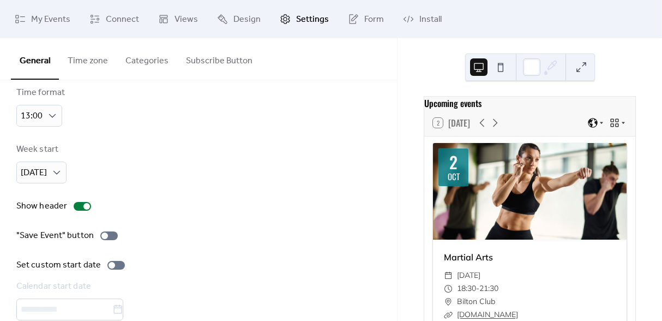
scroll to position [94, 0]
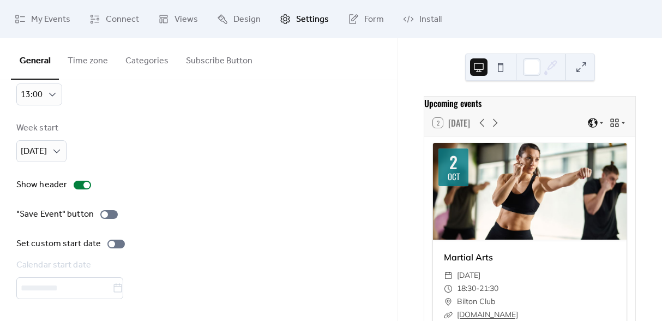
click at [156, 58] on button "Categories" at bounding box center [147, 58] width 61 height 40
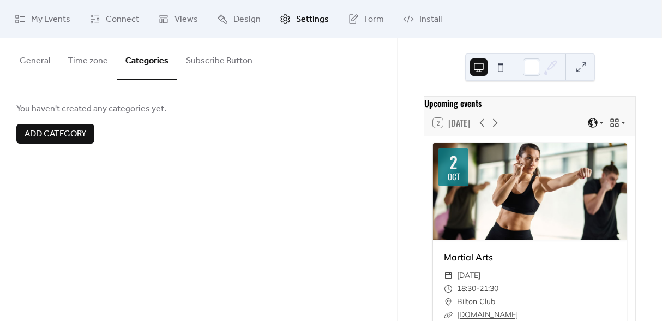
click at [71, 137] on span "Add category" at bounding box center [56, 134] width 62 height 13
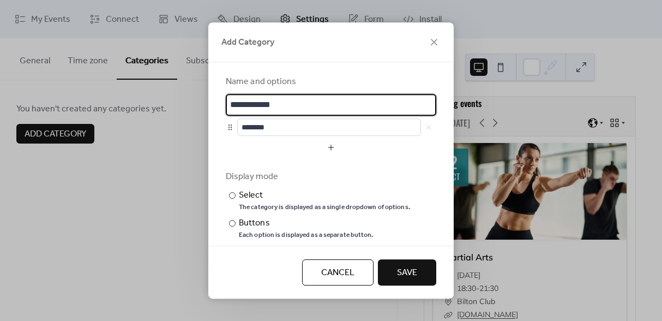
drag, startPoint x: 297, startPoint y: 104, endPoint x: 201, endPoint y: 103, distance: 96.6
click at [201, 103] on div "**********" at bounding box center [331, 160] width 662 height 321
click at [287, 128] on input "********" at bounding box center [329, 126] width 184 height 17
drag, startPoint x: 260, startPoint y: 107, endPoint x: 211, endPoint y: 98, distance: 49.9
click at [211, 98] on div "Name and options **** ******** Display mode ​ Select The category is displayed …" at bounding box center [330, 153] width 245 height 183
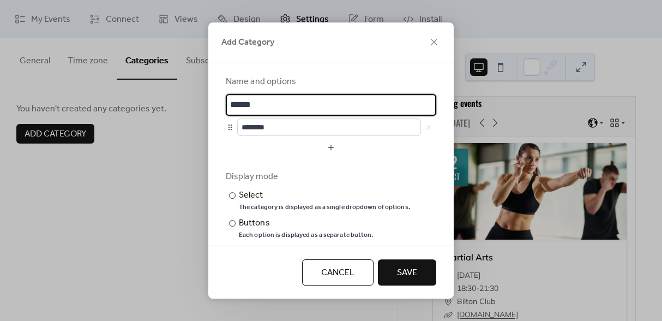
click at [272, 112] on input "******" at bounding box center [329, 105] width 207 height 22
type input "******"
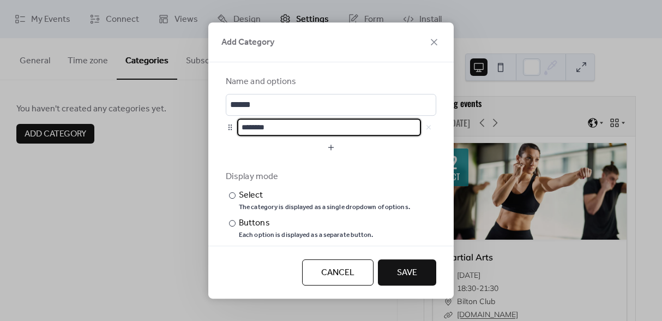
scroll to position [1, 0]
drag, startPoint x: 275, startPoint y: 125, endPoint x: 235, endPoint y: 129, distance: 40.0
click at [235, 129] on div "********" at bounding box center [331, 126] width 211 height 17
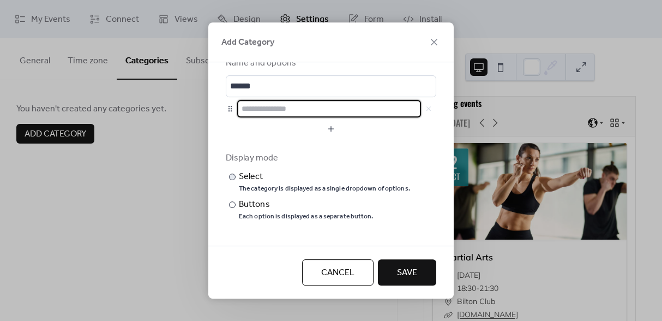
scroll to position [0, 0]
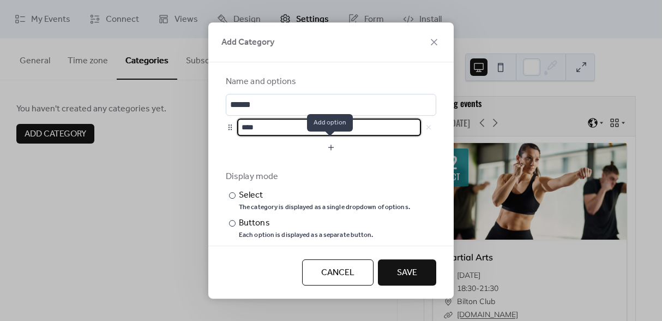
type input "****"
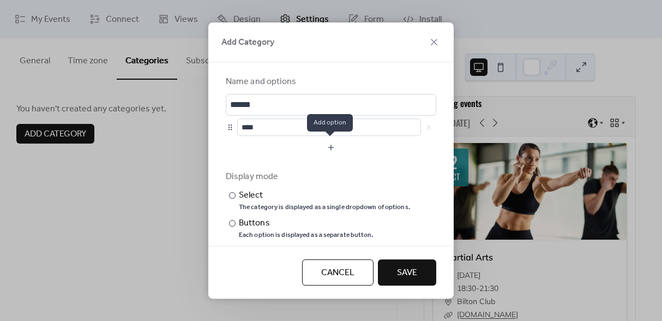
click at [328, 143] on button "button" at bounding box center [331, 147] width 211 height 17
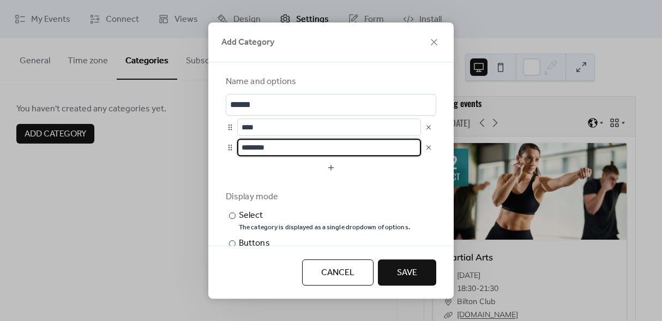
drag, startPoint x: 284, startPoint y: 145, endPoint x: 231, endPoint y: 142, distance: 53.0
click at [231, 142] on div "********" at bounding box center [331, 147] width 211 height 17
type input "******"
click at [329, 168] on button "button" at bounding box center [331, 167] width 211 height 17
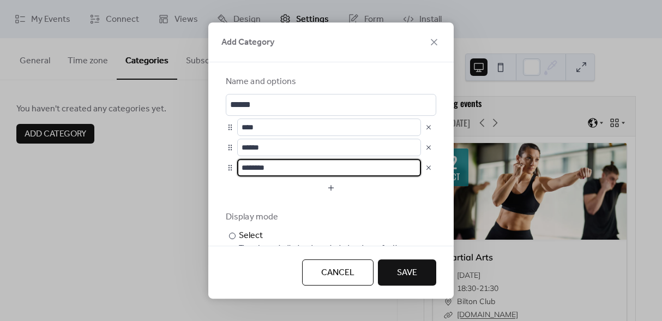
drag, startPoint x: 274, startPoint y: 173, endPoint x: 219, endPoint y: 165, distance: 55.7
click at [219, 165] on div "Name and options ****** **** ****** ******** Display mode ​ Select The category…" at bounding box center [330, 153] width 245 height 183
type input "*****"
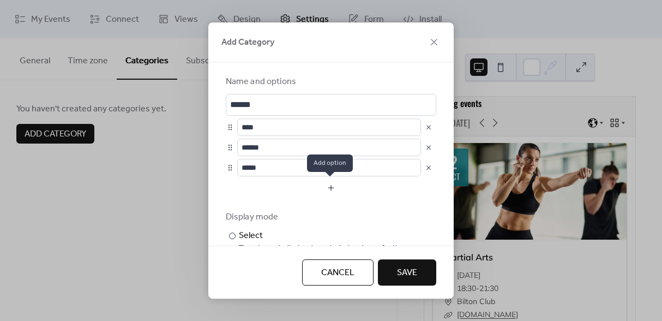
click at [327, 190] on button "button" at bounding box center [331, 187] width 211 height 17
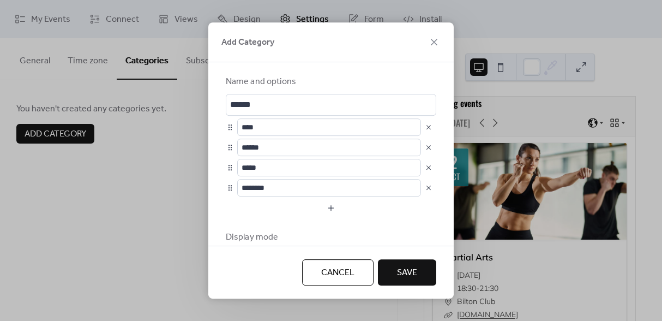
click at [425, 189] on button "button" at bounding box center [428, 187] width 15 height 15
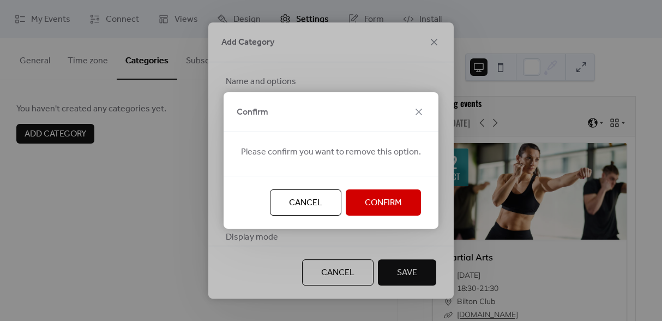
click at [379, 212] on button "Confirm" at bounding box center [383, 202] width 75 height 26
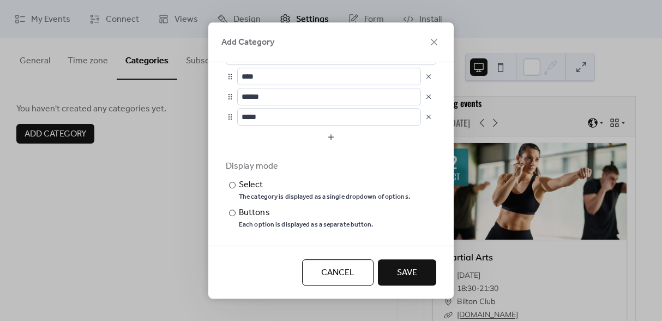
scroll to position [59, 0]
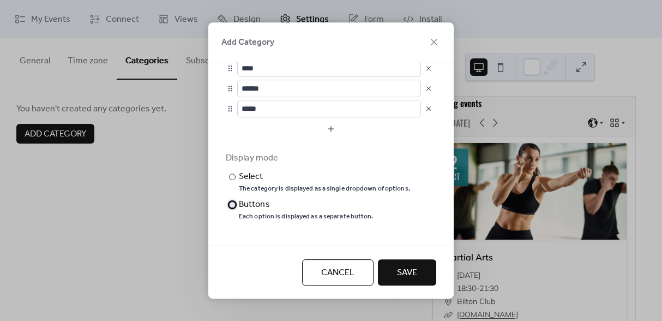
click at [232, 201] on div at bounding box center [232, 204] width 7 height 7
click at [397, 268] on span "Save" at bounding box center [407, 272] width 20 height 13
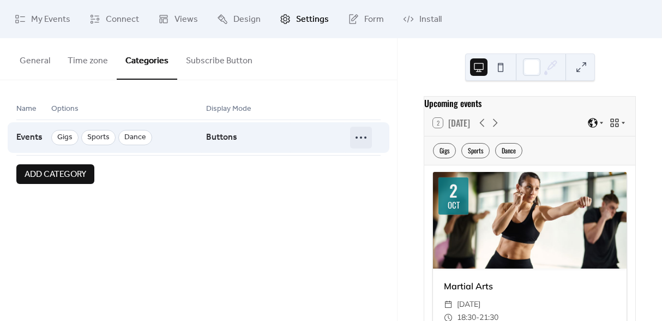
click at [364, 139] on icon at bounding box center [360, 137] width 17 height 17
click at [38, 136] on span "Events" at bounding box center [29, 137] width 26 height 21
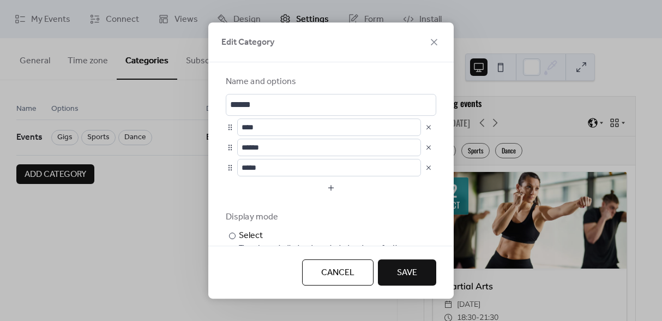
click at [406, 269] on span "Save" at bounding box center [407, 272] width 20 height 13
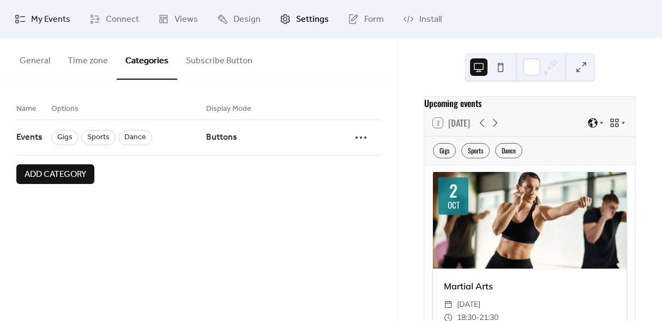
click at [49, 13] on span "My Events" at bounding box center [50, 19] width 39 height 13
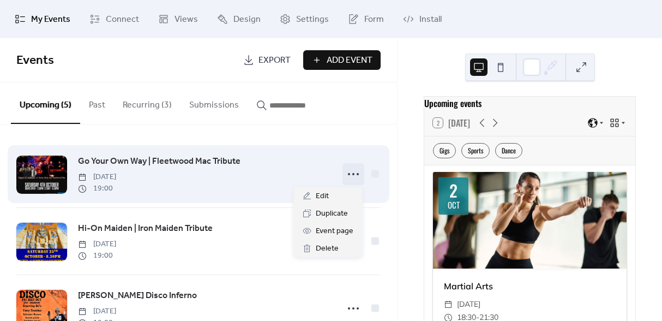
click at [357, 173] on circle at bounding box center [358, 174] width 2 height 2
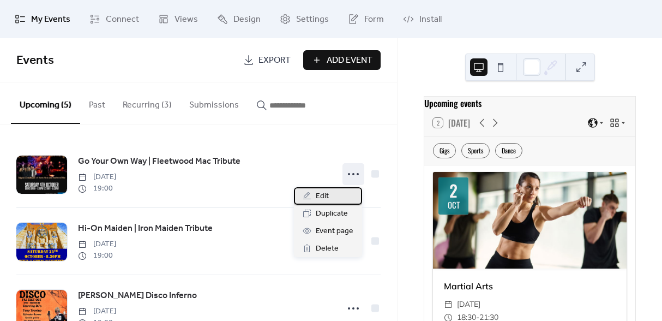
click at [323, 195] on span "Edit" at bounding box center [322, 196] width 13 height 13
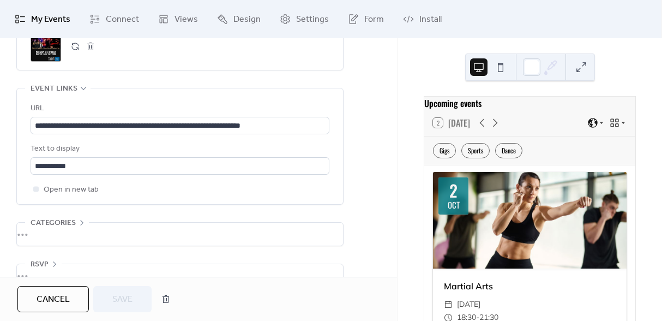
scroll to position [619, 0]
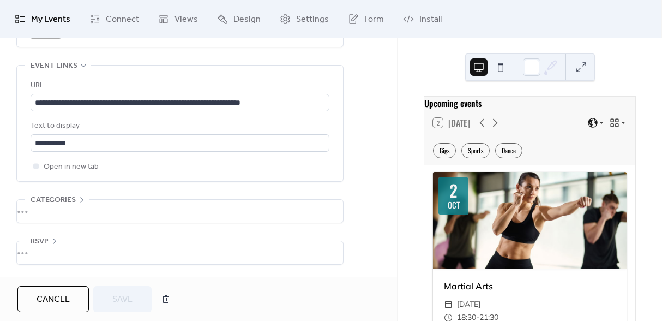
click at [41, 212] on div "•••" at bounding box center [180, 211] width 326 height 23
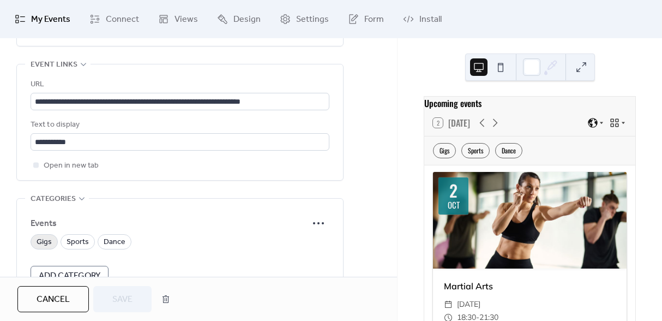
click at [40, 243] on span "Gigs" at bounding box center [44, 242] width 15 height 13
click at [124, 295] on span "Save" at bounding box center [122, 299] width 20 height 13
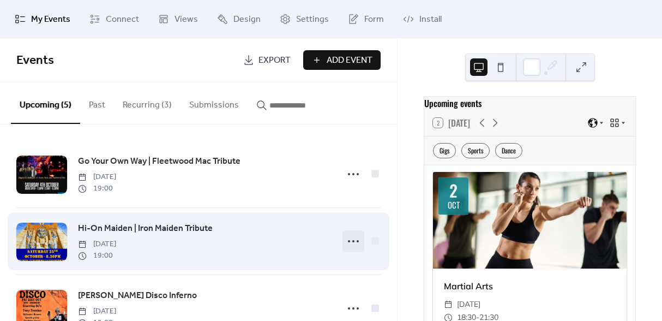
click at [356, 243] on icon at bounding box center [353, 240] width 17 height 17
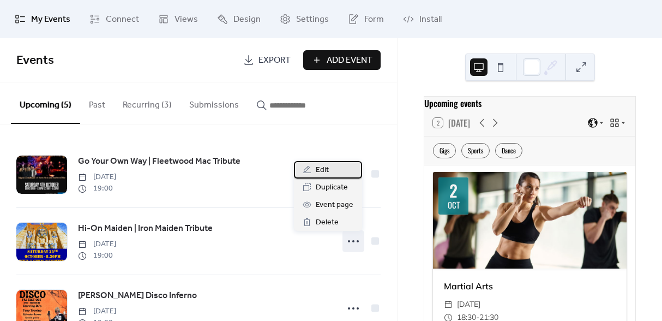
click at [331, 170] on div "Edit" at bounding box center [328, 169] width 68 height 17
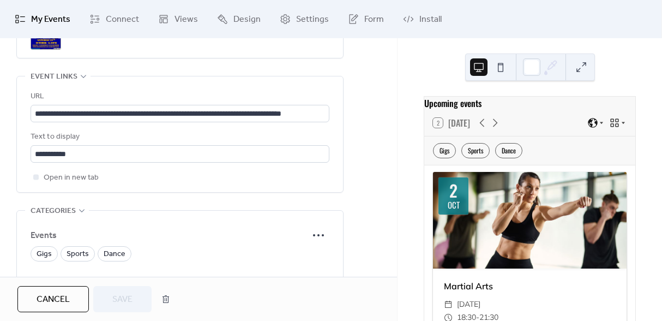
scroll to position [691, 0]
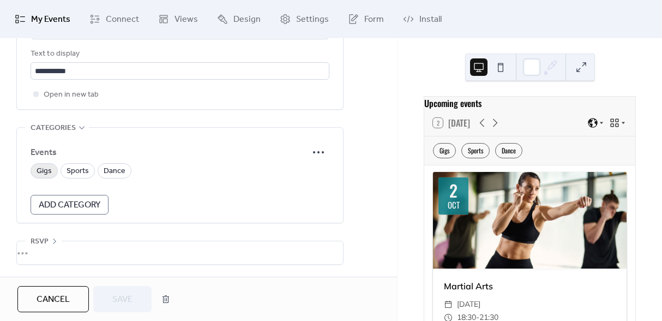
click at [46, 165] on span "Gigs" at bounding box center [44, 171] width 15 height 13
click at [114, 298] on span "Save" at bounding box center [122, 299] width 20 height 13
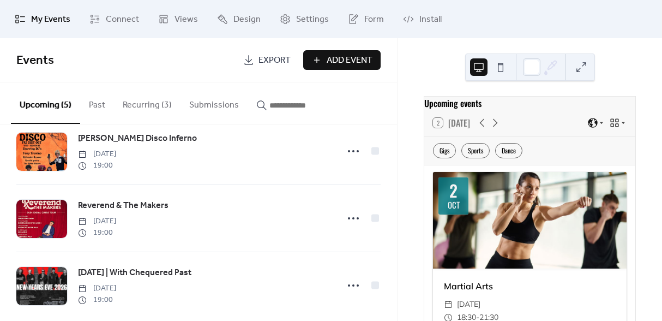
scroll to position [162, 0]
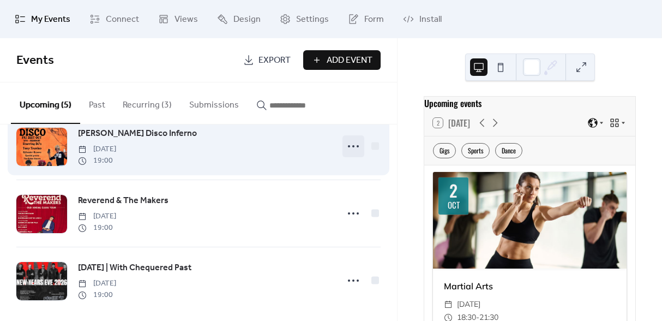
click at [348, 147] on circle at bounding box center [349, 146] width 2 height 2
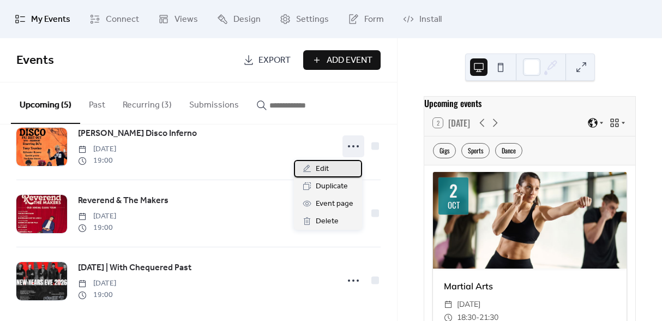
click at [334, 172] on div "Edit" at bounding box center [328, 168] width 68 height 17
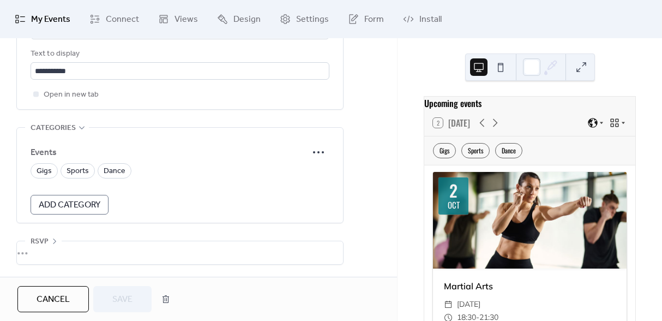
scroll to position [682, 0]
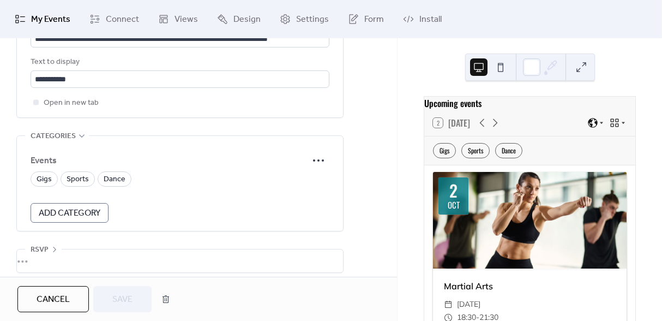
click at [95, 211] on span "Add Category" at bounding box center [70, 213] width 62 height 13
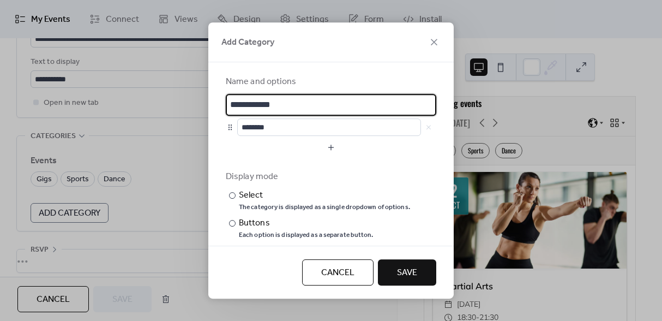
click at [95, 211] on div "**********" at bounding box center [331, 160] width 662 height 321
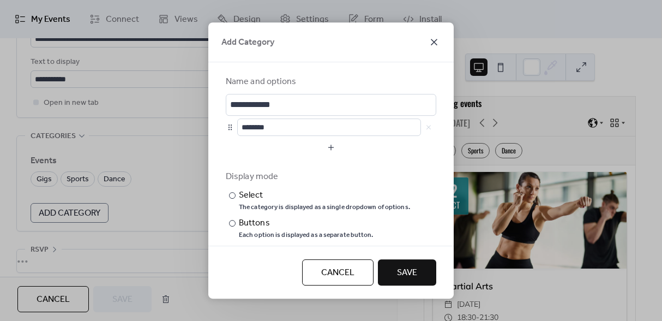
click at [435, 42] on icon at bounding box center [434, 41] width 13 height 13
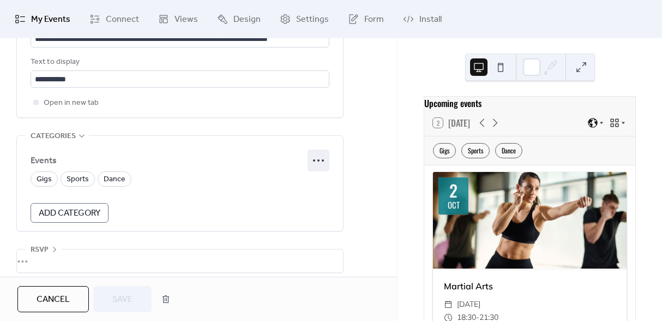
click at [321, 158] on icon at bounding box center [318, 160] width 17 height 17
click at [304, 179] on span "Edit" at bounding box center [305, 182] width 13 height 13
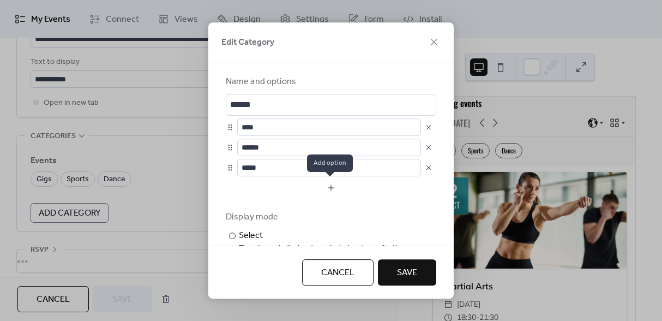
click at [326, 187] on button "button" at bounding box center [331, 187] width 211 height 17
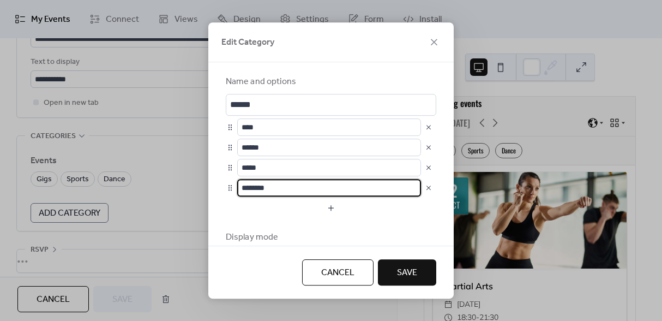
drag, startPoint x: 296, startPoint y: 187, endPoint x: 223, endPoint y: 183, distance: 73.2
click at [223, 183] on div "Name and options ****** **** ****** ***** ******** Display mode ​ Select The ca…" at bounding box center [330, 153] width 245 height 183
type input "*****"
click at [405, 268] on span "Save" at bounding box center [407, 272] width 20 height 13
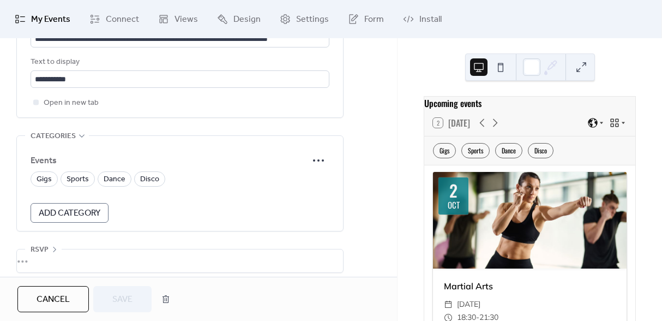
scroll to position [691, 0]
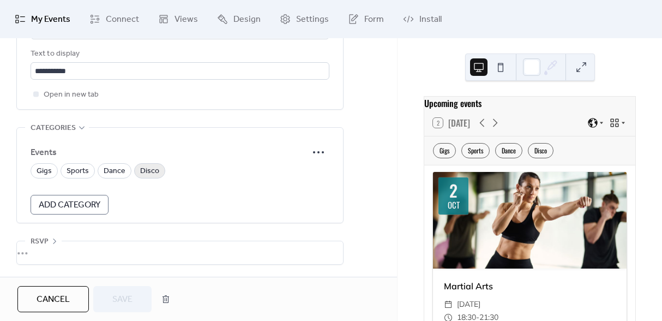
click at [142, 170] on span "Disco" at bounding box center [149, 171] width 19 height 13
click at [124, 293] on span "Save" at bounding box center [122, 299] width 20 height 13
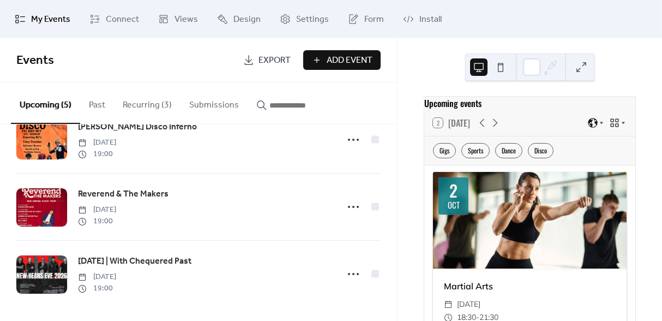
scroll to position [172, 0]
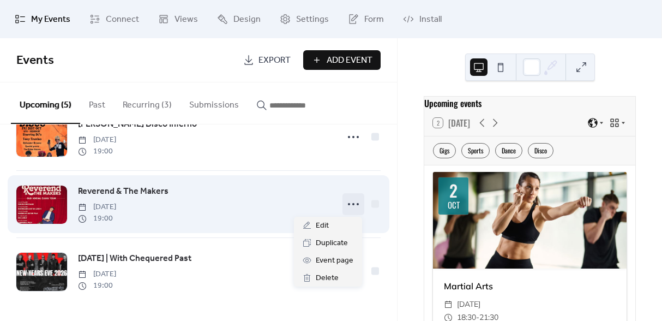
click at [347, 204] on icon at bounding box center [353, 203] width 17 height 17
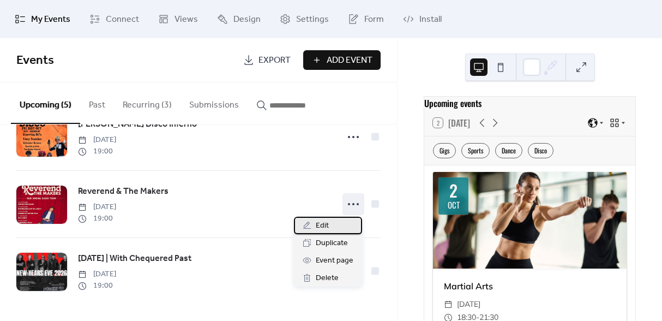
click at [336, 226] on div "Edit" at bounding box center [328, 225] width 68 height 17
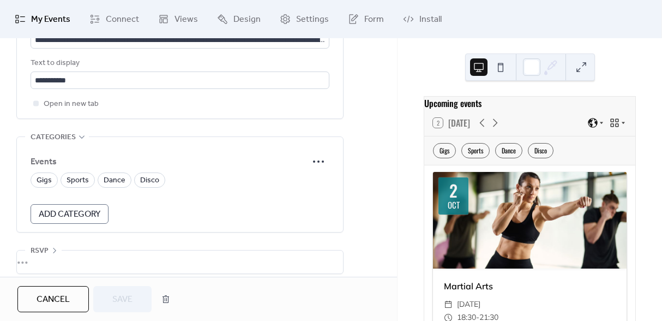
scroll to position [691, 0]
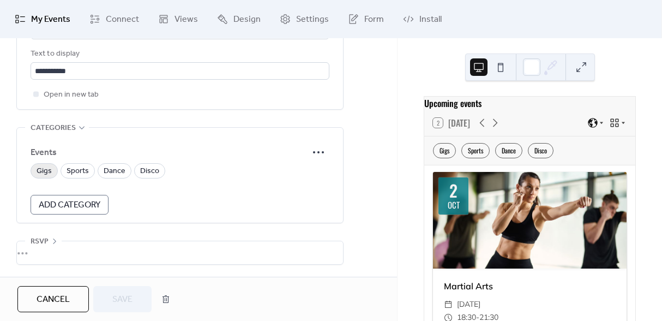
click at [41, 172] on span "Gigs" at bounding box center [44, 171] width 15 height 13
click at [131, 293] on span "Save" at bounding box center [122, 299] width 20 height 13
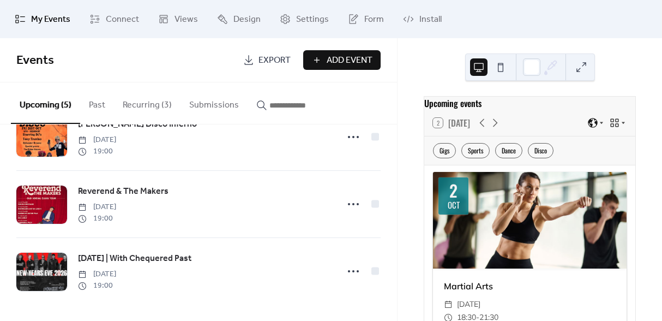
scroll to position [172, 0]
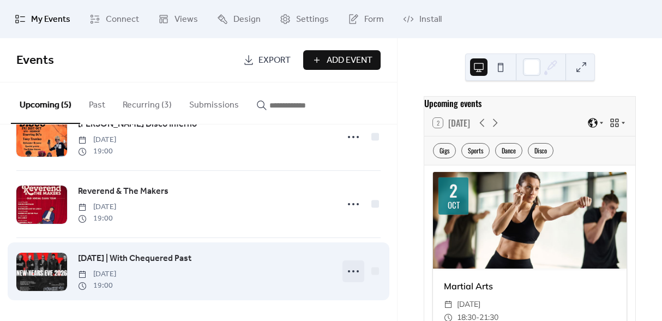
click at [348, 271] on icon at bounding box center [353, 270] width 17 height 17
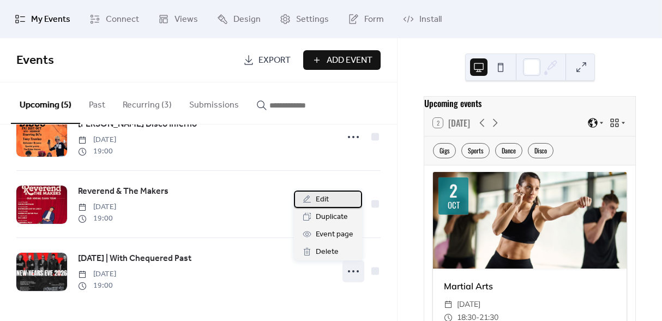
click at [337, 199] on div "Edit" at bounding box center [328, 198] width 68 height 17
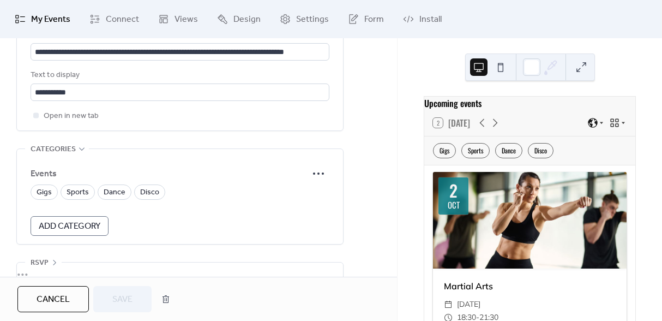
scroll to position [681, 0]
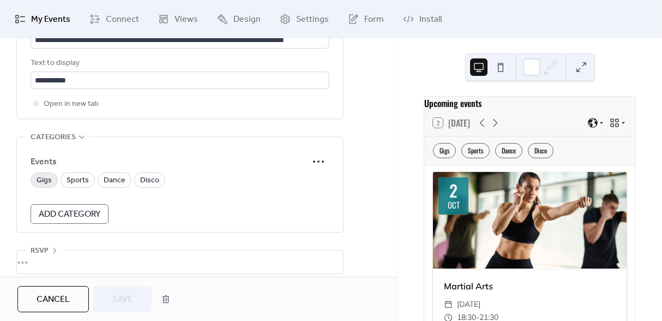
click at [48, 183] on span "Gigs" at bounding box center [44, 180] width 15 height 13
click at [135, 299] on button "Save" at bounding box center [122, 299] width 58 height 26
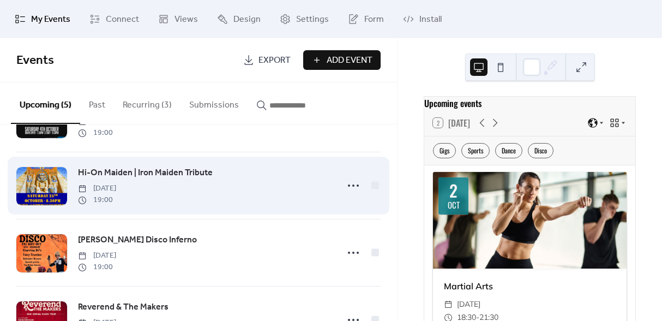
scroll to position [172, 0]
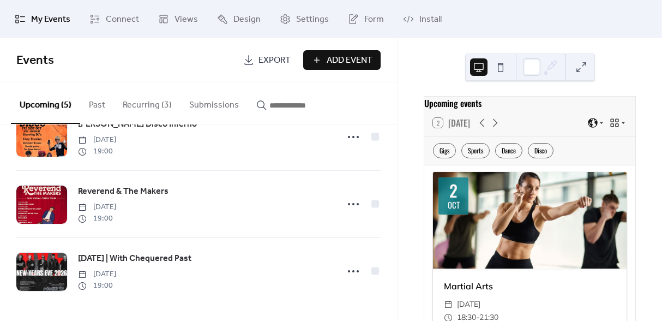
click at [141, 110] on button "Recurring (3)" at bounding box center [147, 102] width 67 height 40
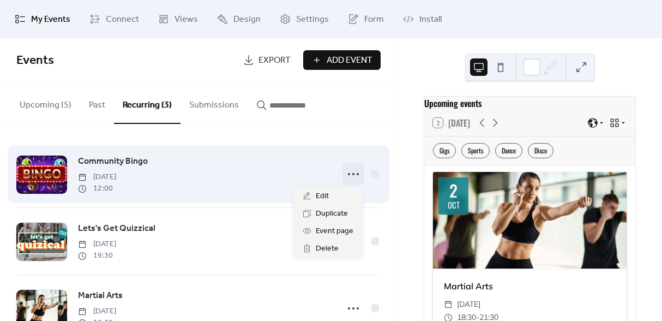
click at [352, 173] on icon at bounding box center [353, 173] width 17 height 17
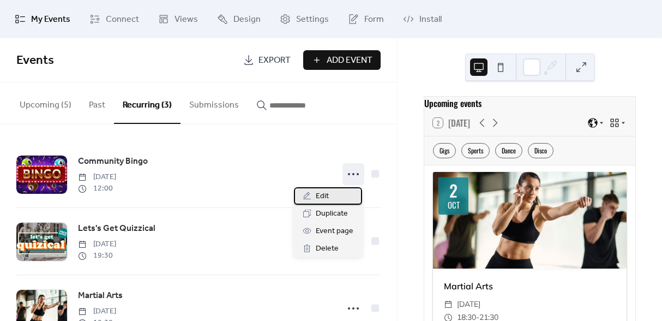
click at [337, 197] on div "Edit" at bounding box center [328, 195] width 68 height 17
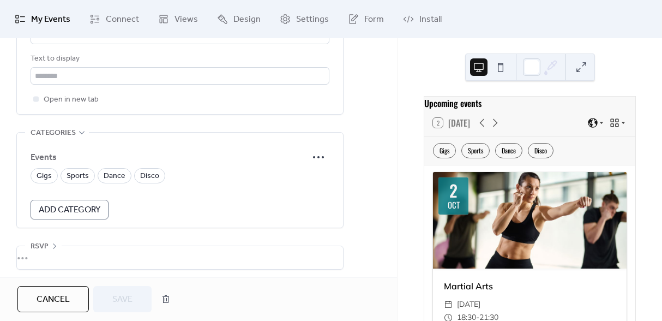
scroll to position [896, 0]
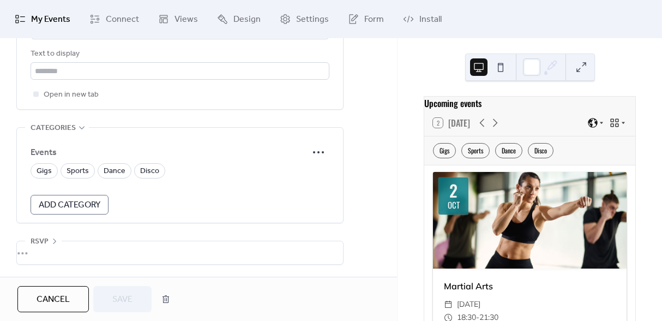
click at [95, 200] on span "Add Category" at bounding box center [70, 205] width 62 height 13
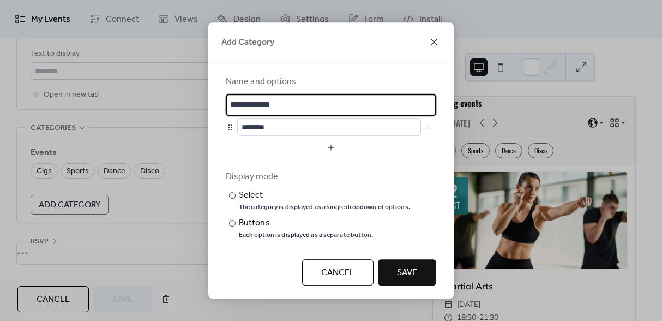
click at [434, 39] on icon at bounding box center [434, 41] width 13 height 13
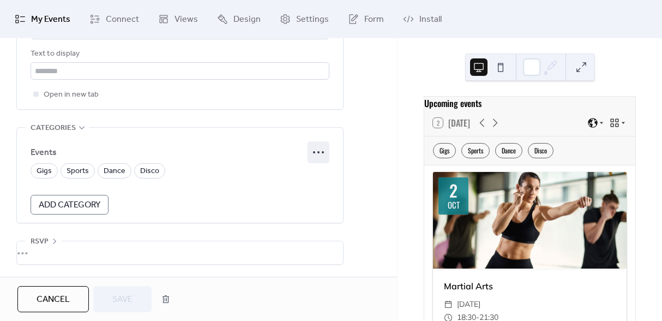
click at [321, 151] on icon at bounding box center [318, 151] width 17 height 17
click at [304, 175] on span "Edit" at bounding box center [305, 173] width 13 height 13
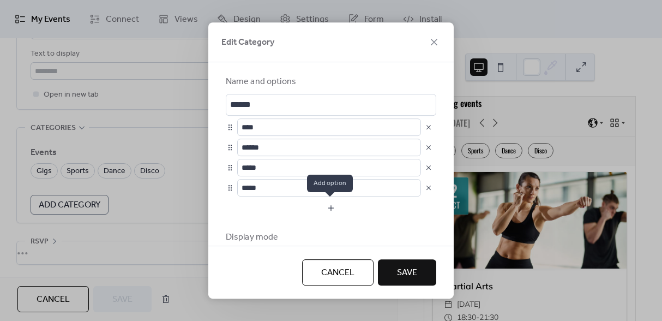
click at [321, 213] on button "button" at bounding box center [331, 207] width 211 height 17
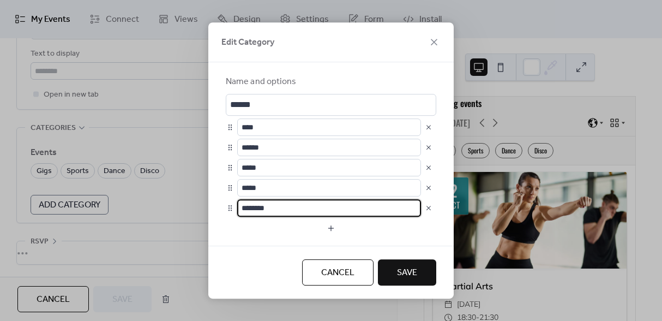
scroll to position [1, 0]
drag, startPoint x: 274, startPoint y: 214, endPoint x: 230, endPoint y: 209, distance: 44.9
click at [230, 209] on div "********" at bounding box center [331, 207] width 211 height 17
type input "*****"
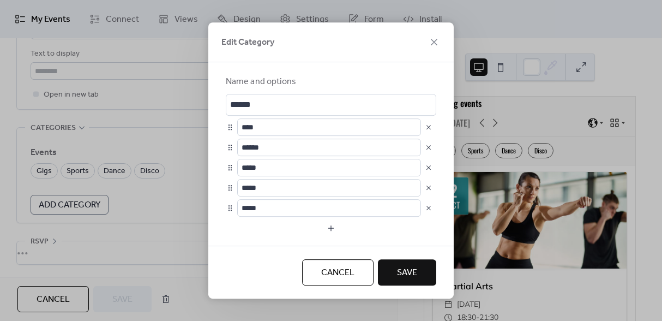
click at [396, 273] on button "Save" at bounding box center [407, 272] width 58 height 26
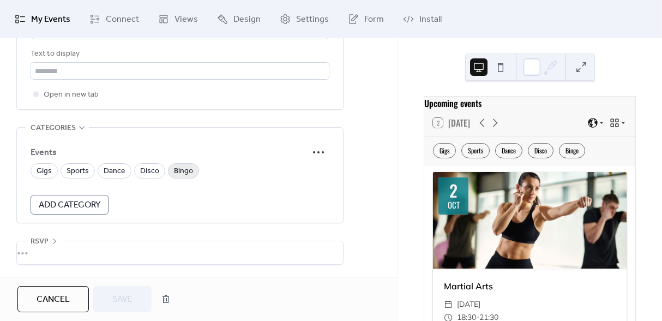
click at [176, 171] on span "Bingo" at bounding box center [183, 171] width 19 height 13
click at [127, 297] on span "Save" at bounding box center [122, 299] width 20 height 13
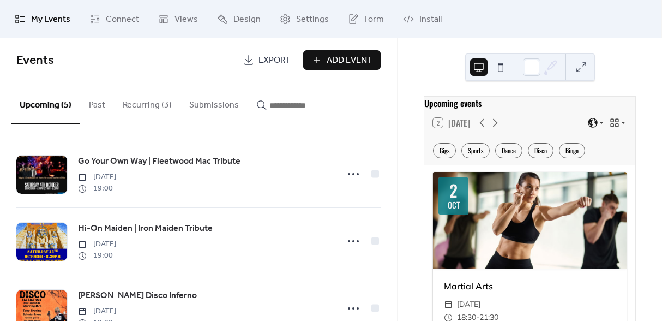
click at [136, 99] on button "Recurring (3)" at bounding box center [147, 102] width 67 height 40
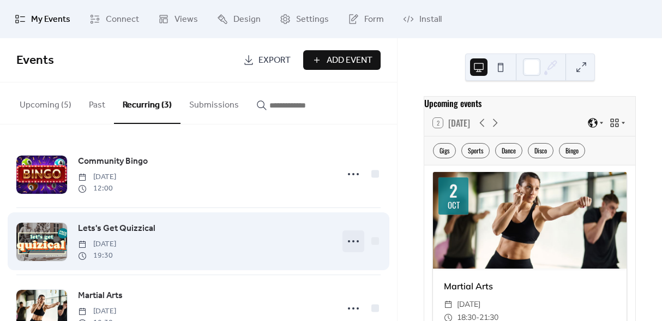
click at [351, 243] on icon at bounding box center [353, 240] width 17 height 17
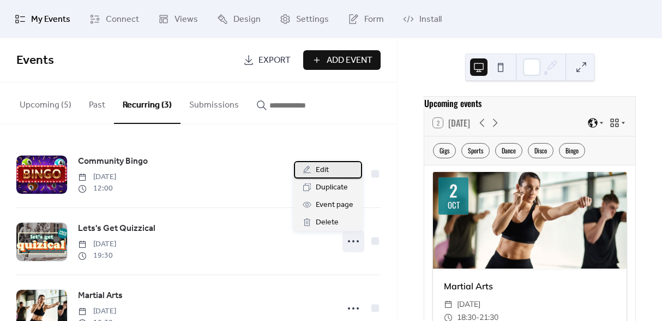
click at [340, 172] on div "Edit" at bounding box center [328, 169] width 68 height 17
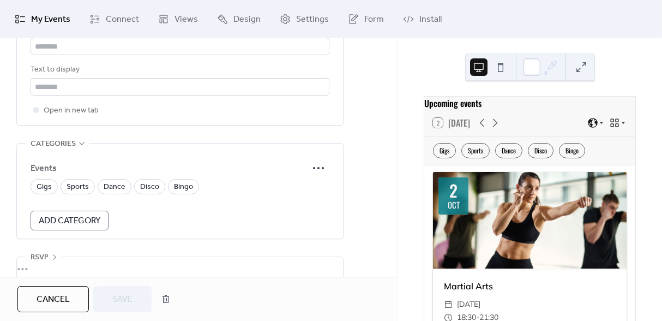
scroll to position [896, 0]
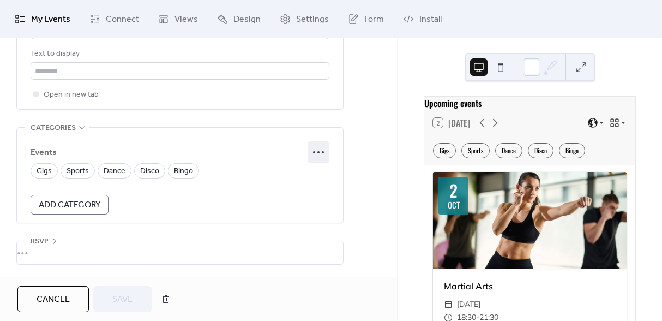
click at [321, 149] on icon at bounding box center [318, 151] width 17 height 17
click at [307, 171] on span "Edit" at bounding box center [305, 173] width 13 height 13
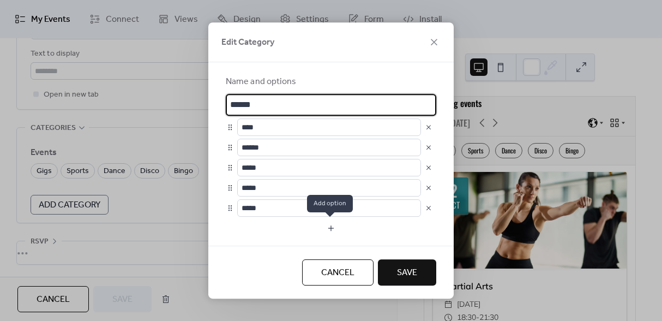
click at [326, 233] on button "button" at bounding box center [331, 227] width 211 height 17
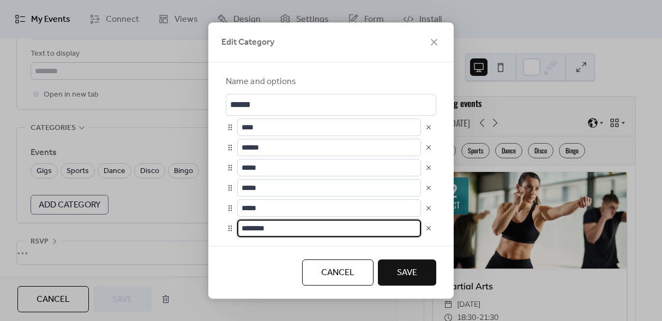
scroll to position [1, 0]
drag, startPoint x: 301, startPoint y: 228, endPoint x: 232, endPoint y: 231, distance: 68.8
click at [232, 231] on div "********" at bounding box center [331, 227] width 211 height 17
type input "****"
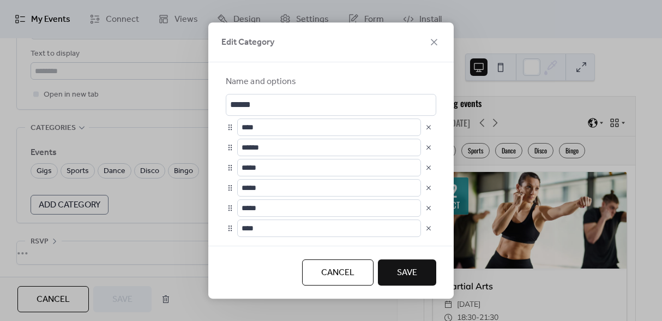
scroll to position [0, 0]
click at [412, 272] on span "Save" at bounding box center [407, 272] width 20 height 13
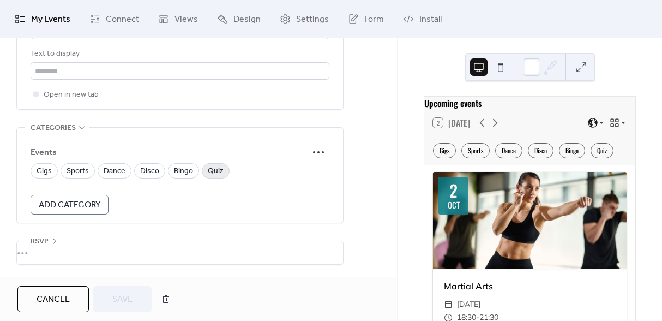
click at [213, 169] on span "Quiz" at bounding box center [216, 171] width 16 height 13
click at [131, 310] on button "Save" at bounding box center [122, 299] width 58 height 26
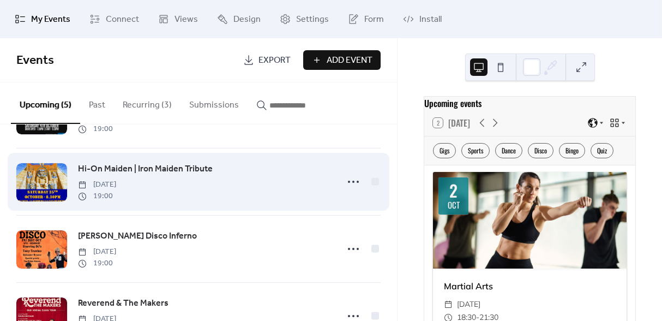
scroll to position [172, 0]
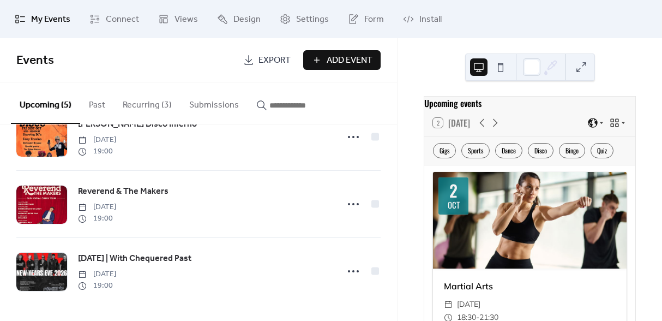
click at [153, 101] on button "Recurring (3)" at bounding box center [147, 102] width 67 height 40
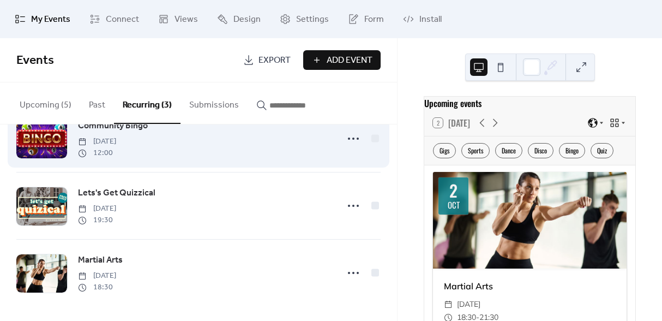
scroll to position [38, 0]
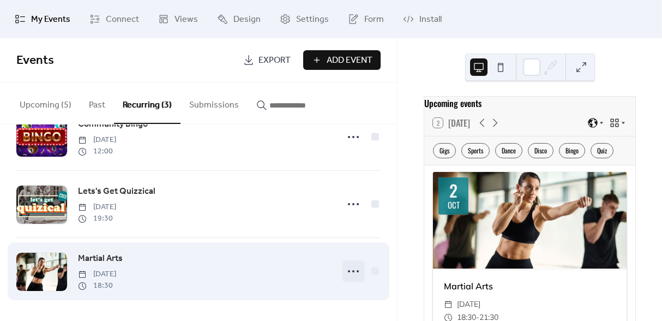
click at [346, 273] on icon at bounding box center [353, 270] width 17 height 17
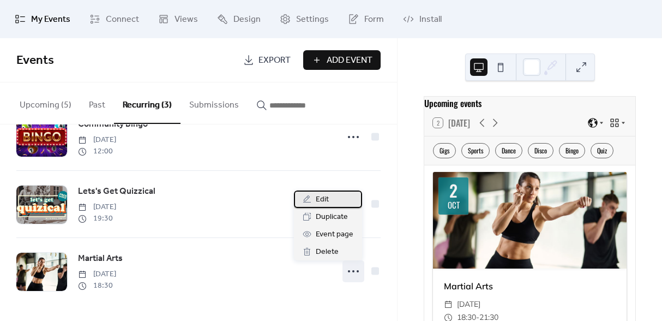
click at [321, 192] on div "Edit" at bounding box center [328, 198] width 68 height 17
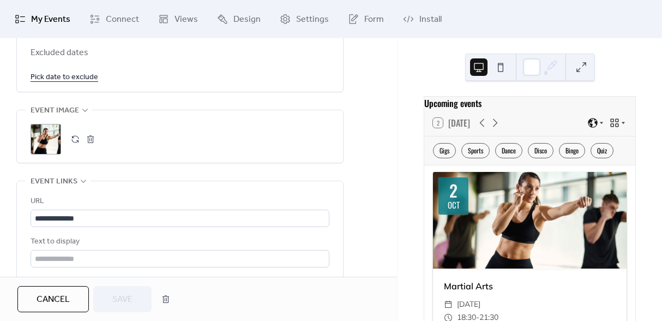
scroll to position [896, 0]
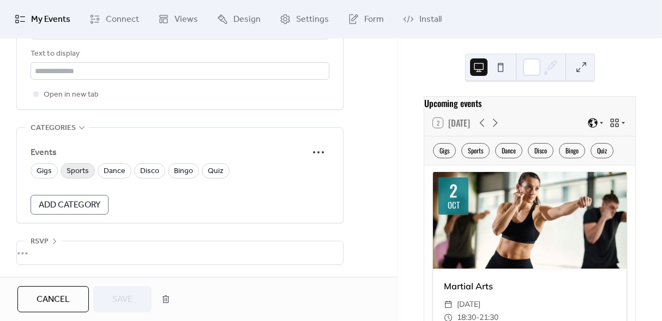
click at [76, 174] on span "Sports" at bounding box center [78, 171] width 22 height 13
click at [134, 297] on button "Save" at bounding box center [122, 299] width 58 height 26
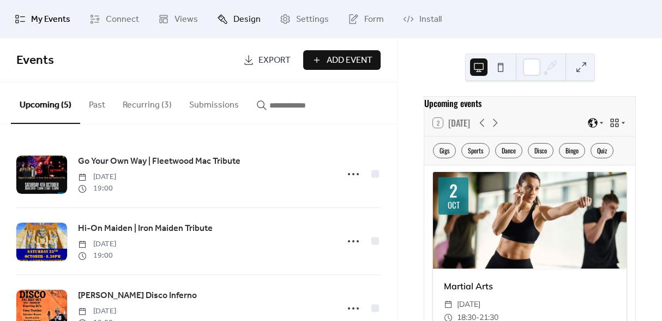
click at [252, 15] on span "Design" at bounding box center [246, 19] width 27 height 13
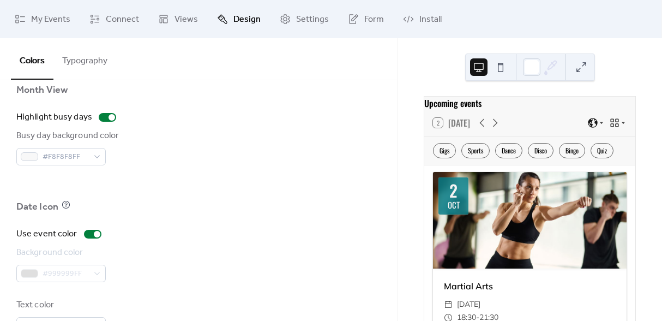
scroll to position [817, 0]
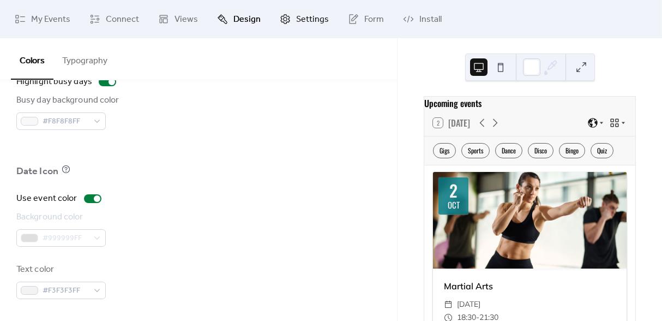
click at [297, 25] on span "Settings" at bounding box center [312, 19] width 33 height 13
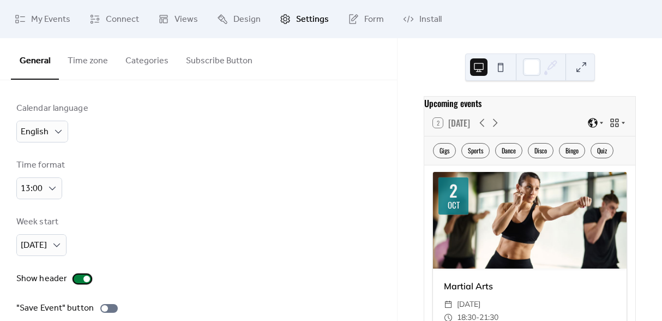
click at [83, 279] on div at bounding box center [86, 278] width 7 height 7
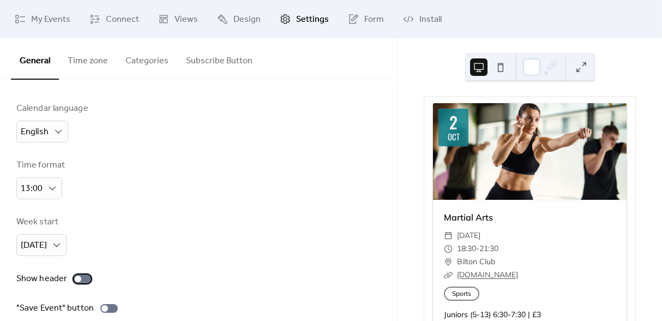
click at [85, 273] on label "Show header" at bounding box center [55, 278] width 79 height 13
click at [84, 278] on div at bounding box center [86, 278] width 7 height 7
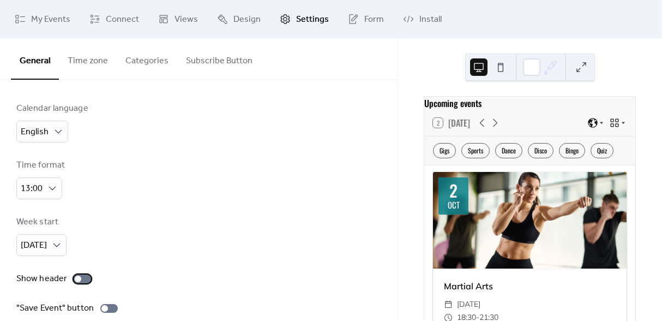
click at [84, 278] on div at bounding box center [82, 278] width 17 height 9
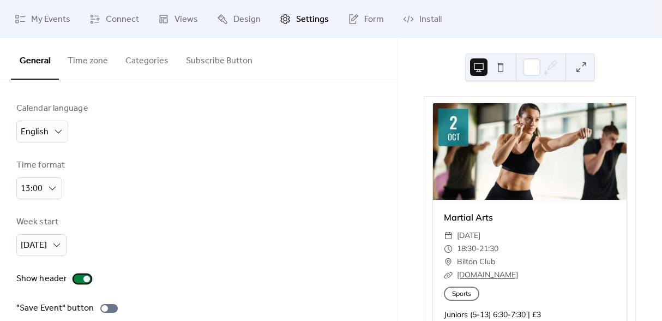
click at [76, 274] on div at bounding box center [82, 278] width 17 height 9
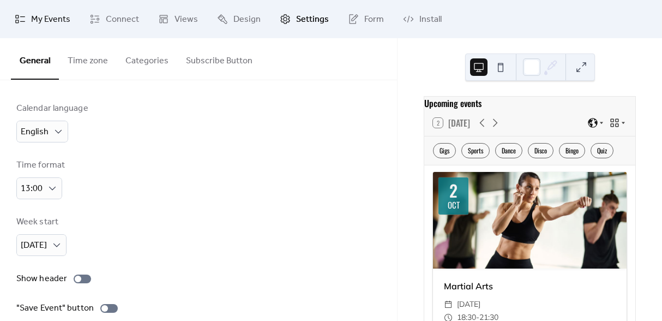
click at [60, 20] on span "My Events" at bounding box center [50, 19] width 39 height 13
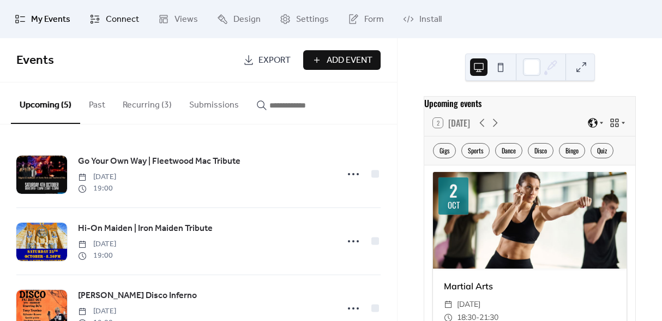
click at [123, 10] on link "Connect" at bounding box center [114, 18] width 66 height 29
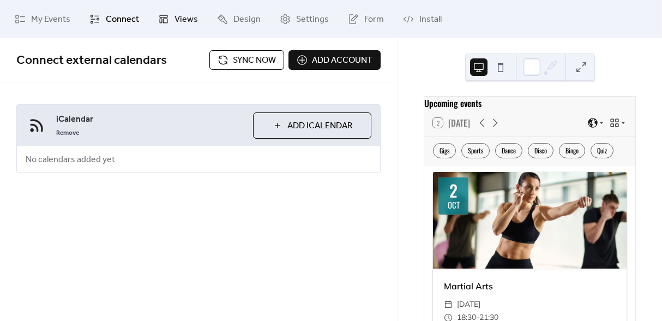
click at [175, 20] on span "Views" at bounding box center [186, 19] width 23 height 13
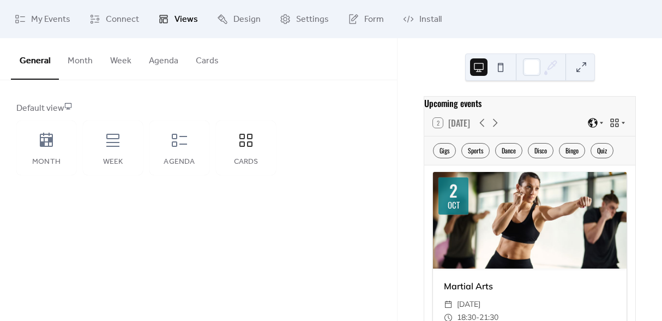
click at [204, 59] on button "Cards" at bounding box center [207, 58] width 40 height 40
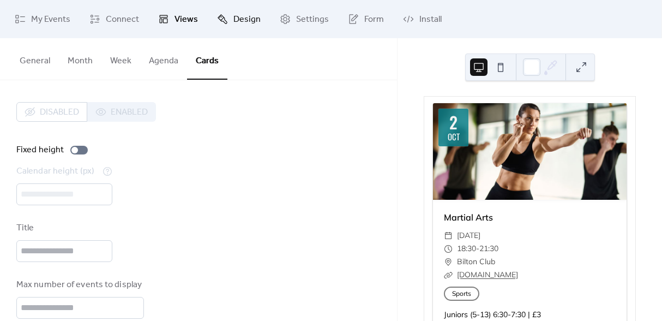
click at [241, 20] on span "Design" at bounding box center [246, 19] width 27 height 13
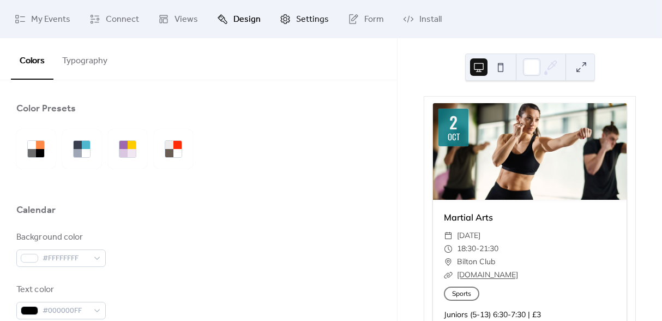
click at [305, 32] on link "Settings" at bounding box center [304, 18] width 65 height 29
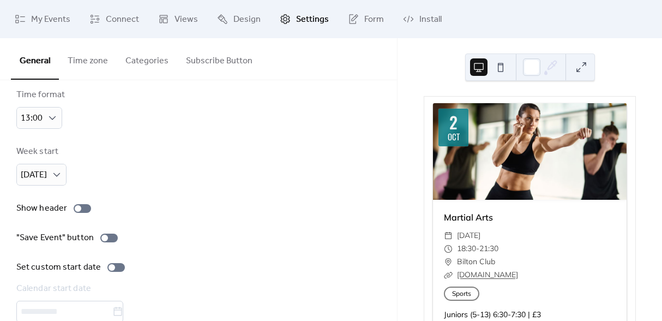
scroll to position [94, 0]
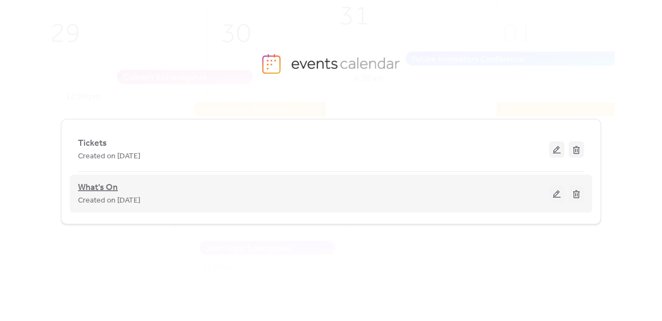
click at [111, 190] on span "What's On" at bounding box center [98, 187] width 40 height 13
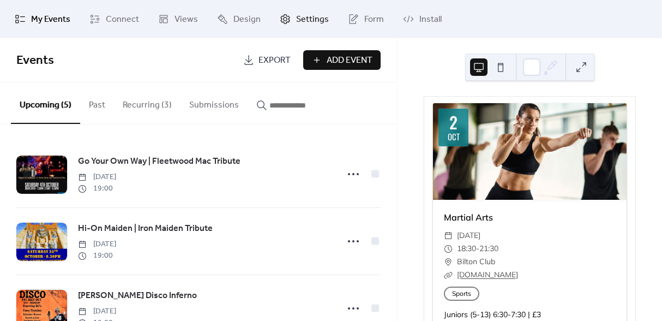
click at [305, 23] on span "Settings" at bounding box center [312, 19] width 33 height 13
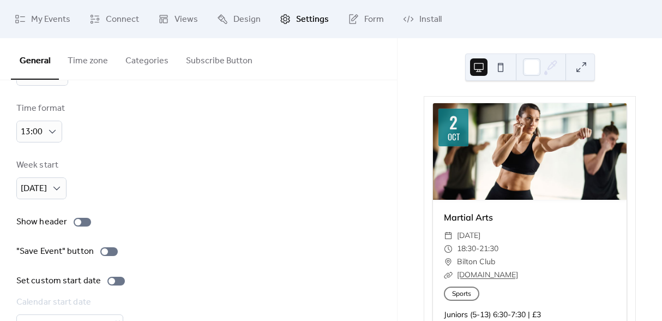
scroll to position [94, 0]
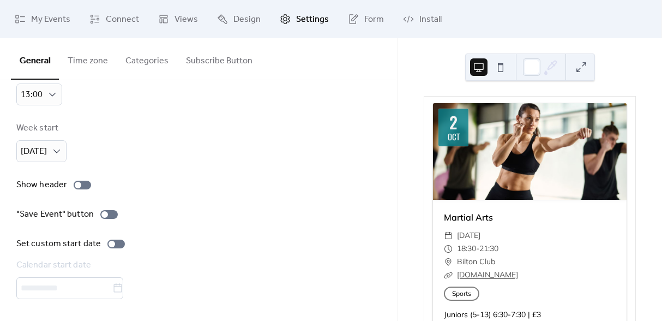
click at [150, 63] on button "Categories" at bounding box center [147, 58] width 61 height 40
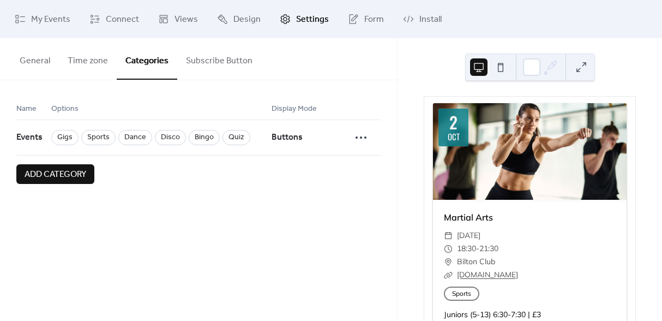
click at [37, 64] on button "General" at bounding box center [35, 58] width 48 height 40
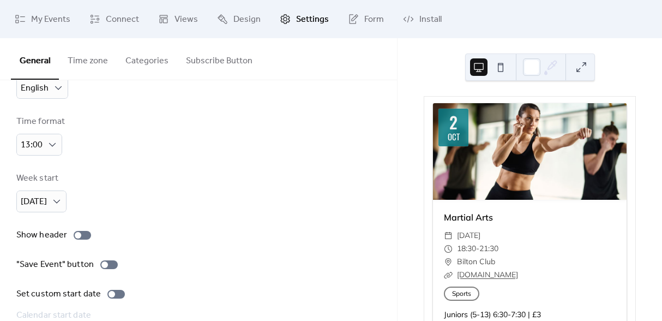
scroll to position [94, 0]
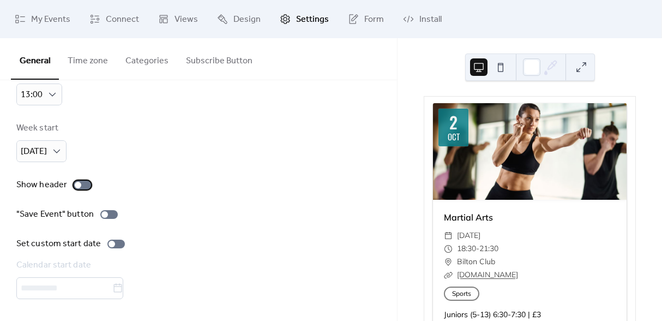
click at [81, 186] on div at bounding box center [82, 185] width 17 height 9
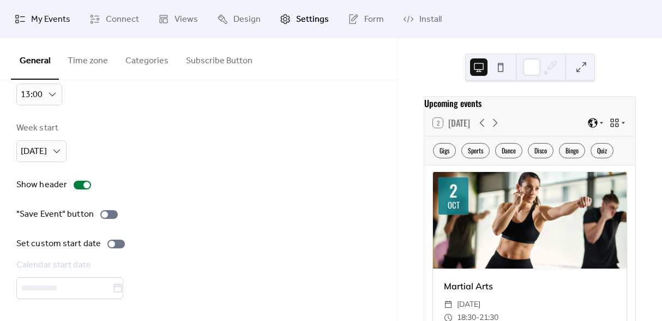
click at [58, 23] on span "My Events" at bounding box center [50, 19] width 39 height 13
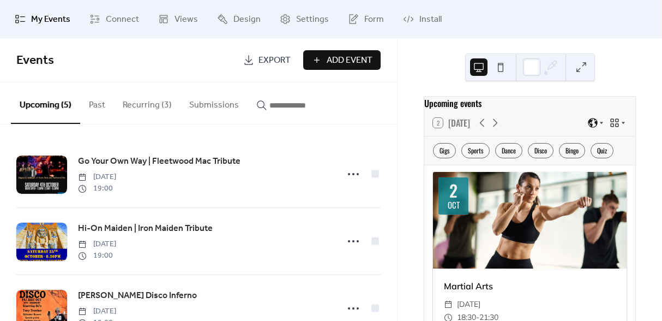
click at [29, 19] on link "My Events" at bounding box center [43, 18] width 72 height 29
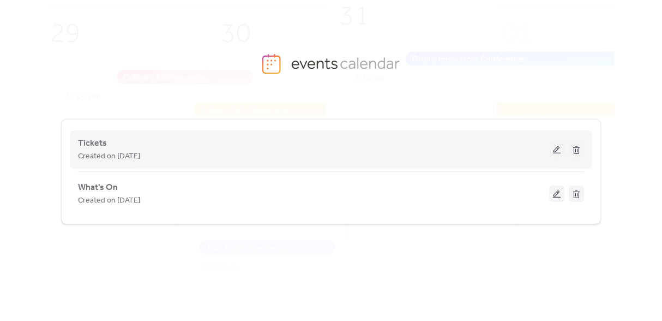
click at [557, 155] on button at bounding box center [556, 149] width 15 height 16
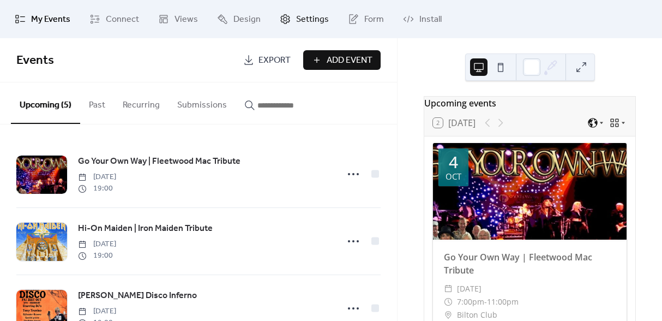
click at [313, 20] on span "Settings" at bounding box center [312, 19] width 33 height 13
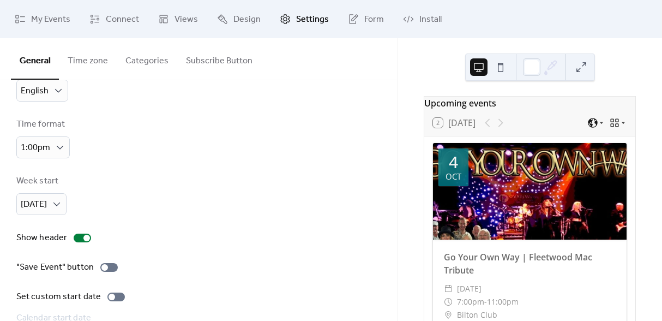
scroll to position [94, 0]
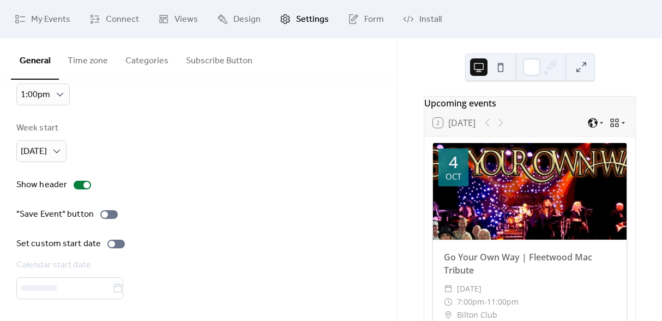
click at [152, 63] on button "Categories" at bounding box center [147, 58] width 61 height 40
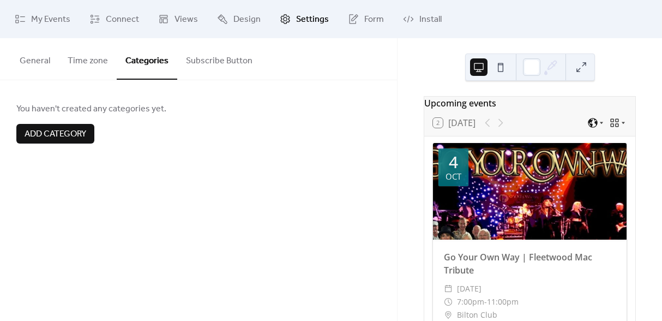
click at [67, 138] on span "Add category" at bounding box center [56, 134] width 62 height 13
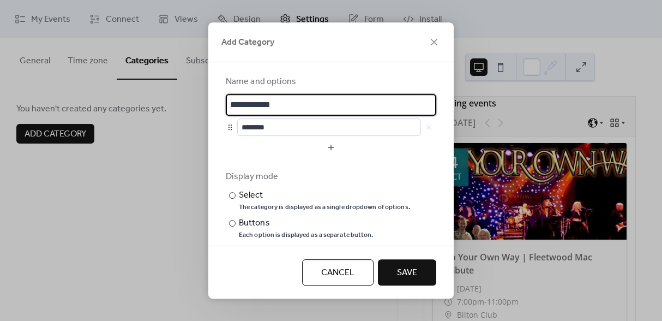
scroll to position [2, 0]
drag, startPoint x: 290, startPoint y: 106, endPoint x: 205, endPoint y: 104, distance: 85.1
click at [205, 104] on div "**********" at bounding box center [331, 160] width 662 height 321
type input "*****"
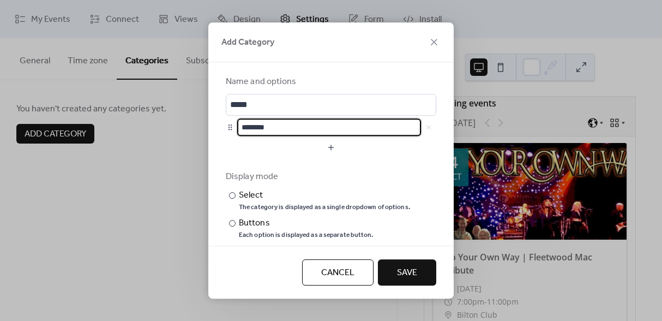
scroll to position [0, 0]
drag, startPoint x: 293, startPoint y: 129, endPoint x: 223, endPoint y: 122, distance: 70.1
click at [223, 122] on div "Name and options ***** ******** Display mode ​ Select The category is displayed…" at bounding box center [330, 153] width 245 height 183
type input "***"
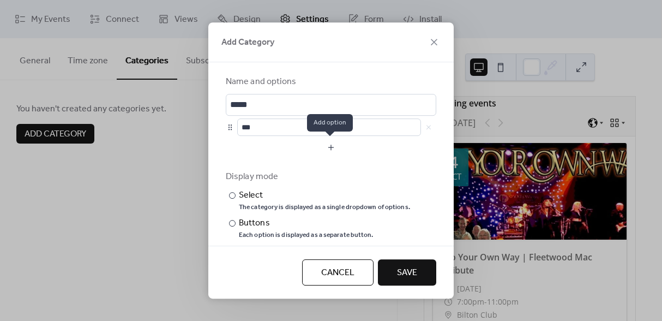
click at [328, 147] on button "button" at bounding box center [331, 147] width 211 height 17
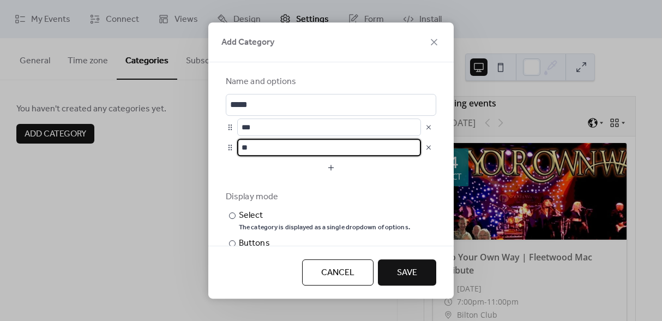
type input "*"
type input "****"
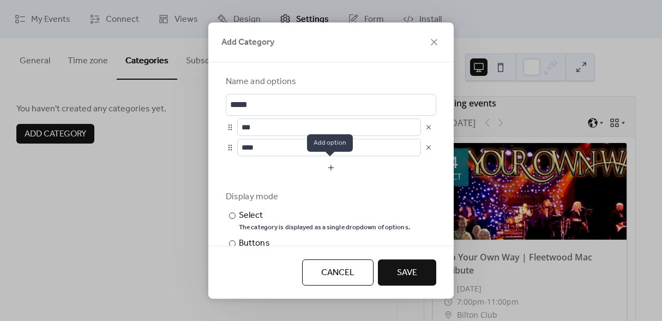
click at [329, 167] on button "button" at bounding box center [331, 167] width 211 height 17
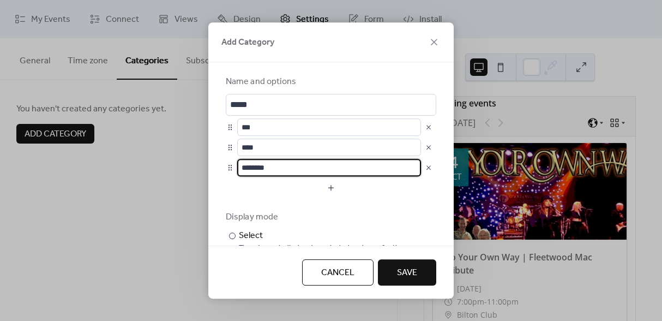
drag, startPoint x: 281, startPoint y: 167, endPoint x: 228, endPoint y: 167, distance: 53.5
click at [228, 167] on div "********" at bounding box center [331, 167] width 211 height 17
type input "***"
click at [274, 147] on input "****" at bounding box center [329, 147] width 184 height 17
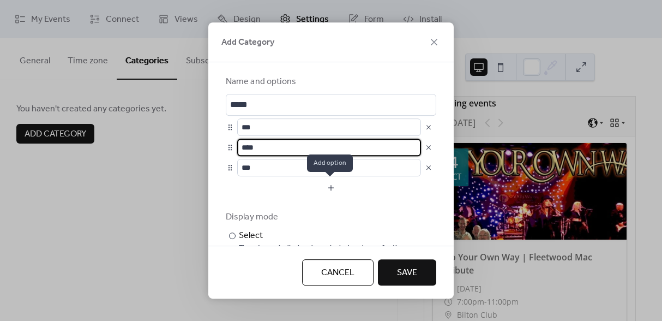
click at [329, 187] on button "button" at bounding box center [331, 187] width 211 height 17
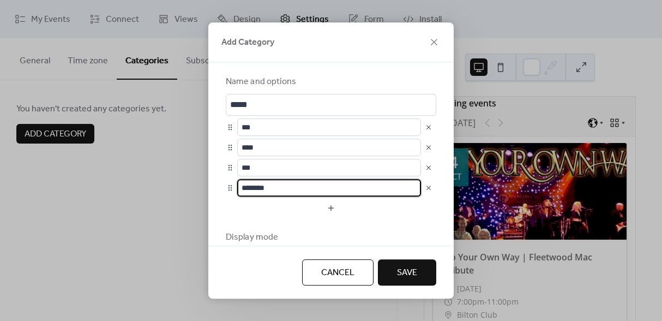
scroll to position [1, 0]
drag, startPoint x: 280, startPoint y: 189, endPoint x: 238, endPoint y: 188, distance: 41.5
click at [238, 188] on input "********" at bounding box center [327, 187] width 181 height 17
type input "*********"
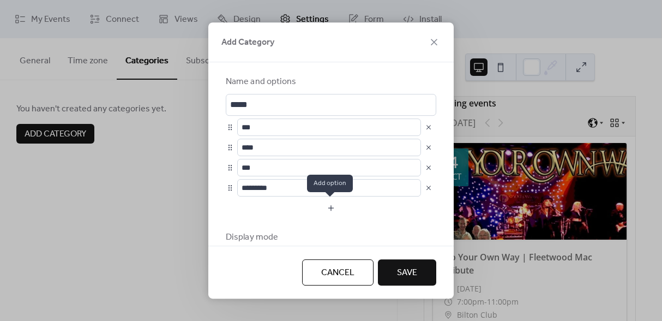
scroll to position [0, 0]
click at [330, 208] on button "button" at bounding box center [331, 207] width 211 height 17
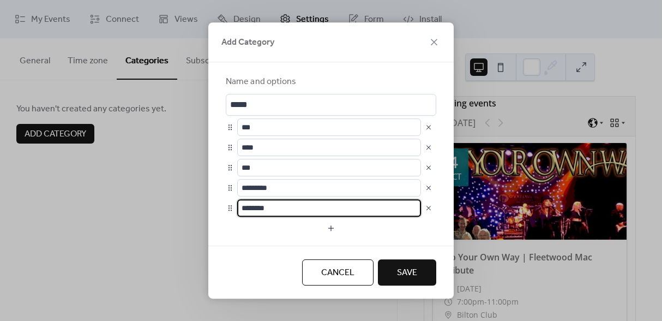
scroll to position [1, 0]
drag, startPoint x: 283, startPoint y: 209, endPoint x: 232, endPoint y: 209, distance: 50.7
click at [232, 209] on div "********" at bounding box center [331, 207] width 211 height 17
type input "*****"
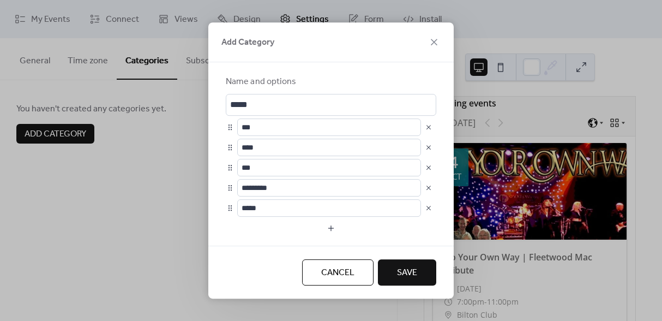
scroll to position [0, 0]
click at [373, 241] on div at bounding box center [331, 243] width 211 height 9
click at [417, 279] on span "Save" at bounding box center [407, 272] width 20 height 13
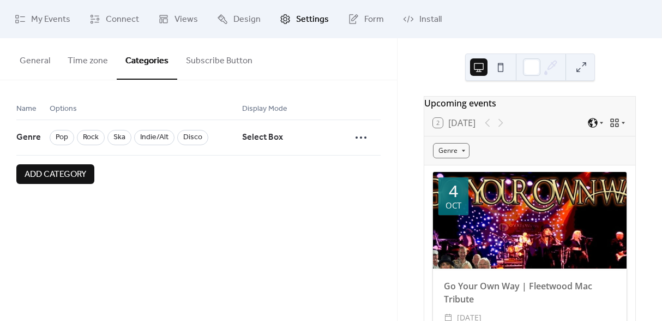
click at [68, 174] on span "Add category" at bounding box center [56, 174] width 62 height 13
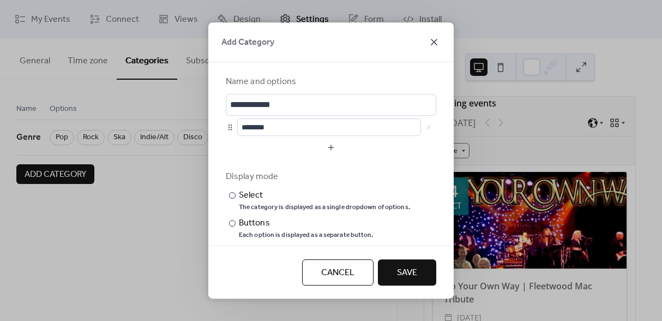
click at [437, 43] on icon at bounding box center [434, 41] width 13 height 13
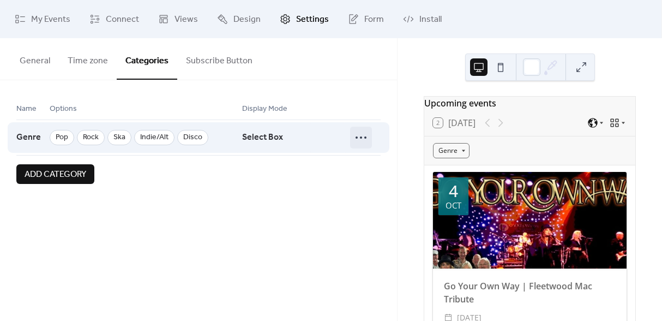
click at [354, 138] on icon at bounding box center [360, 137] width 17 height 17
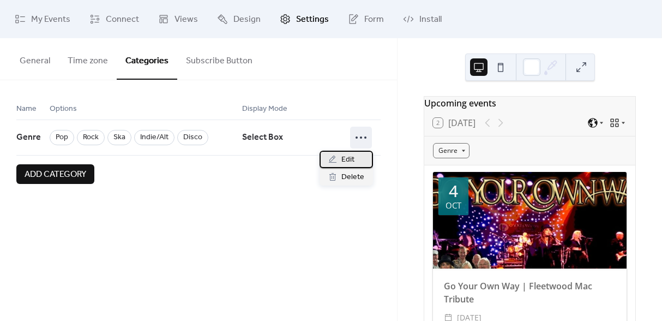
click at [335, 157] on icon at bounding box center [332, 159] width 9 height 9
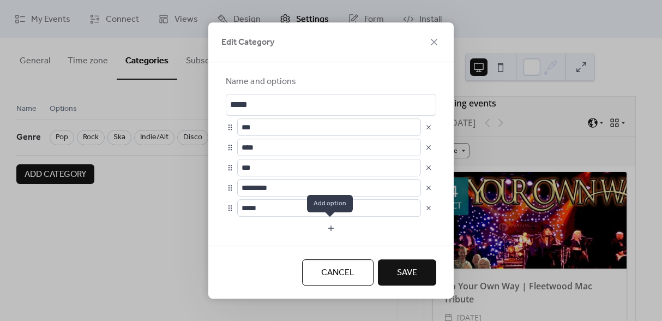
click at [330, 228] on button "button" at bounding box center [331, 227] width 211 height 17
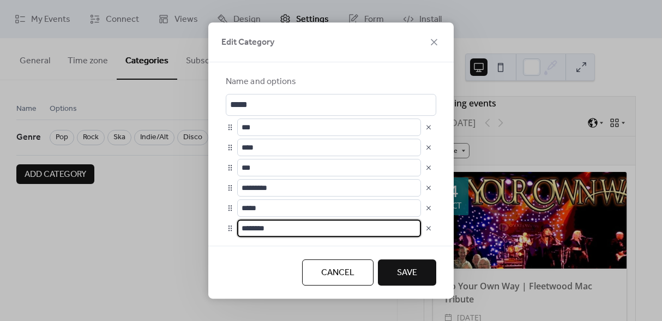
scroll to position [1, 0]
drag, startPoint x: 287, startPoint y: 231, endPoint x: 227, endPoint y: 227, distance: 60.1
click at [227, 227] on div "********" at bounding box center [331, 227] width 211 height 17
type input "**********"
click at [394, 273] on button "Save" at bounding box center [407, 272] width 58 height 26
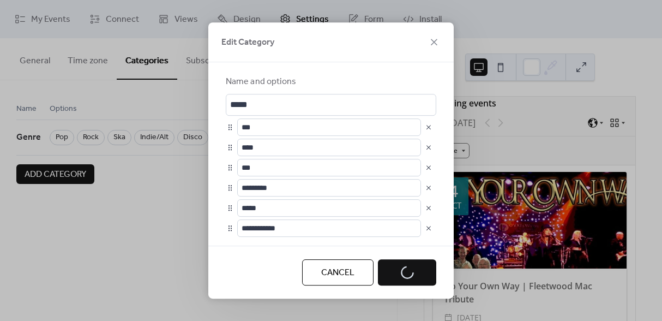
scroll to position [0, 0]
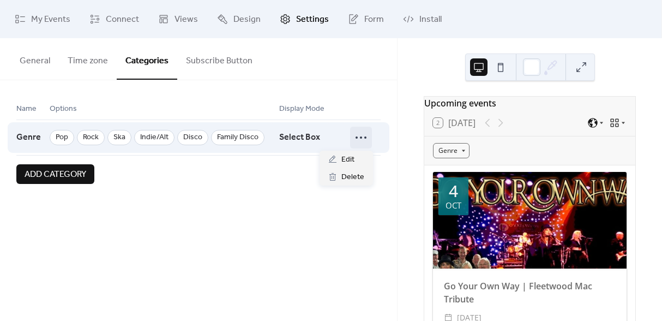
click at [352, 136] on div at bounding box center [361, 138] width 22 height 22
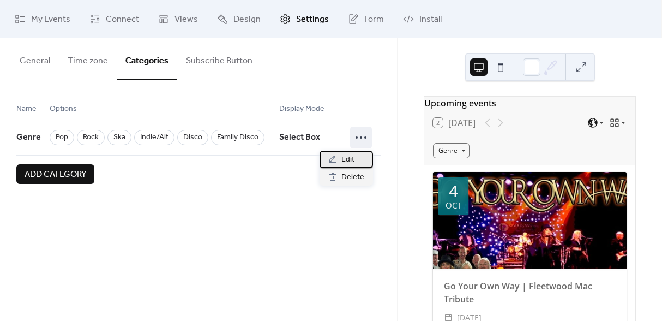
click at [343, 157] on span "Edit" at bounding box center [347, 159] width 13 height 13
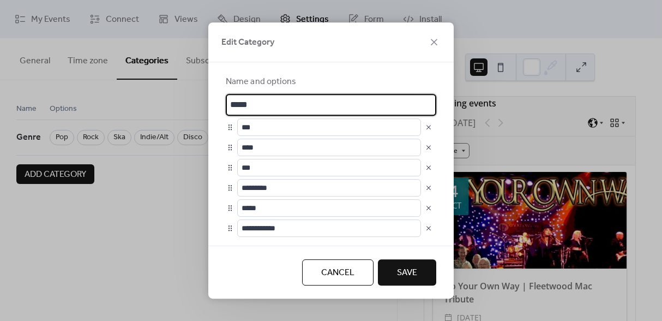
click at [411, 275] on span "Save" at bounding box center [407, 272] width 20 height 13
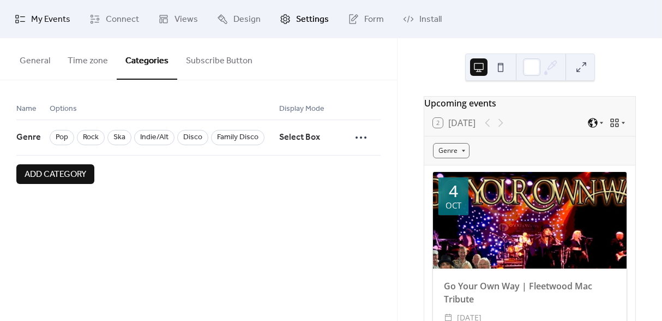
click at [47, 22] on span "My Events" at bounding box center [50, 19] width 39 height 13
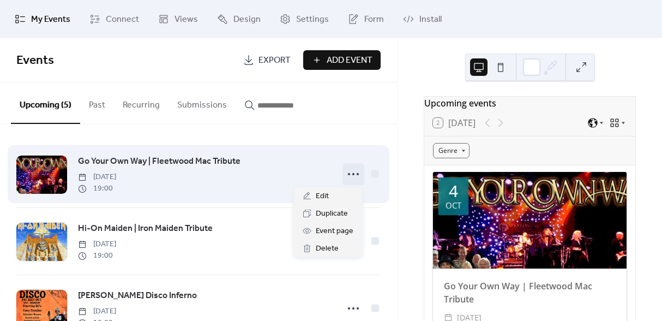
click at [352, 174] on circle at bounding box center [353, 174] width 2 height 2
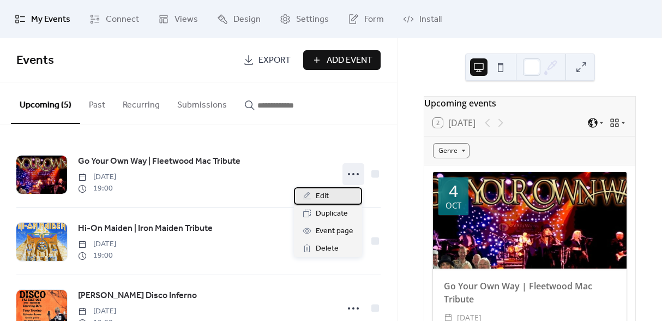
click at [331, 198] on div "Edit" at bounding box center [328, 195] width 68 height 17
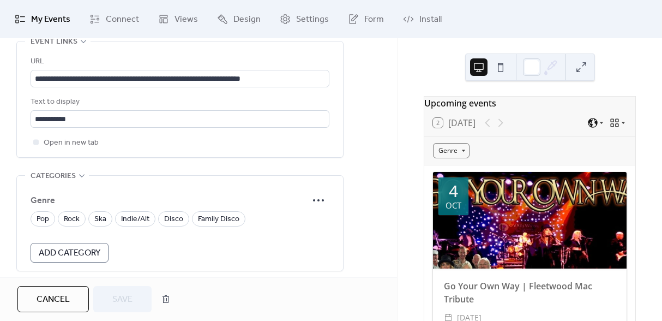
scroll to position [651, 0]
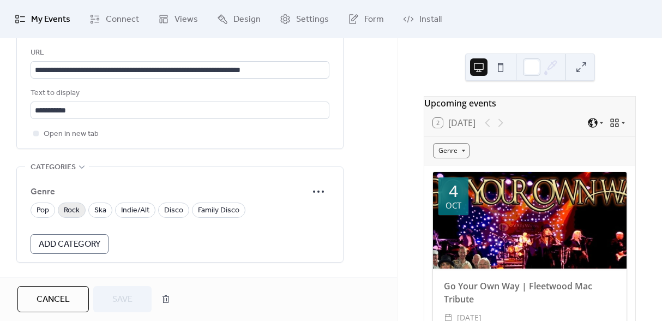
click at [76, 209] on span "Rock" at bounding box center [72, 210] width 16 height 13
click at [127, 295] on span "Save" at bounding box center [122, 299] width 20 height 13
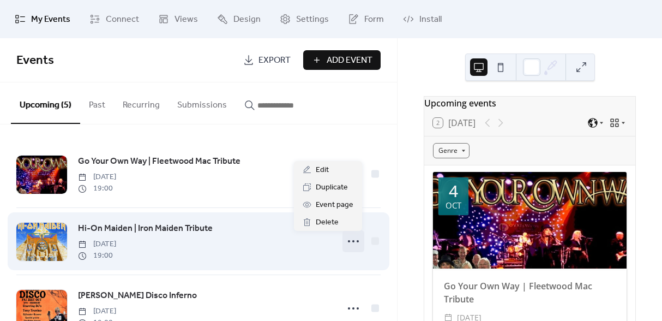
click at [351, 242] on icon at bounding box center [353, 240] width 17 height 17
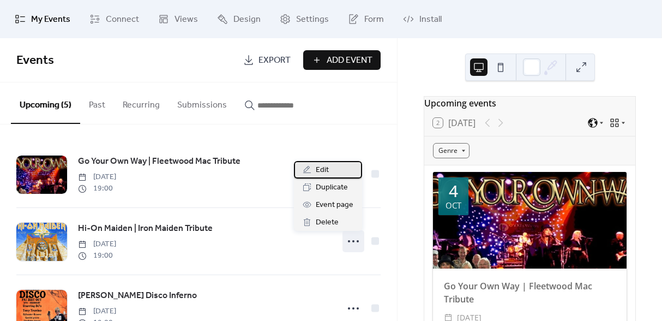
click at [335, 170] on div "Edit" at bounding box center [328, 169] width 68 height 17
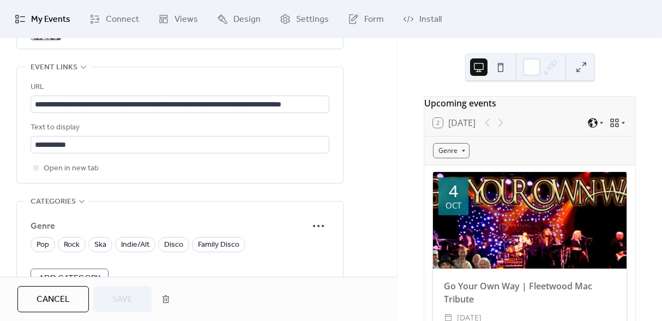
scroll to position [621, 0]
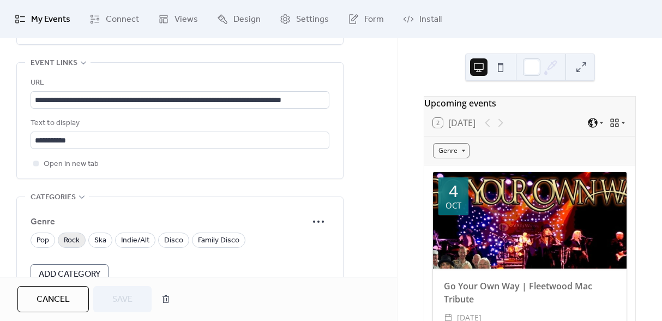
click at [78, 236] on span "Rock" at bounding box center [72, 240] width 16 height 13
click at [130, 299] on span "Save" at bounding box center [122, 299] width 20 height 13
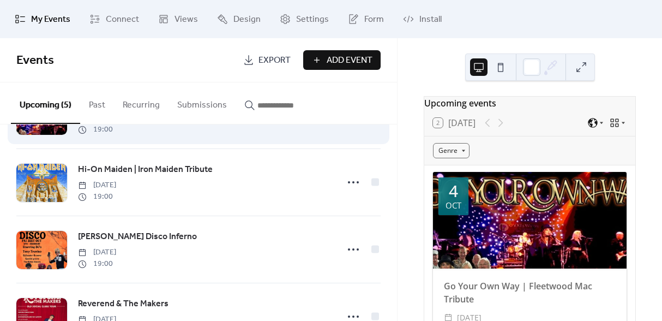
scroll to position [97, 0]
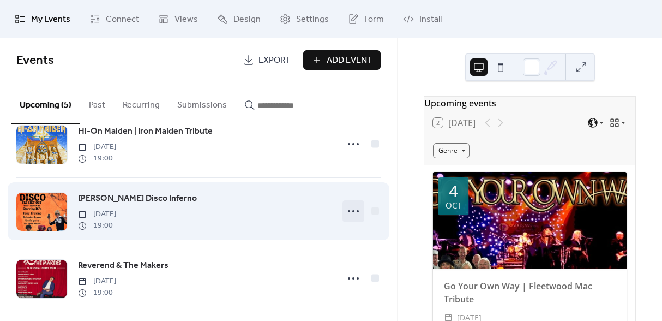
click at [357, 212] on circle at bounding box center [358, 211] width 2 height 2
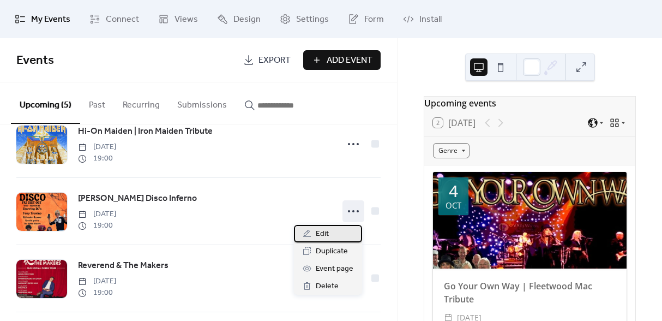
click at [337, 234] on div "Edit" at bounding box center [328, 233] width 68 height 17
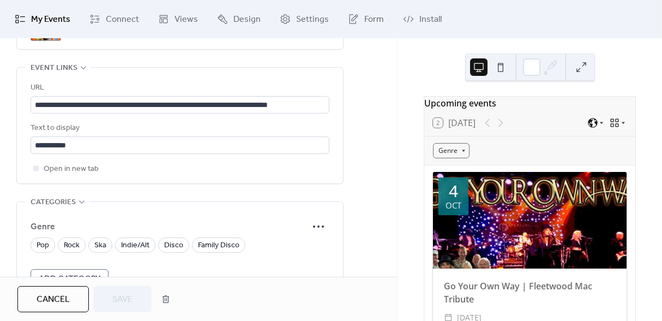
scroll to position [628, 0]
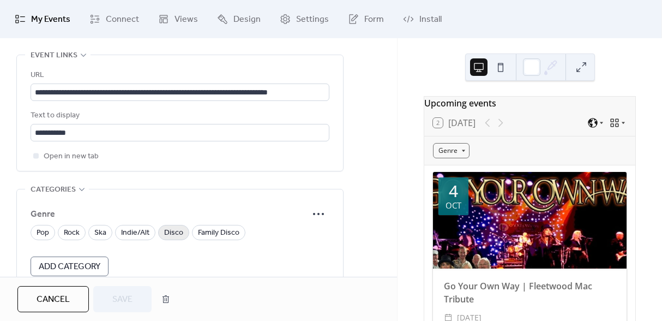
click at [177, 235] on span "Disco" at bounding box center [173, 232] width 19 height 13
click at [135, 293] on button "Save" at bounding box center [122, 299] width 58 height 26
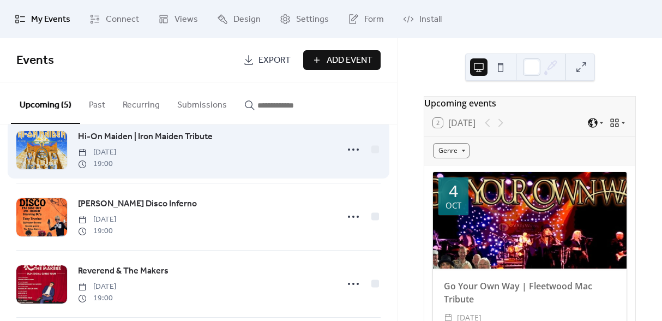
scroll to position [172, 0]
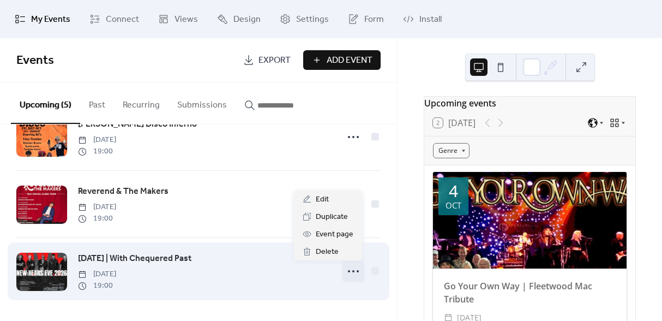
click at [347, 270] on icon at bounding box center [353, 270] width 17 height 17
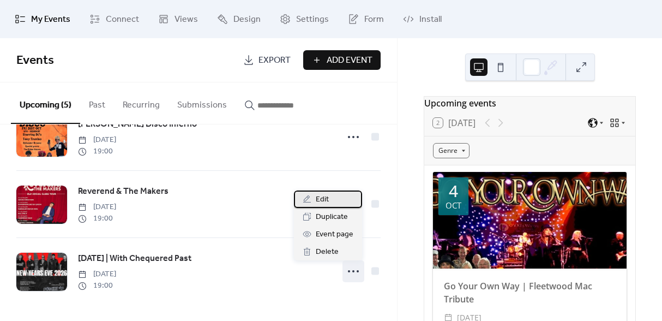
click at [334, 201] on div "Edit" at bounding box center [328, 198] width 68 height 17
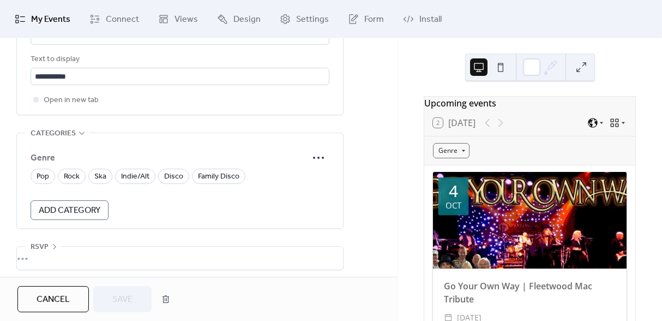
scroll to position [691, 0]
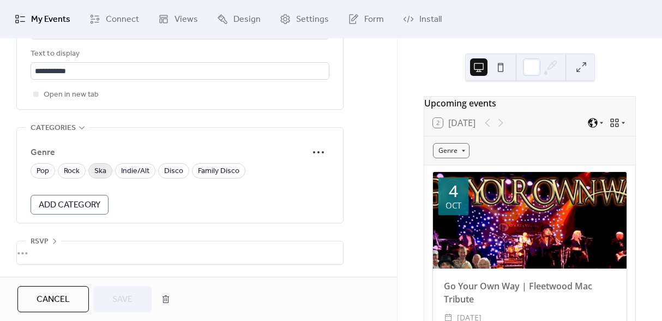
click at [103, 171] on span "Ska" at bounding box center [100, 171] width 12 height 13
click at [124, 298] on span "Save" at bounding box center [122, 299] width 20 height 13
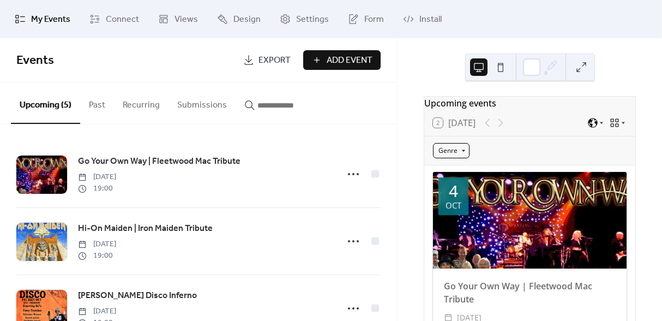
click at [461, 158] on div "Genre" at bounding box center [451, 150] width 37 height 15
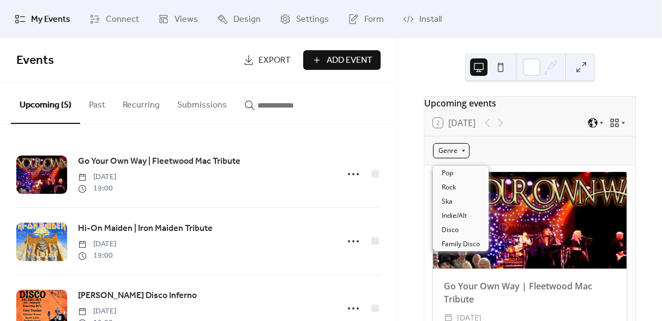
click at [461, 158] on div "Genre" at bounding box center [451, 150] width 37 height 15
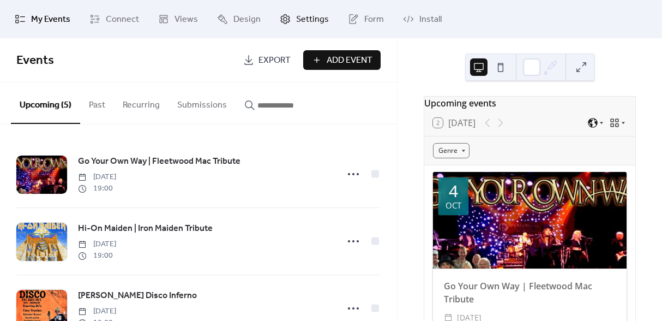
click at [309, 23] on span "Settings" at bounding box center [312, 19] width 33 height 13
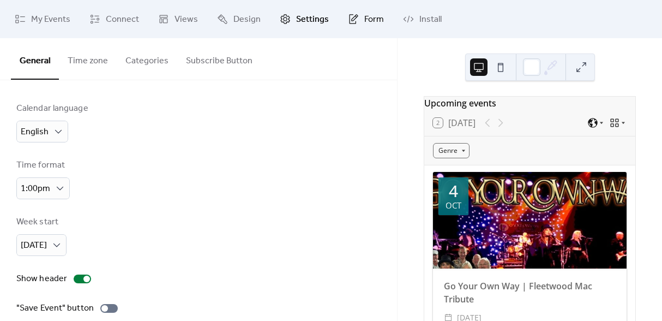
click at [364, 20] on span "Form" at bounding box center [374, 19] width 20 height 13
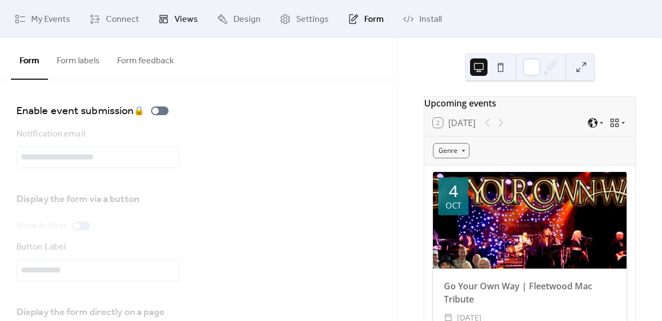
click at [179, 22] on span "Views" at bounding box center [186, 19] width 23 height 13
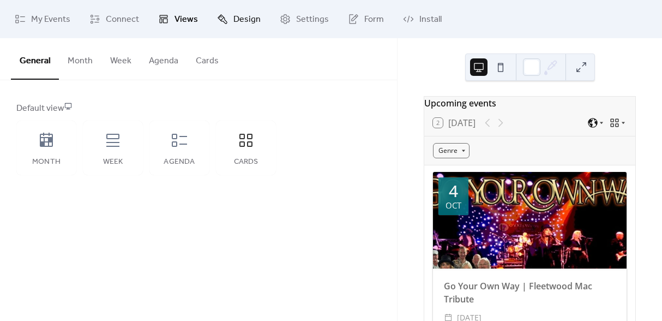
click at [233, 15] on span "Design" at bounding box center [246, 19] width 27 height 13
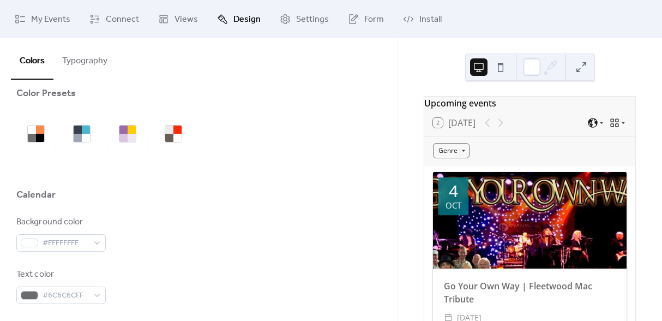
scroll to position [19, 0]
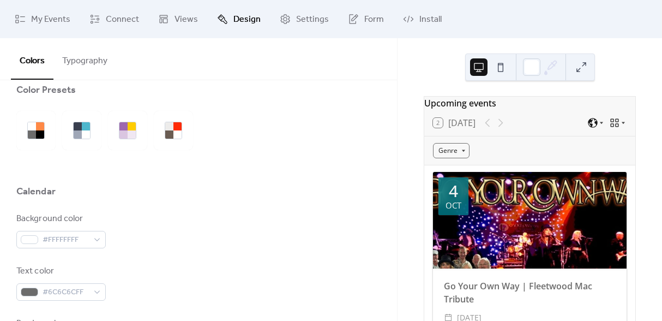
click at [78, 65] on button "Typography" at bounding box center [84, 58] width 63 height 40
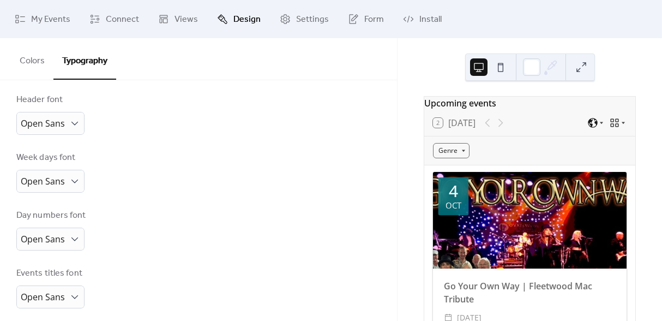
scroll to position [106, 0]
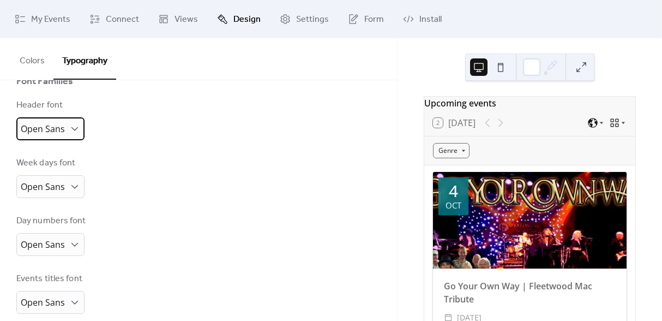
click at [65, 131] on div "Open Sans" at bounding box center [50, 128] width 68 height 23
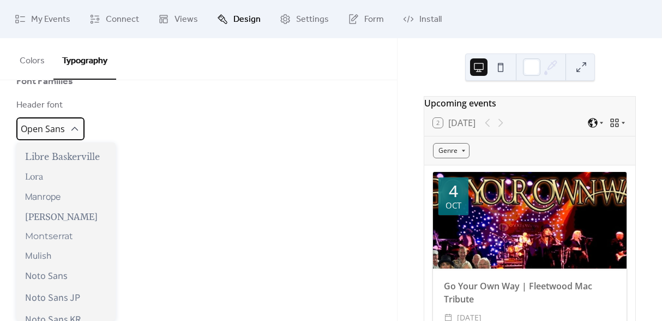
scroll to position [376, 0]
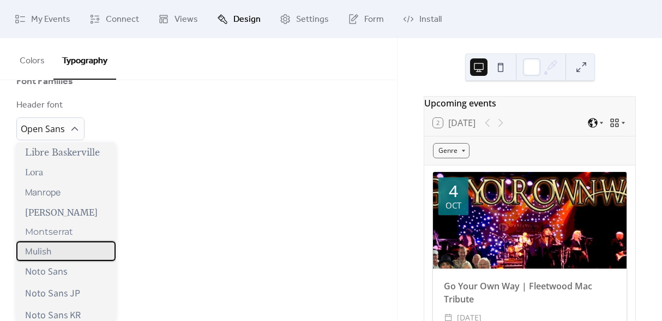
click at [49, 253] on span "Mulish" at bounding box center [38, 250] width 26 height 11
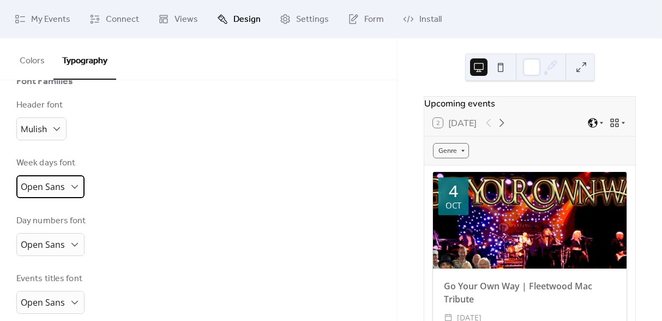
click at [57, 191] on span "Open Sans" at bounding box center [43, 187] width 44 height 12
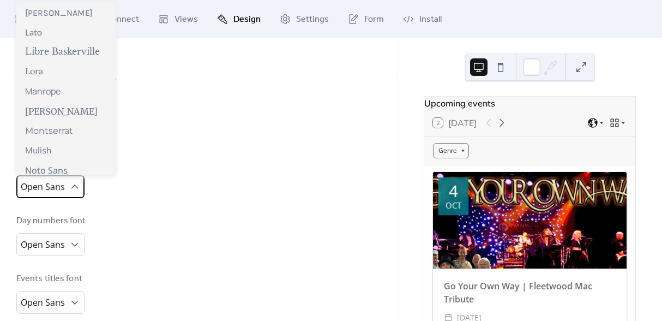
scroll to position [358, 0]
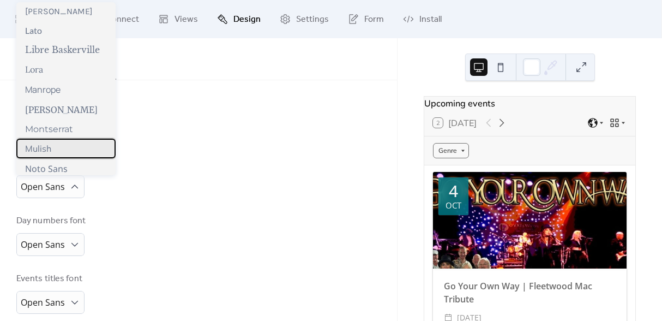
click at [50, 148] on span "Mulish" at bounding box center [38, 148] width 26 height 11
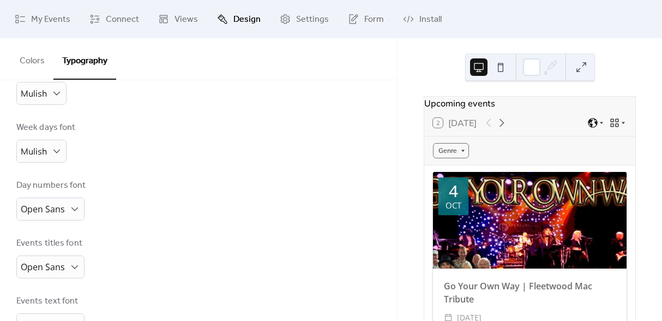
scroll to position [147, 0]
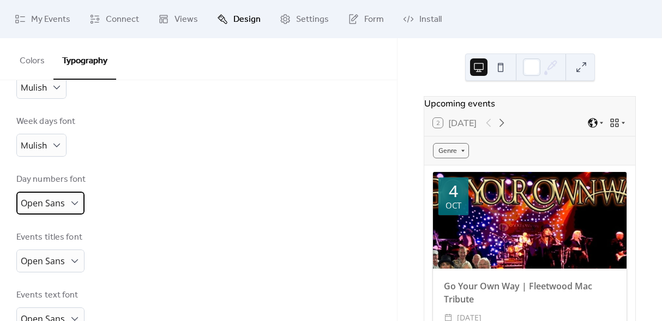
click at [70, 210] on div "Open Sans" at bounding box center [50, 202] width 68 height 23
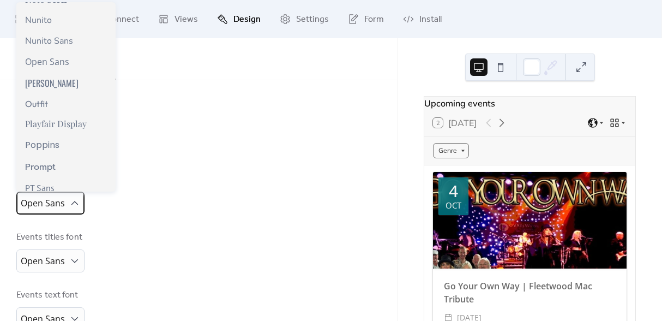
scroll to position [618, 0]
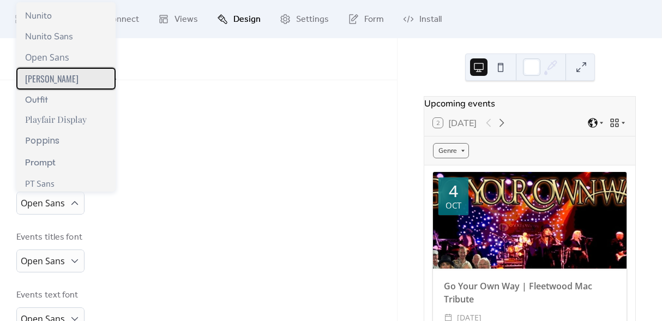
click at [44, 80] on span "Oswald" at bounding box center [51, 78] width 53 height 13
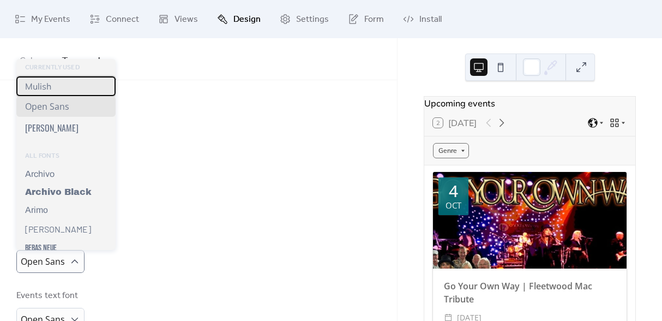
click at [52, 92] on div "Mulish" at bounding box center [65, 86] width 99 height 20
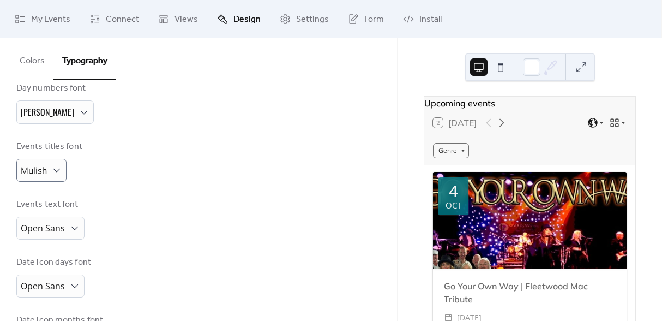
scroll to position [241, 0]
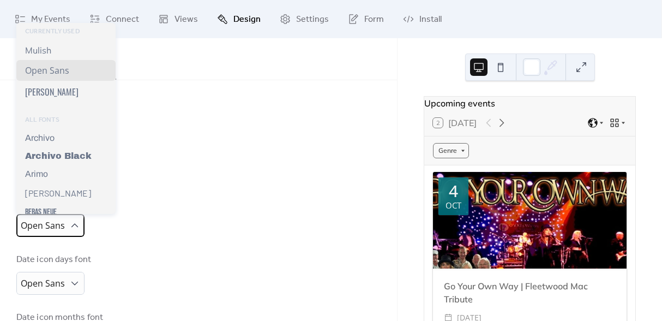
click at [64, 225] on span "Open Sans" at bounding box center [43, 225] width 44 height 12
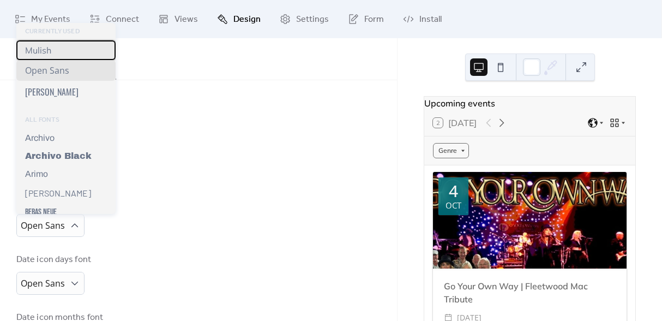
click at [52, 50] on div "Mulish" at bounding box center [65, 50] width 99 height 20
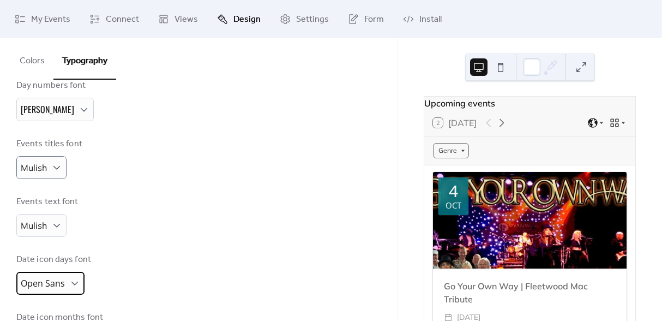
click at [58, 285] on span "Open Sans" at bounding box center [43, 283] width 44 height 12
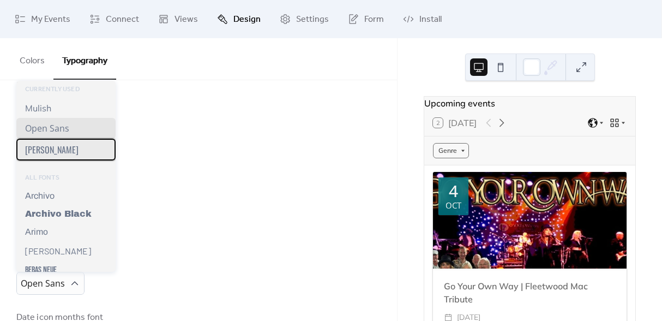
click at [46, 147] on span "Oswald" at bounding box center [51, 149] width 53 height 13
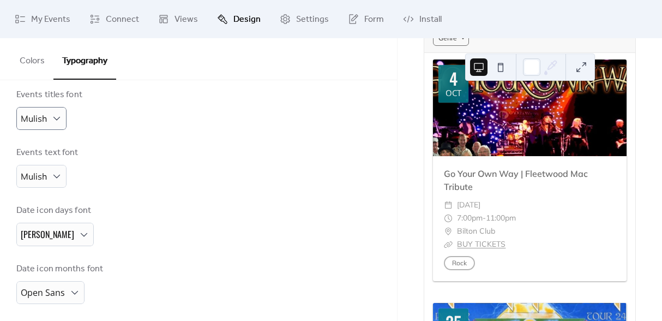
scroll to position [292, 0]
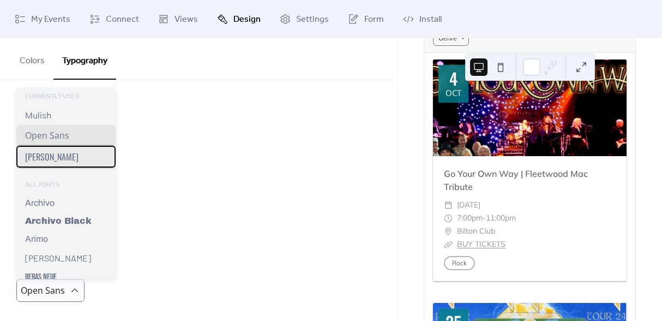
click at [64, 154] on div "Oswald" at bounding box center [65, 157] width 99 height 22
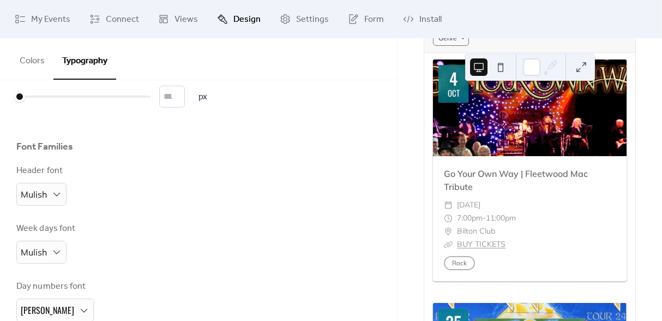
scroll to position [21, 0]
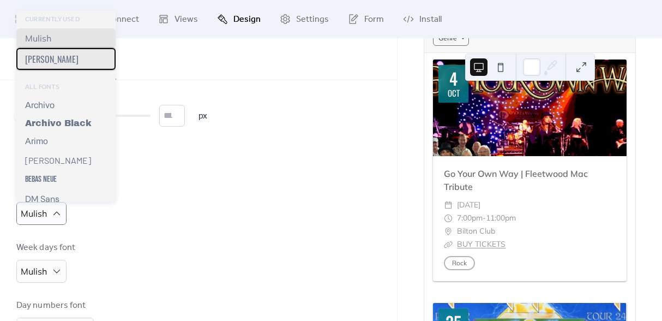
click at [60, 60] on div "Oswald" at bounding box center [65, 59] width 99 height 22
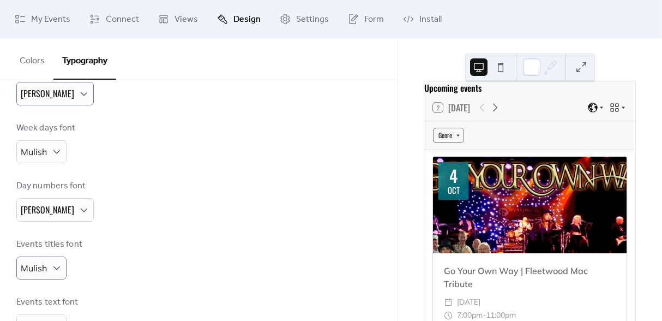
scroll to position [260, 0]
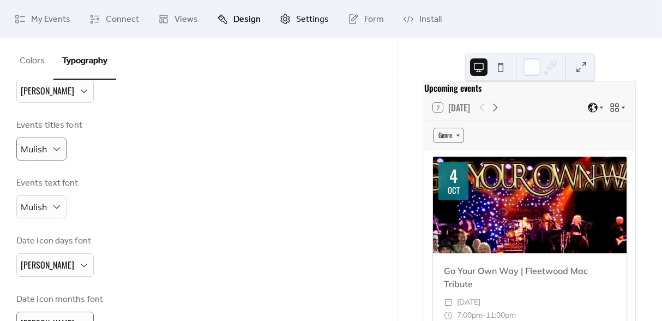
click at [303, 19] on span "Settings" at bounding box center [312, 19] width 33 height 13
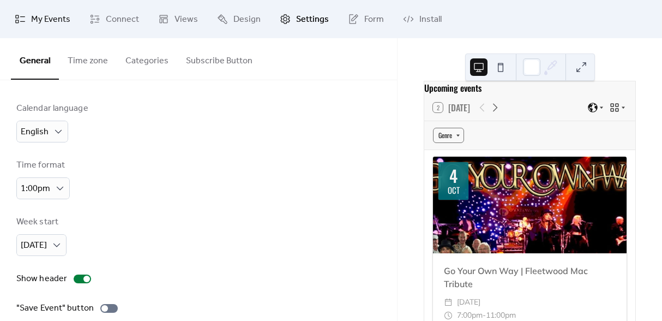
click at [34, 17] on span "My Events" at bounding box center [50, 19] width 39 height 13
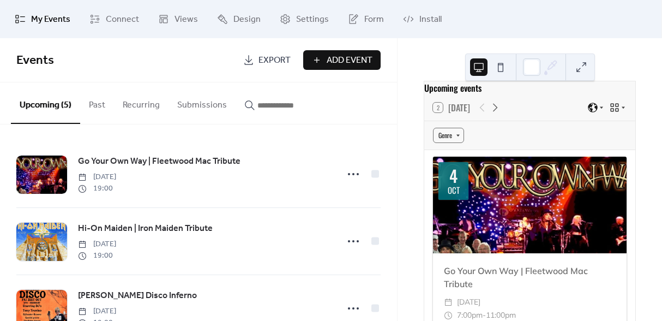
click at [39, 63] on span "Events" at bounding box center [35, 61] width 38 height 24
click at [45, 61] on span "Events" at bounding box center [35, 61] width 38 height 24
click at [190, 18] on span "Views" at bounding box center [186, 19] width 23 height 13
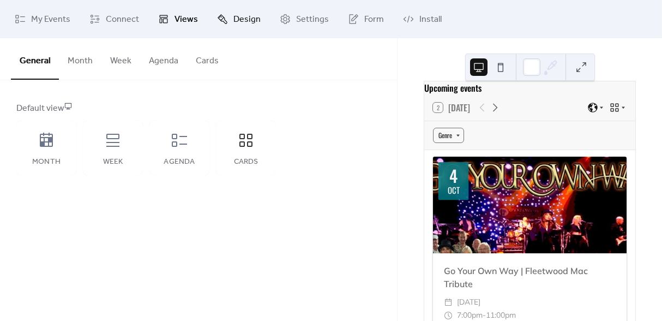
click at [238, 14] on span "Design" at bounding box center [246, 19] width 27 height 13
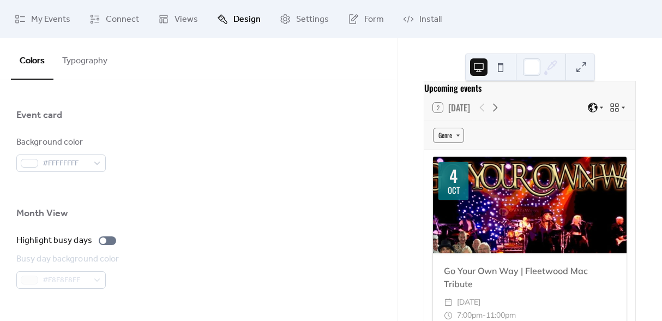
scroll to position [817, 0]
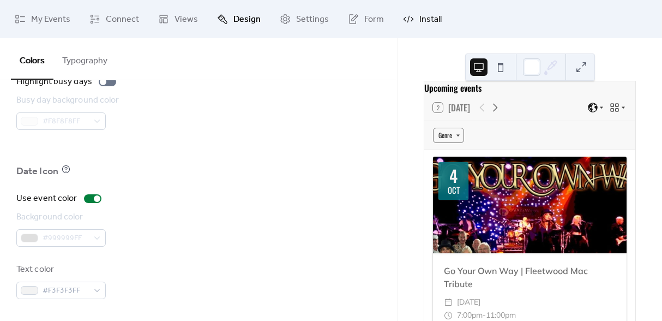
click at [419, 20] on span "Install" at bounding box center [430, 19] width 22 height 13
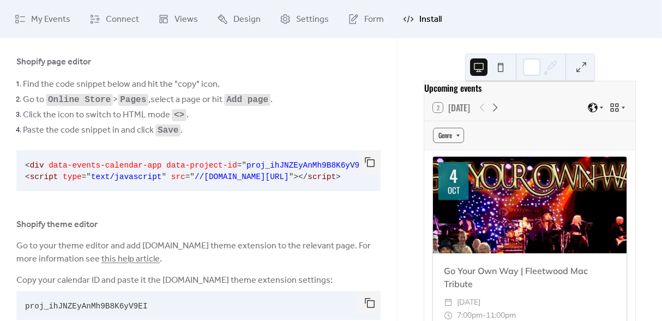
scroll to position [81, 0]
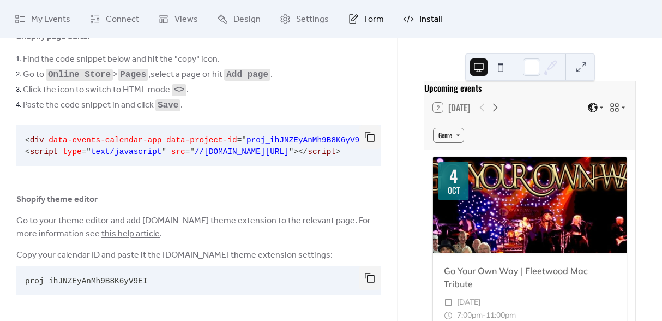
click at [358, 15] on link "Form" at bounding box center [366, 18] width 52 height 29
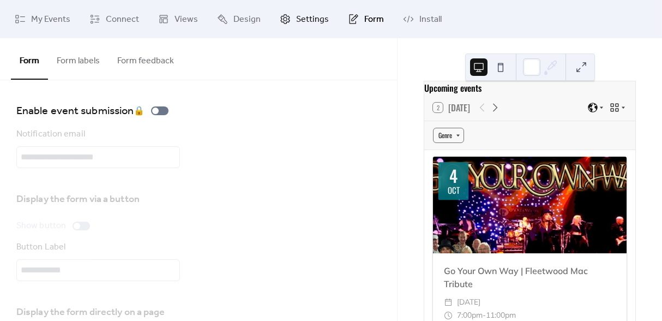
click at [310, 19] on span "Settings" at bounding box center [312, 19] width 33 height 13
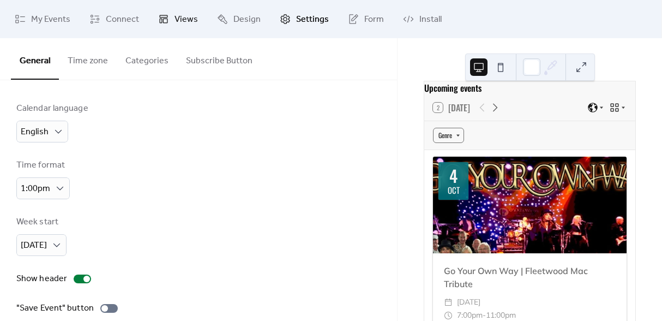
click at [185, 19] on span "Views" at bounding box center [186, 19] width 23 height 13
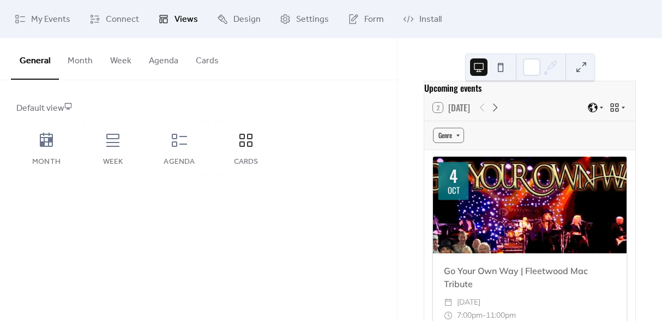
click at [207, 61] on button "Cards" at bounding box center [207, 58] width 40 height 40
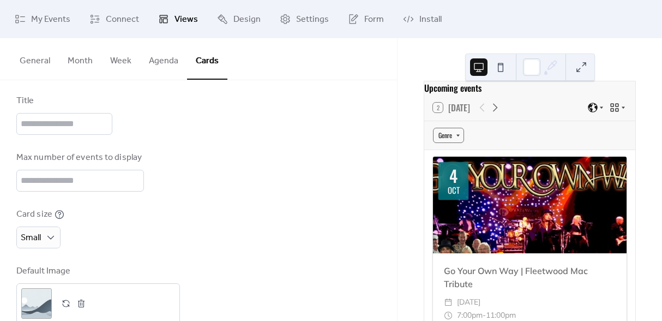
scroll to position [125, 0]
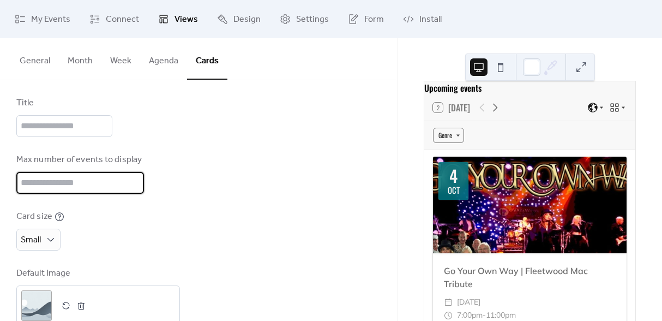
drag, startPoint x: 49, startPoint y: 178, endPoint x: 7, endPoint y: 181, distance: 42.7
click at [7, 181] on div "Disabled Enabled Fixed height Calendar height (px) *** Title Max number of even…" at bounding box center [198, 151] width 397 height 392
type input "*"
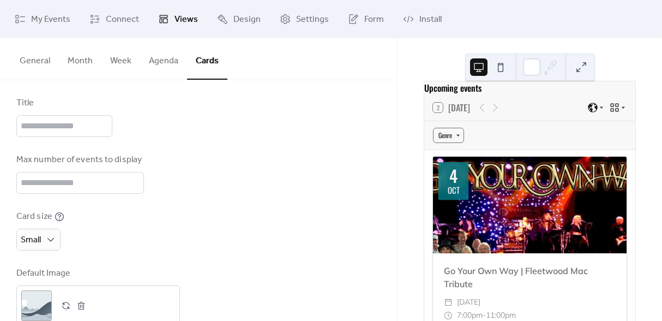
click at [159, 207] on div "Disabled Enabled Fixed height Calendar height (px) *** Title Max number of even…" at bounding box center [198, 151] width 364 height 349
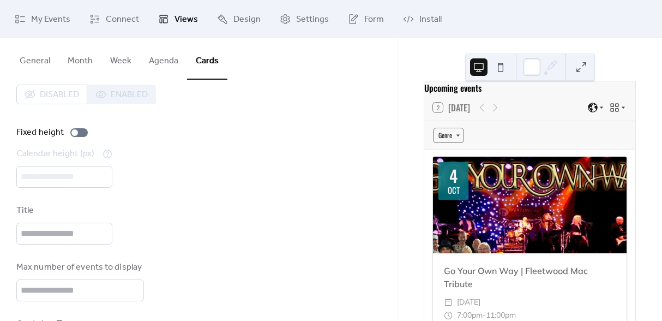
scroll to position [16, 0]
click at [70, 223] on div "Title" at bounding box center [64, 226] width 96 height 40
click at [62, 239] on input "text" at bounding box center [64, 235] width 96 height 22
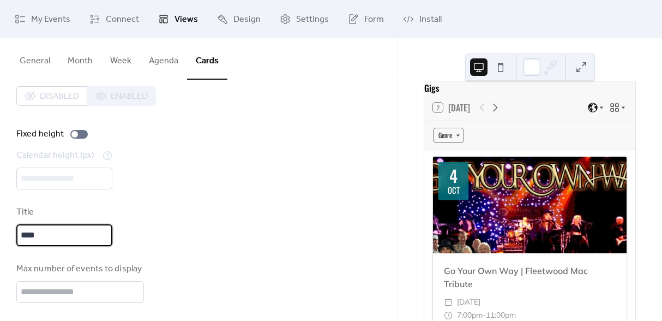
scroll to position [0, 0]
drag, startPoint x: 67, startPoint y: 236, endPoint x: -8, endPoint y: 229, distance: 75.1
click at [0, 229] on html "My Events Connect Views Design Settings Form Install Views General Month Week A…" at bounding box center [331, 160] width 662 height 321
drag, startPoint x: 83, startPoint y: 233, endPoint x: 63, endPoint y: 231, distance: 19.8
click at [63, 231] on input "**********" at bounding box center [67, 235] width 103 height 22
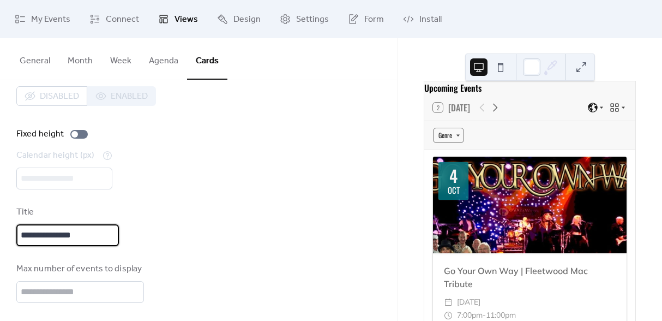
type input "**********"
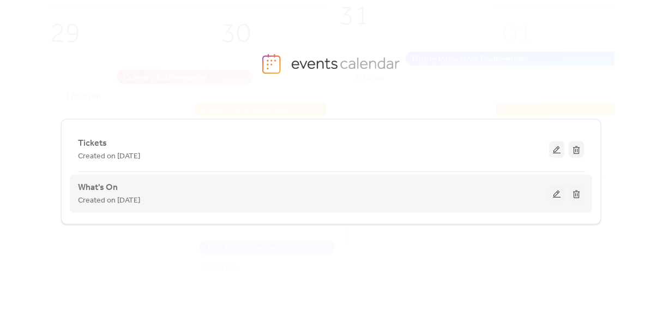
click at [556, 191] on button at bounding box center [556, 193] width 15 height 16
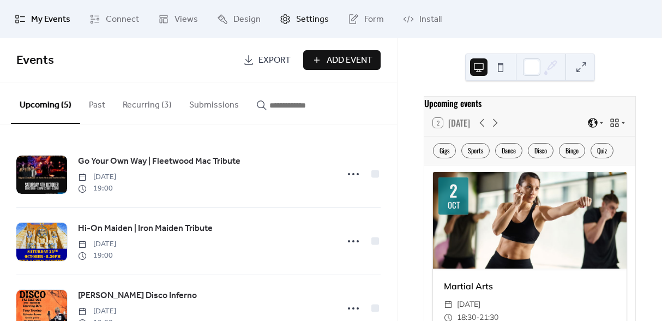
click at [313, 20] on span "Settings" at bounding box center [312, 19] width 33 height 13
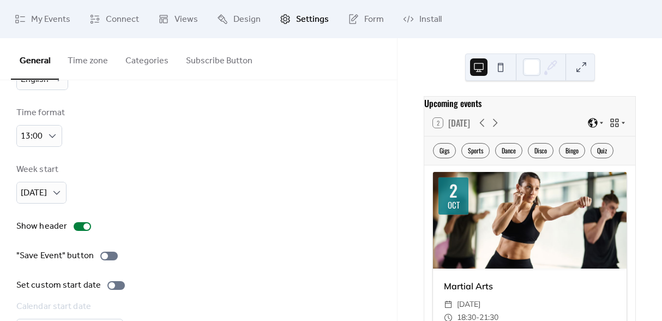
scroll to position [94, 0]
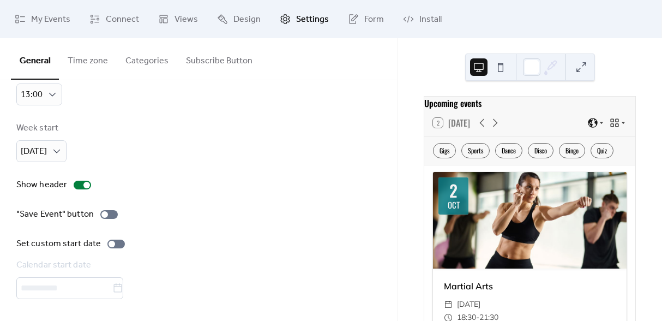
click at [146, 61] on button "Categories" at bounding box center [147, 58] width 61 height 40
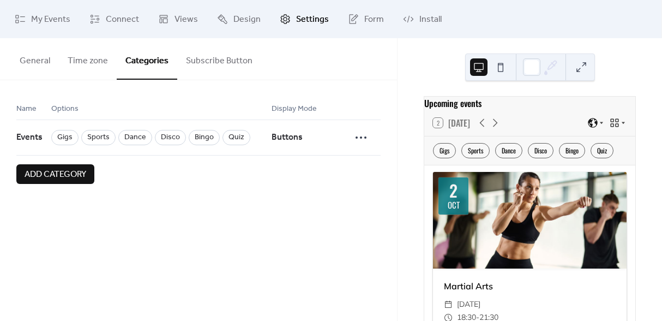
click at [106, 60] on button "Time zone" at bounding box center [88, 58] width 58 height 40
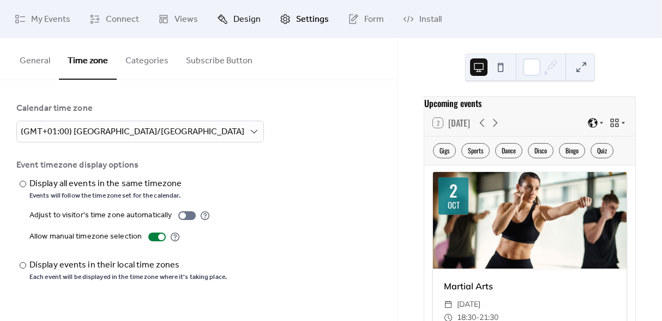
click at [244, 23] on span "Design" at bounding box center [246, 19] width 27 height 13
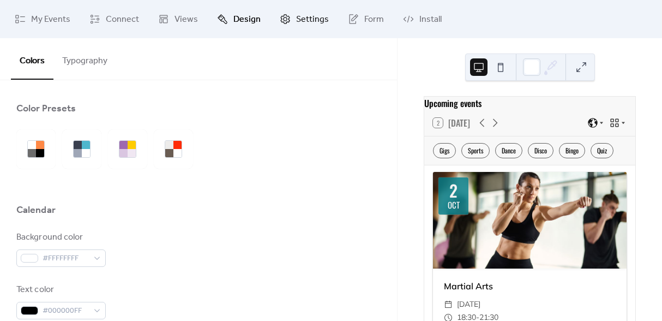
click at [318, 18] on span "Settings" at bounding box center [312, 19] width 33 height 13
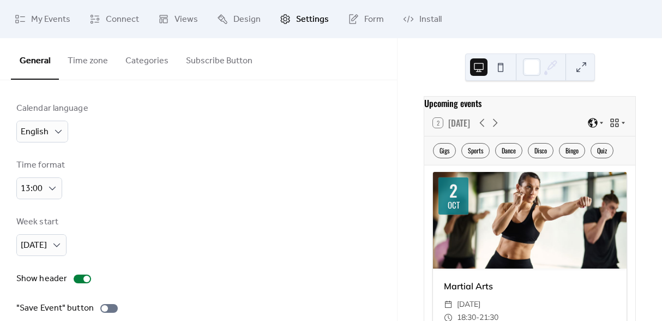
click at [138, 58] on button "Categories" at bounding box center [147, 58] width 61 height 40
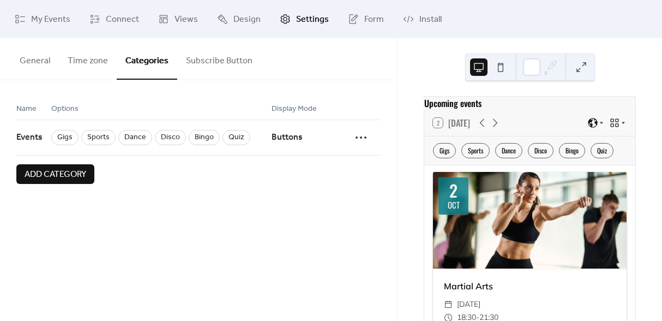
click at [99, 60] on button "Time zone" at bounding box center [88, 58] width 58 height 40
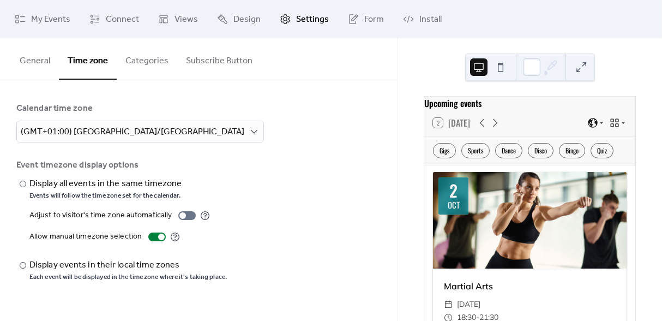
click at [37, 63] on button "General" at bounding box center [35, 58] width 48 height 40
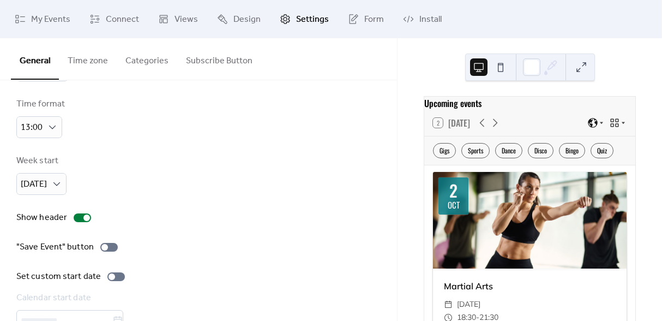
scroll to position [94, 0]
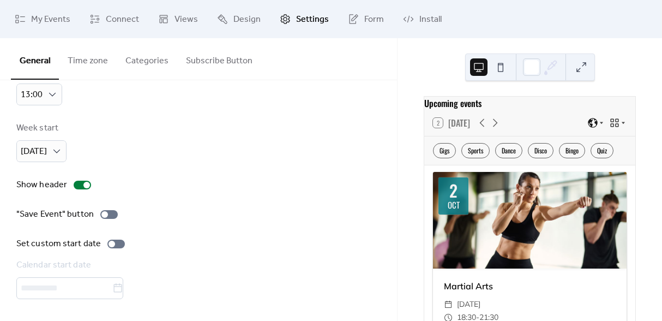
click at [220, 64] on button "Subscribe Button" at bounding box center [219, 58] width 84 height 40
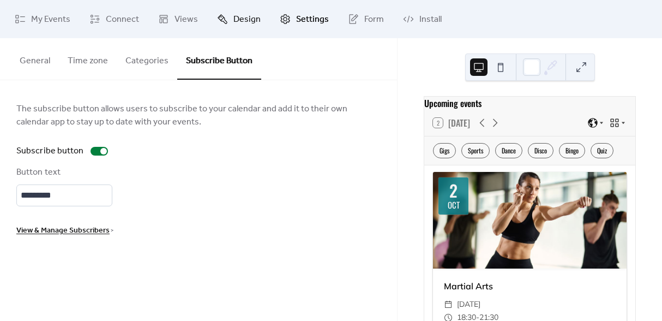
click at [243, 16] on span "Design" at bounding box center [246, 19] width 27 height 13
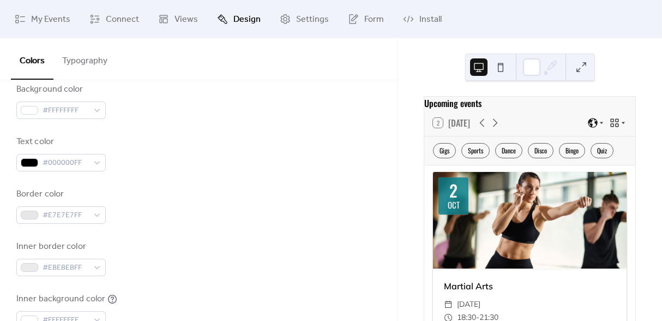
scroll to position [164, 0]
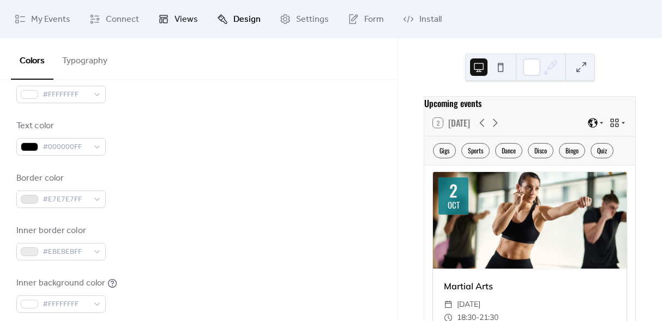
click at [201, 23] on link "Views" at bounding box center [178, 18] width 56 height 29
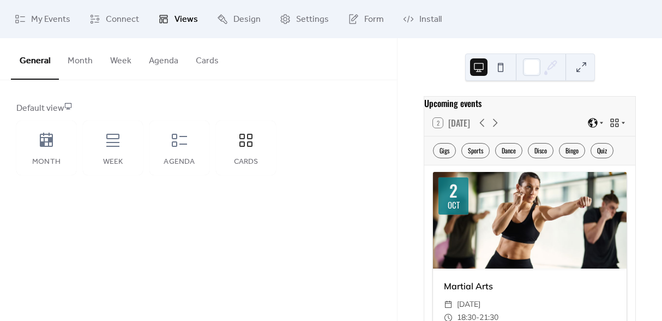
click at [203, 61] on button "Cards" at bounding box center [207, 58] width 40 height 40
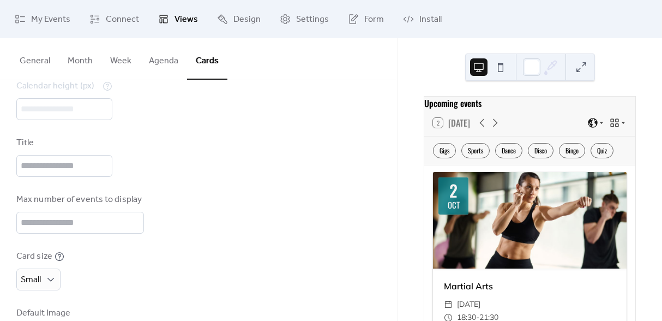
scroll to position [88, 0]
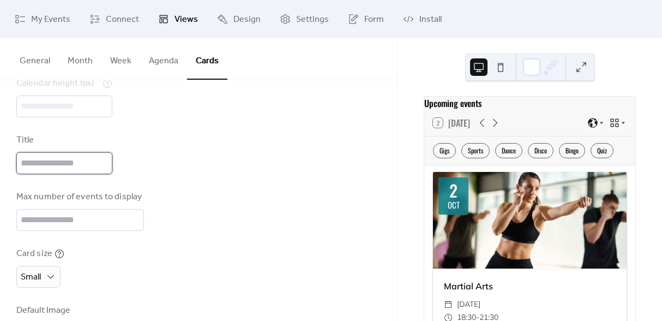
click at [63, 158] on input "text" at bounding box center [64, 163] width 96 height 22
drag, startPoint x: 97, startPoint y: 164, endPoint x: 63, endPoint y: 164, distance: 34.4
click at [63, 164] on input "**********" at bounding box center [67, 163] width 103 height 22
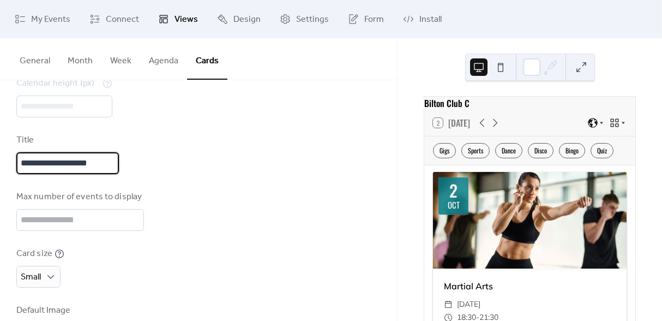
scroll to position [0, 0]
drag, startPoint x: 101, startPoint y: 165, endPoint x: -13, endPoint y: 158, distance: 114.2
click at [0, 158] on html "**********" at bounding box center [331, 160] width 662 height 321
type input "**********"
click at [34, 55] on button "General" at bounding box center [35, 58] width 48 height 40
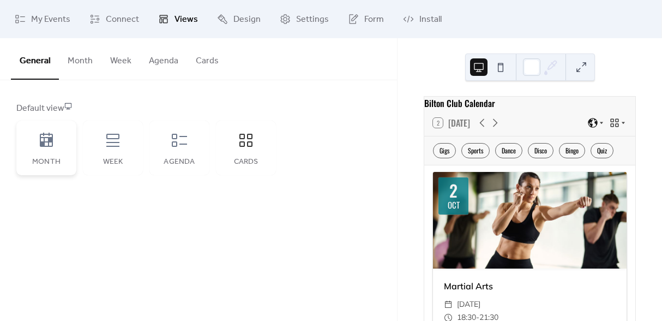
click at [60, 140] on div "Month" at bounding box center [46, 148] width 60 height 55
click at [82, 63] on button "Month" at bounding box center [80, 58] width 43 height 40
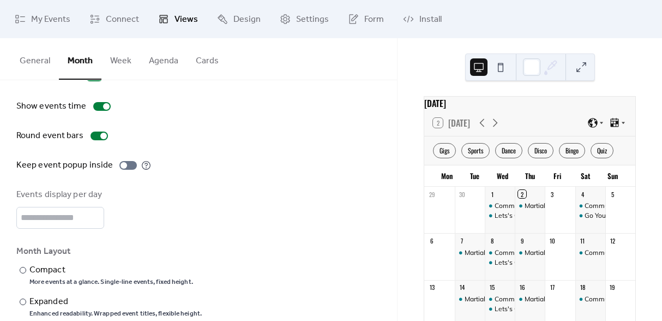
scroll to position [92, 0]
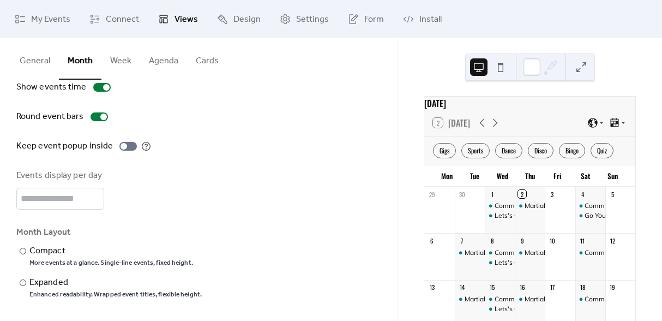
click at [205, 62] on button "Cards" at bounding box center [207, 58] width 40 height 40
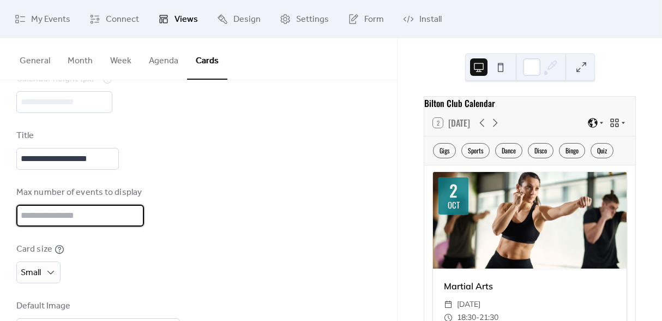
click at [50, 213] on input "**" at bounding box center [80, 216] width 128 height 22
type input "**"
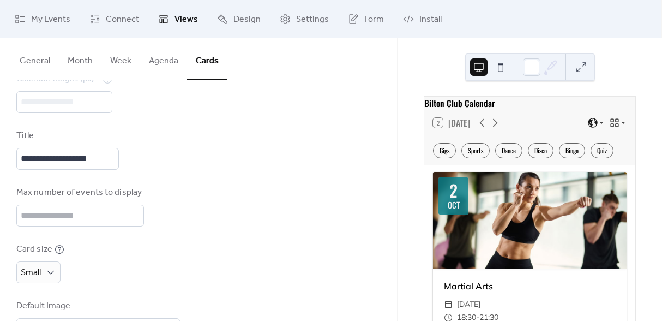
click at [34, 64] on button "General" at bounding box center [35, 58] width 48 height 40
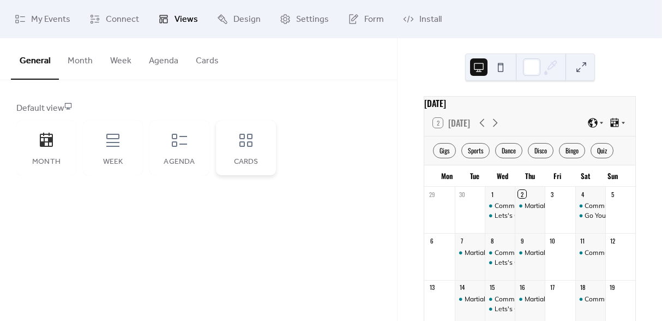
click at [249, 136] on icon at bounding box center [245, 139] width 17 height 17
click at [187, 153] on div "Agenda" at bounding box center [179, 148] width 60 height 55
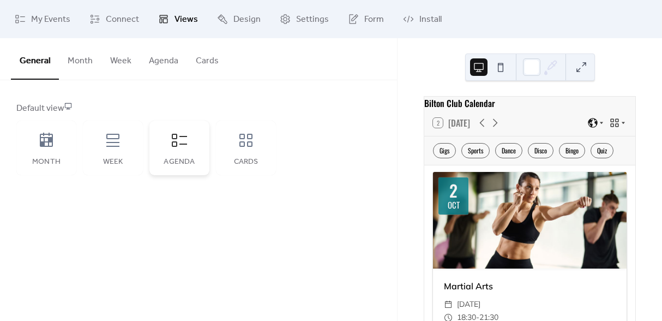
click at [200, 147] on div "Agenda" at bounding box center [179, 148] width 60 height 55
click at [176, 146] on icon at bounding box center [179, 140] width 15 height 13
click at [163, 57] on button "Agenda" at bounding box center [163, 58] width 47 height 40
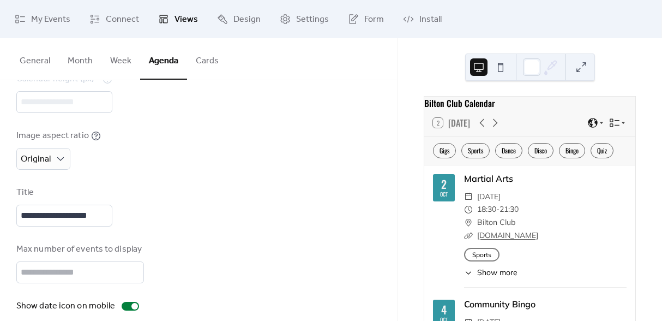
scroll to position [135, 0]
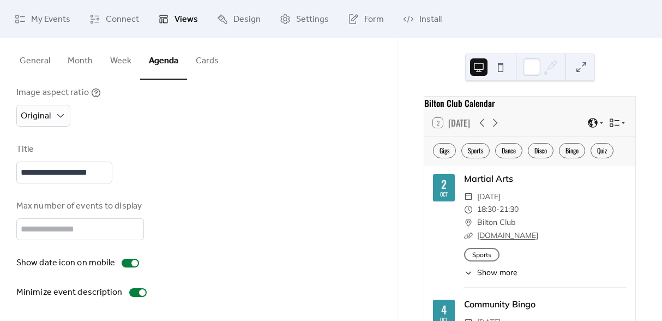
click at [203, 61] on button "Cards" at bounding box center [207, 58] width 40 height 40
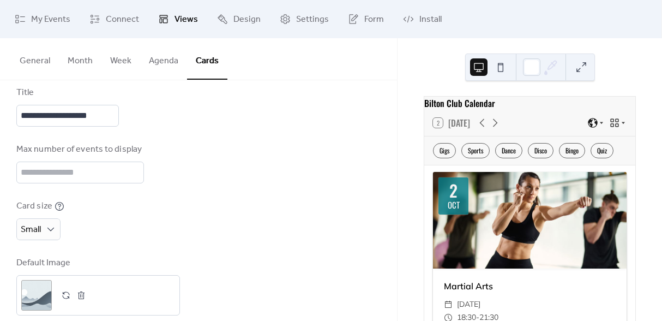
click at [34, 69] on button "General" at bounding box center [35, 58] width 48 height 40
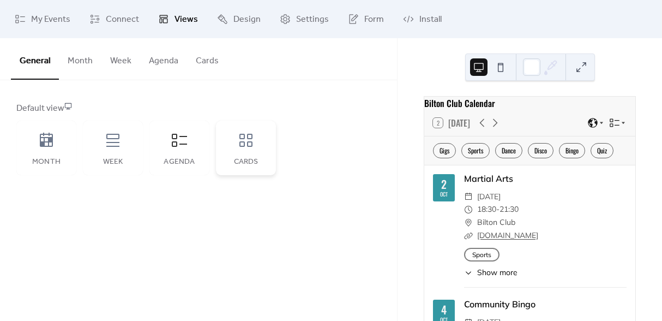
click at [235, 137] on div "Cards" at bounding box center [246, 148] width 60 height 55
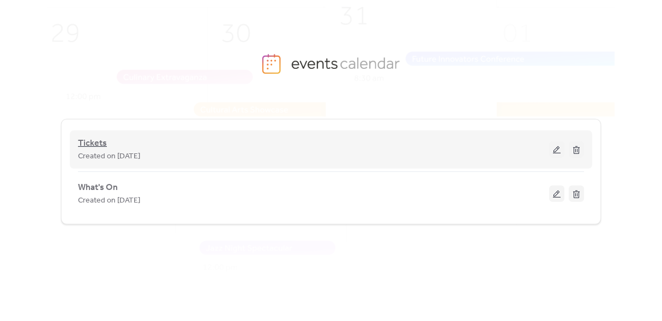
click at [104, 147] on span "Tickets" at bounding box center [92, 143] width 29 height 13
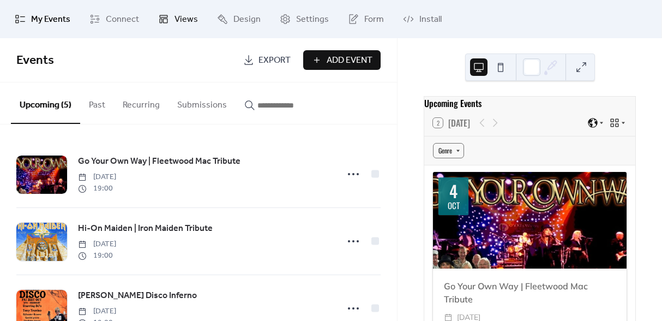
click at [183, 21] on span "Views" at bounding box center [186, 19] width 23 height 13
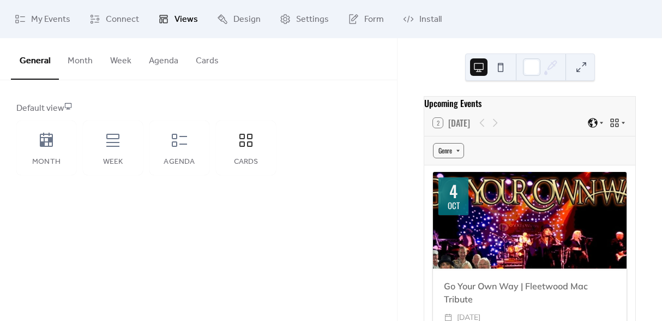
click at [206, 62] on button "Cards" at bounding box center [207, 58] width 40 height 40
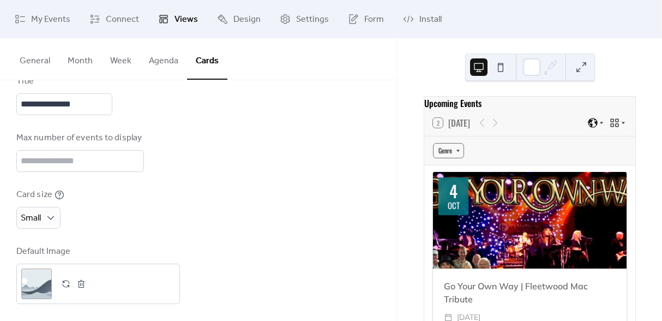
scroll to position [152, 0]
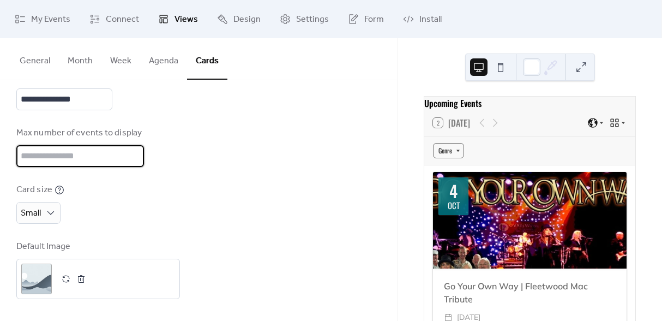
click at [135, 162] on input "*" at bounding box center [80, 156] width 128 height 22
click at [133, 153] on input "*" at bounding box center [80, 156] width 128 height 22
click at [133, 153] on input "**" at bounding box center [80, 156] width 128 height 22
click at [133, 162] on input "*" at bounding box center [80, 156] width 128 height 22
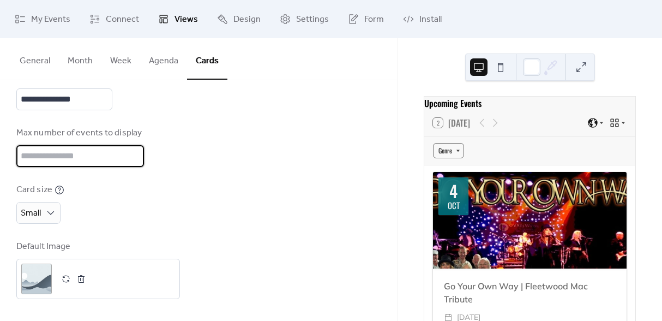
click at [133, 162] on input "*" at bounding box center [80, 156] width 128 height 22
type input "*"
click at [133, 154] on input "*" at bounding box center [80, 156] width 128 height 22
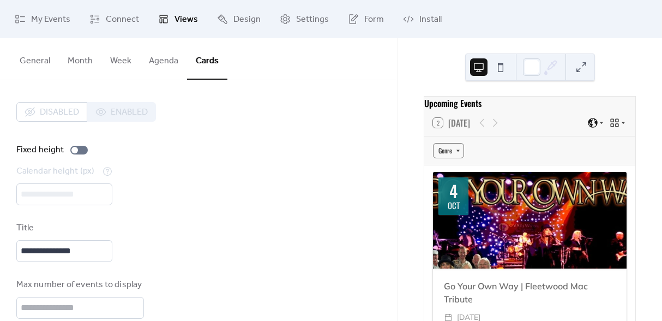
scroll to position [2, 0]
